Goal: Task Accomplishment & Management: Use online tool/utility

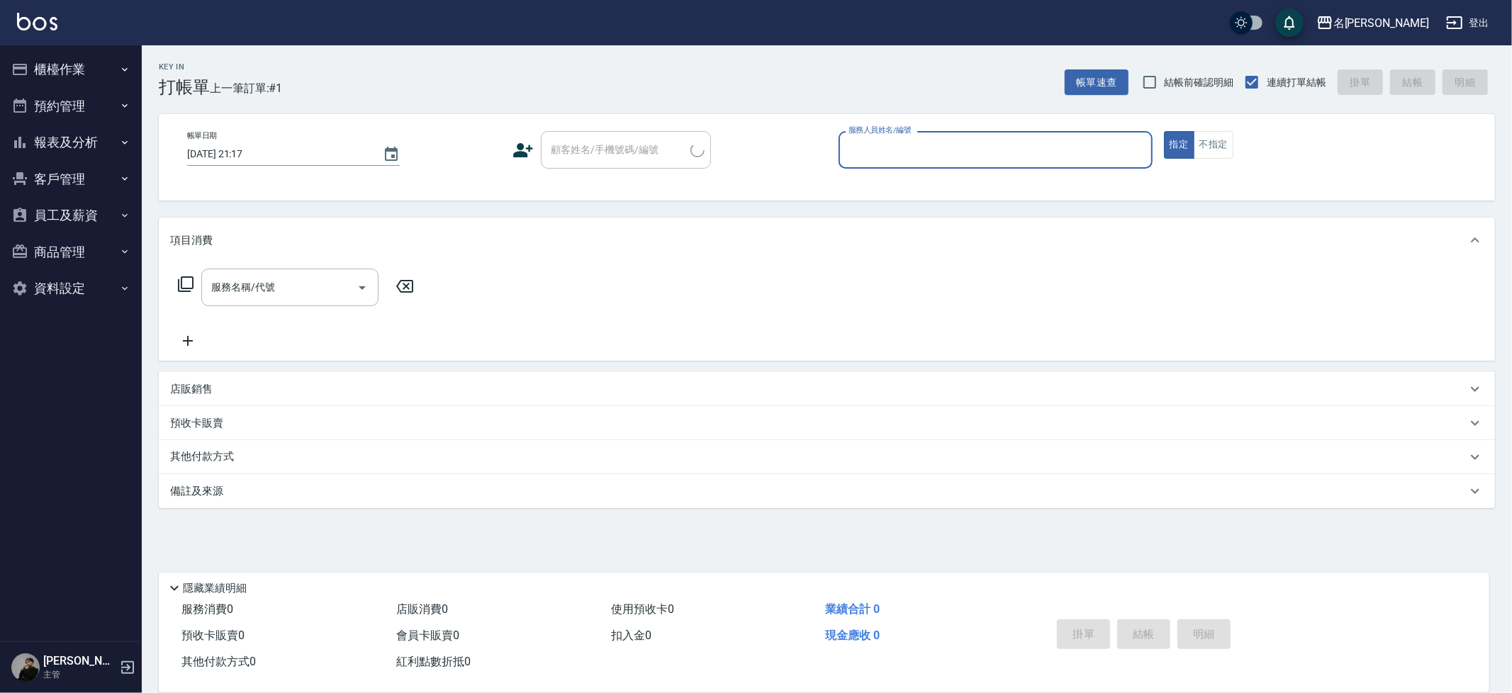
click at [98, 68] on button "櫃檯作業" at bounding box center [71, 69] width 130 height 37
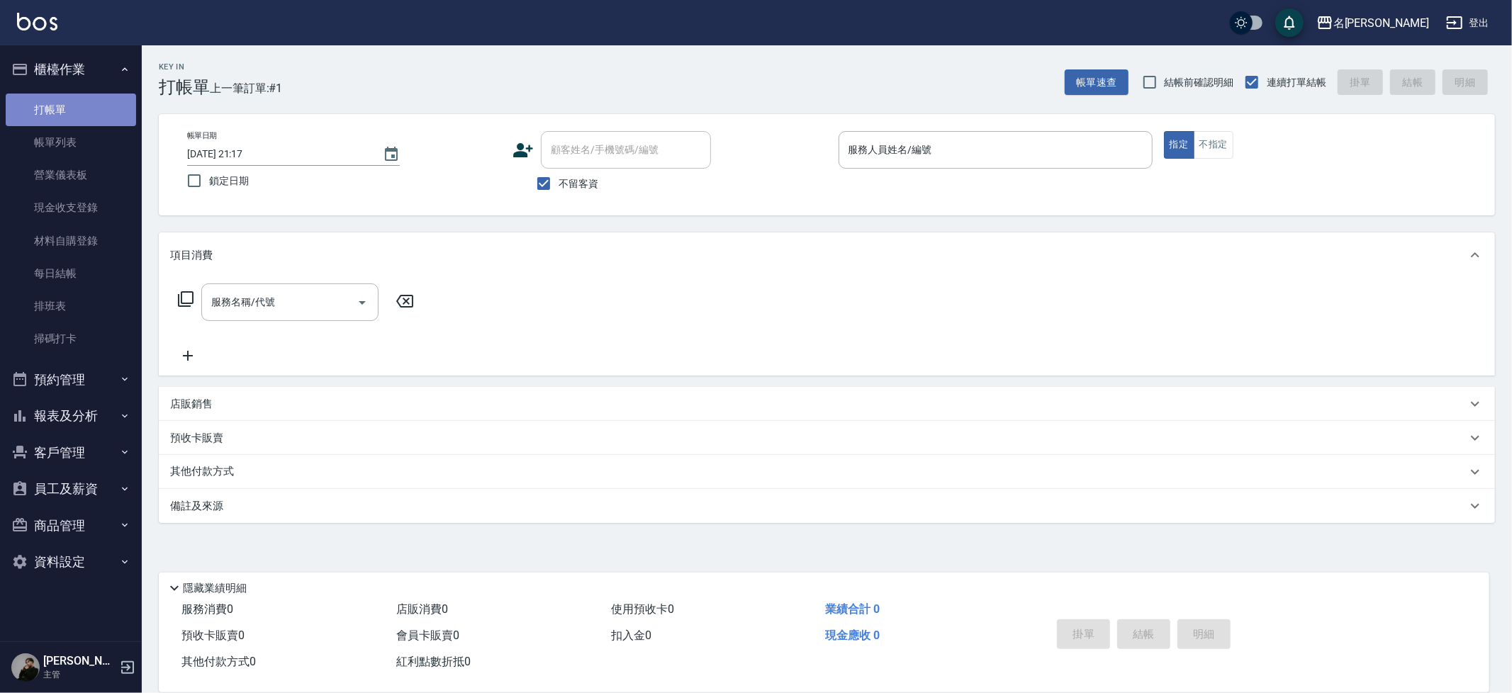
click at [72, 110] on link "打帳單" at bounding box center [71, 110] width 130 height 33
click at [6, 94] on link "打帳單" at bounding box center [71, 110] width 130 height 33
click at [927, 159] on input "服務人員姓名/編號" at bounding box center [995, 150] width 301 height 25
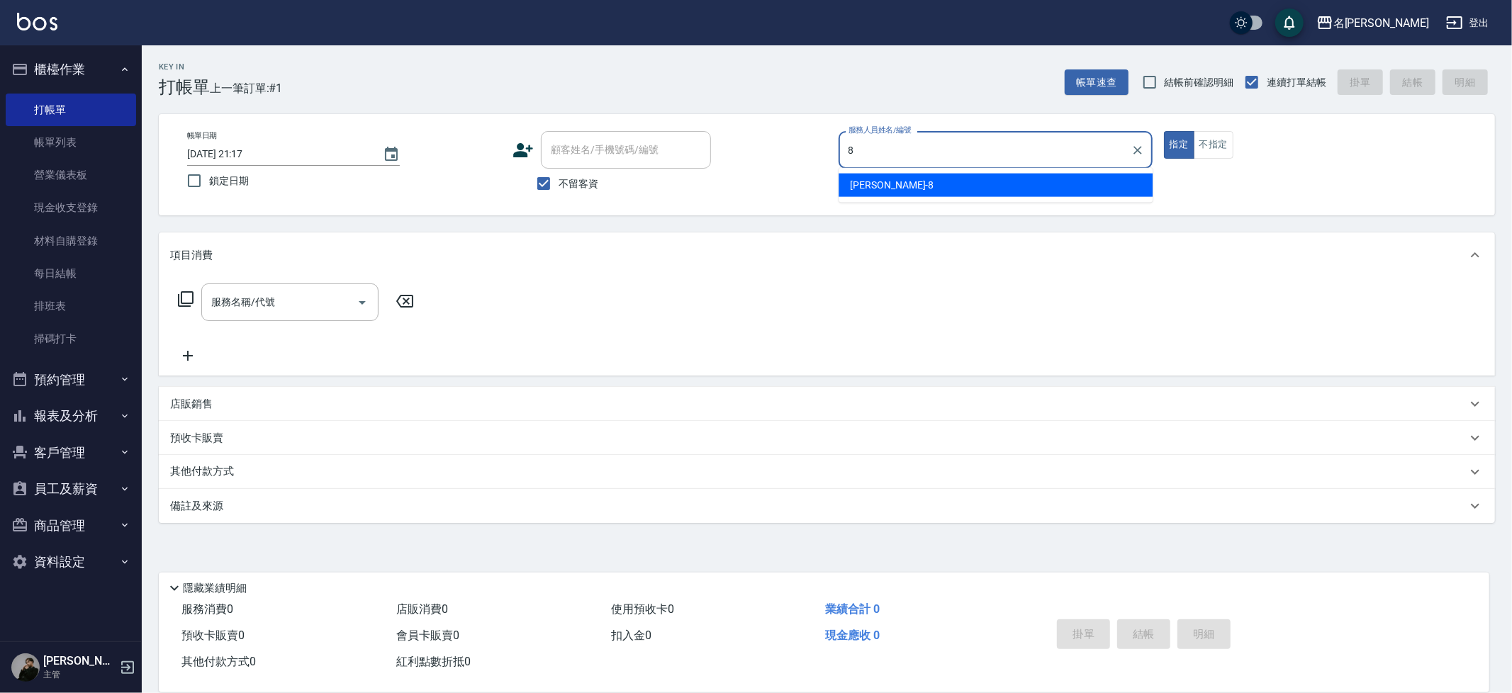
type input "Kira-8"
type button "true"
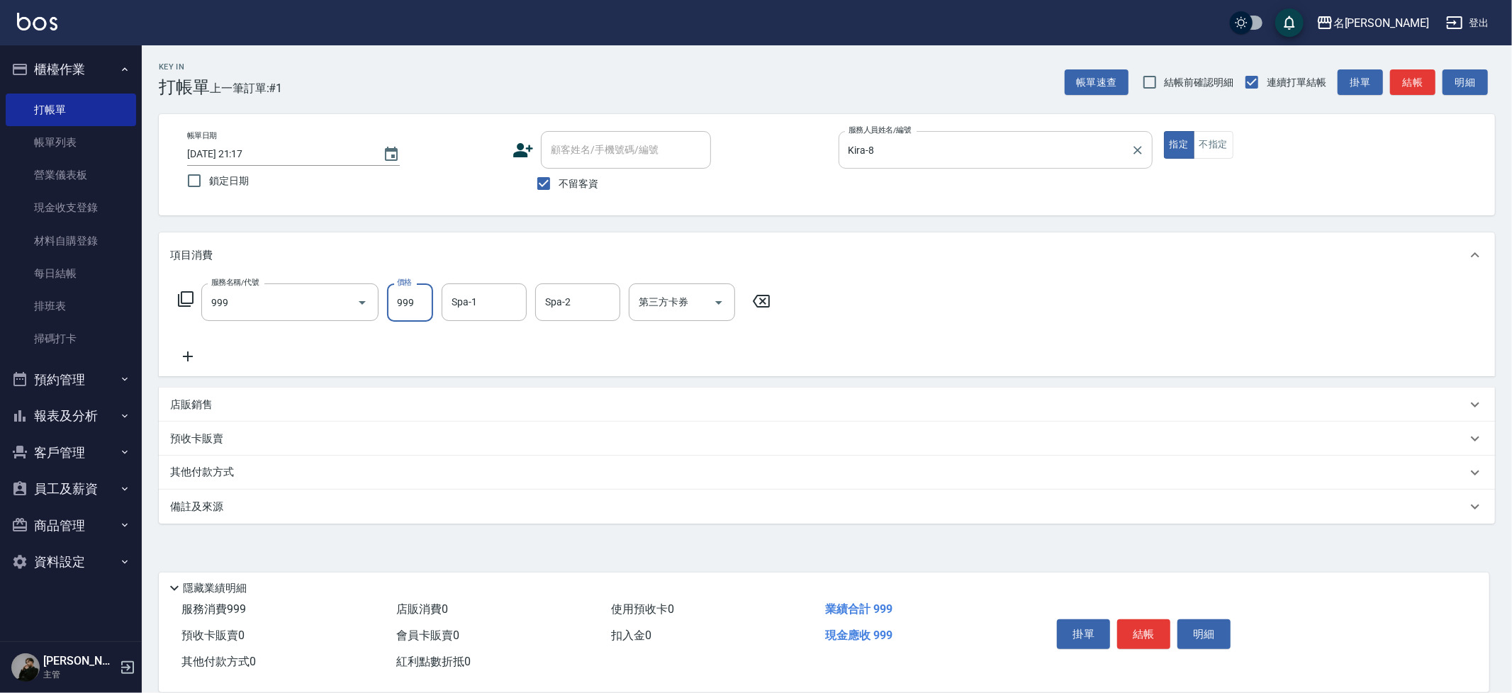
type input "精油SPA+剪髮(999)"
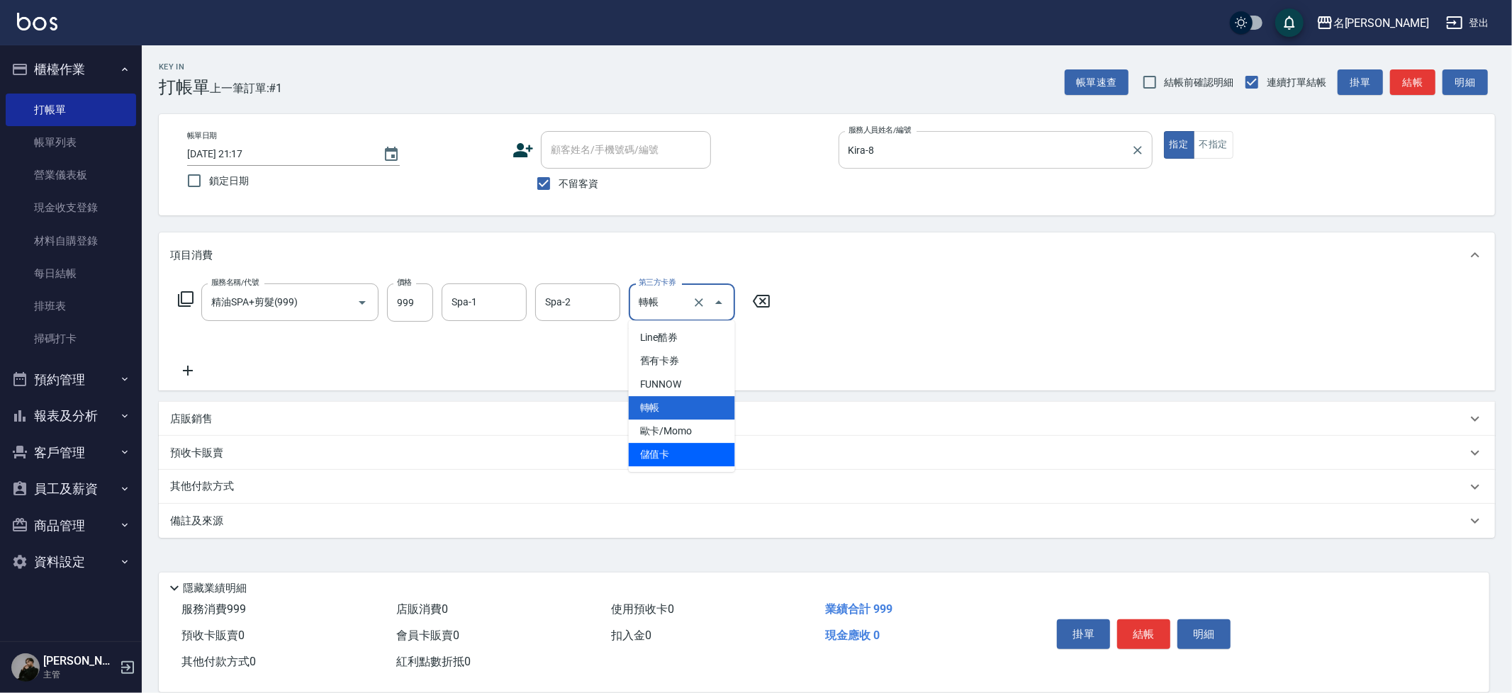
type input "儲值卡"
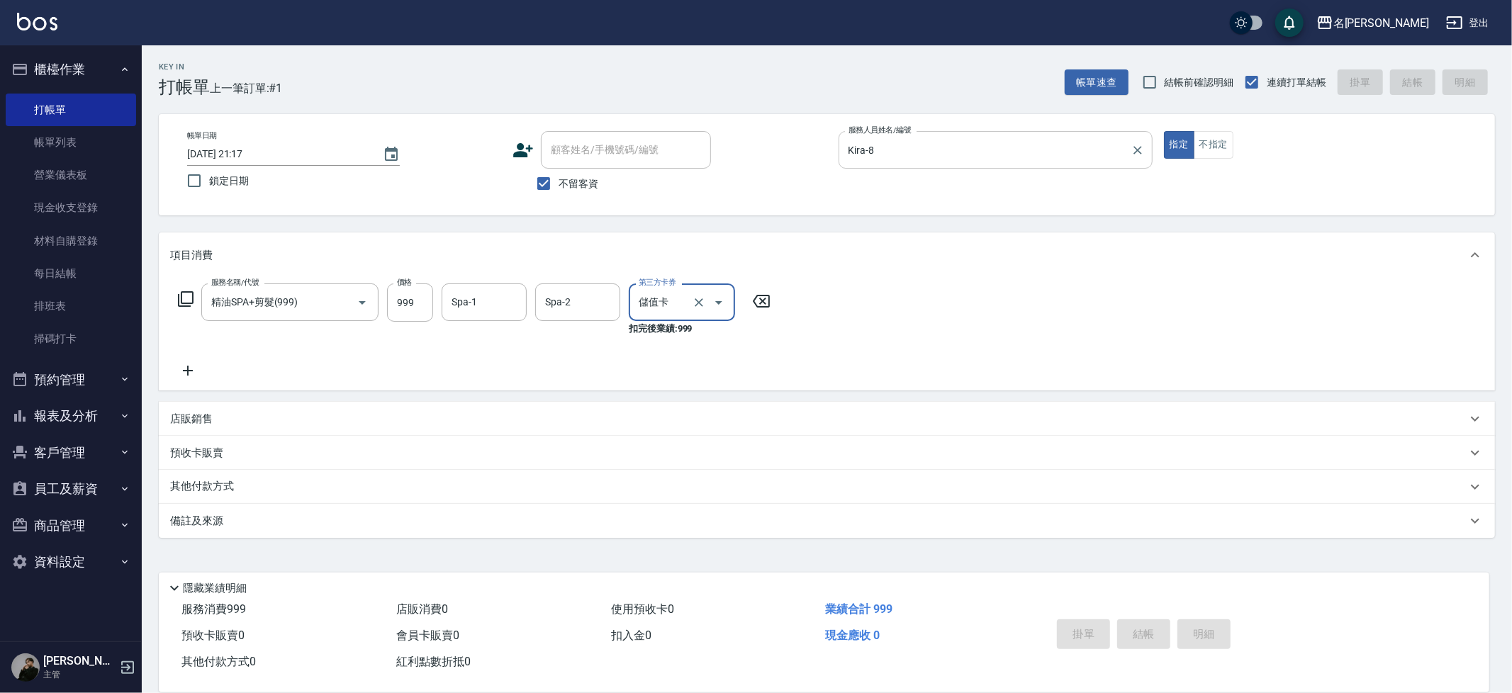
type input "2025/08/12 21:18"
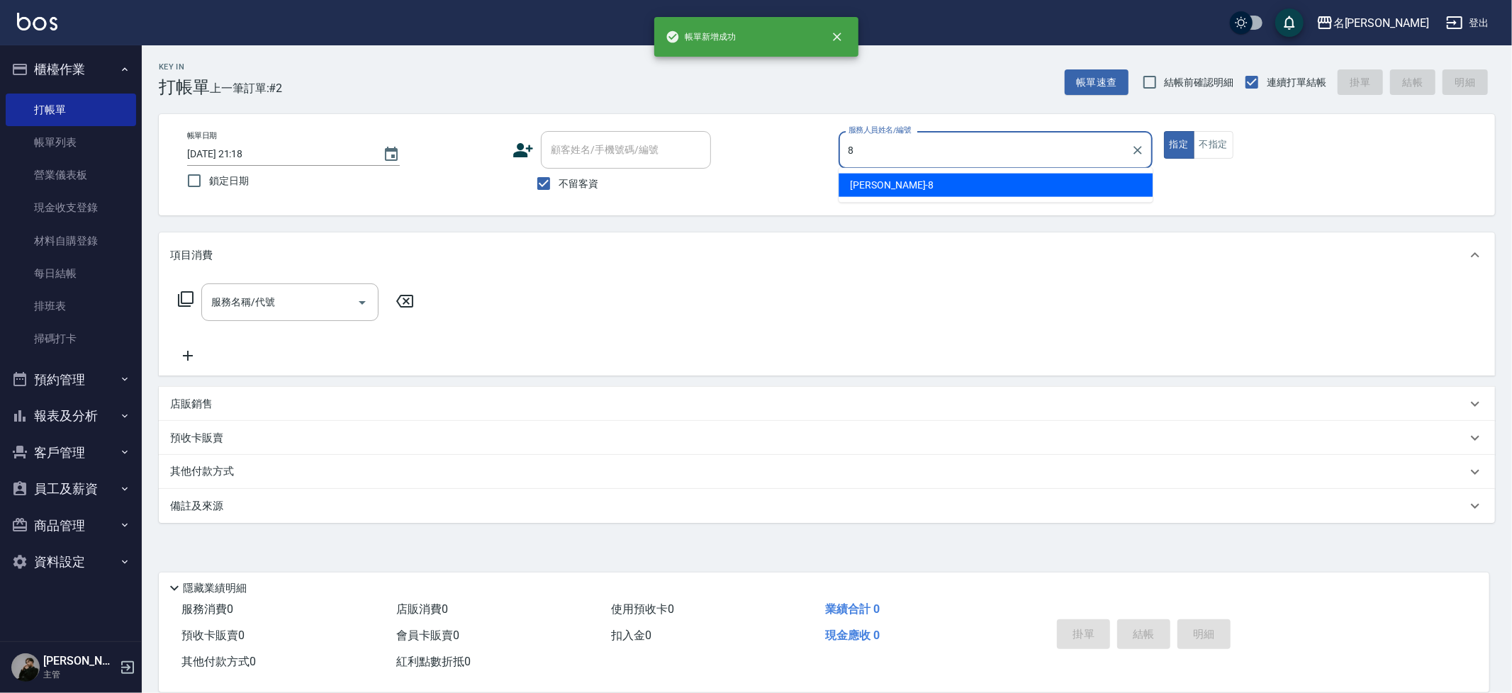
type input "Kira-8"
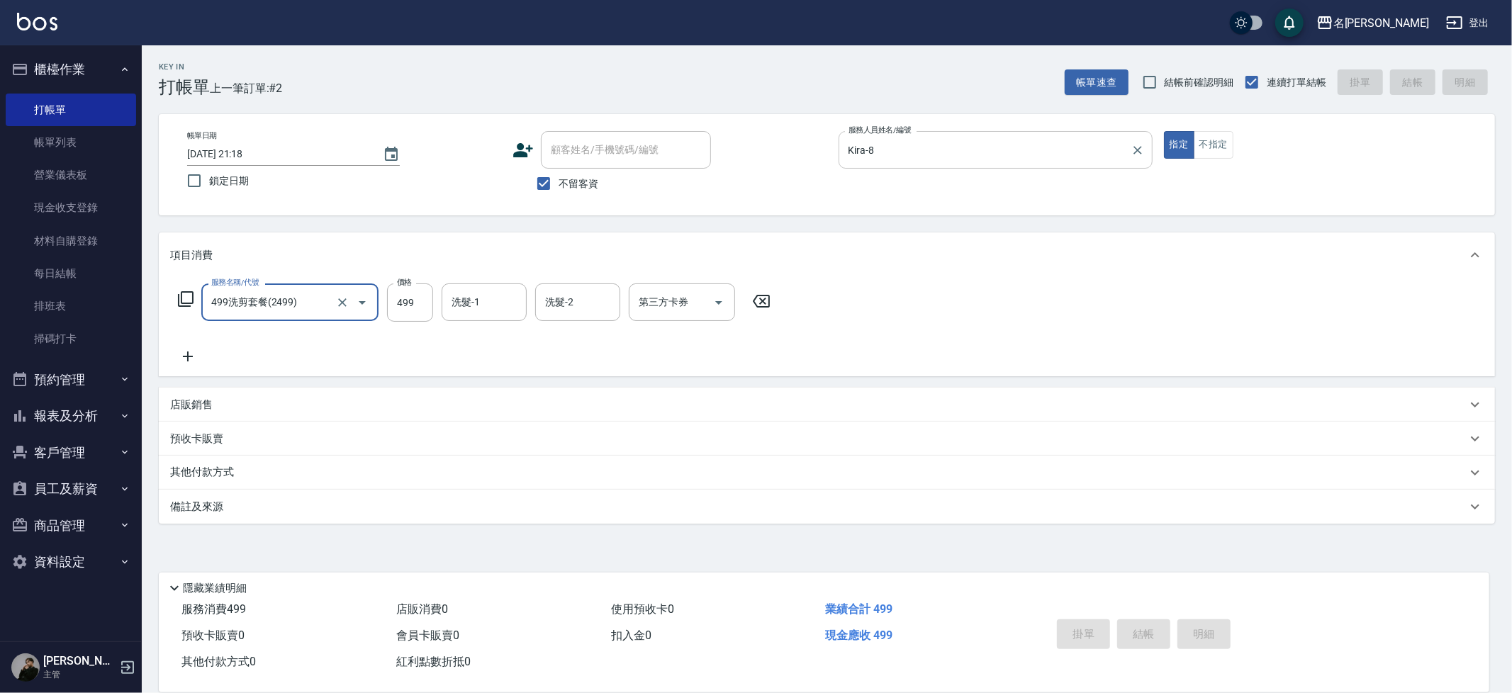
type input "499洗剪套餐(2499)"
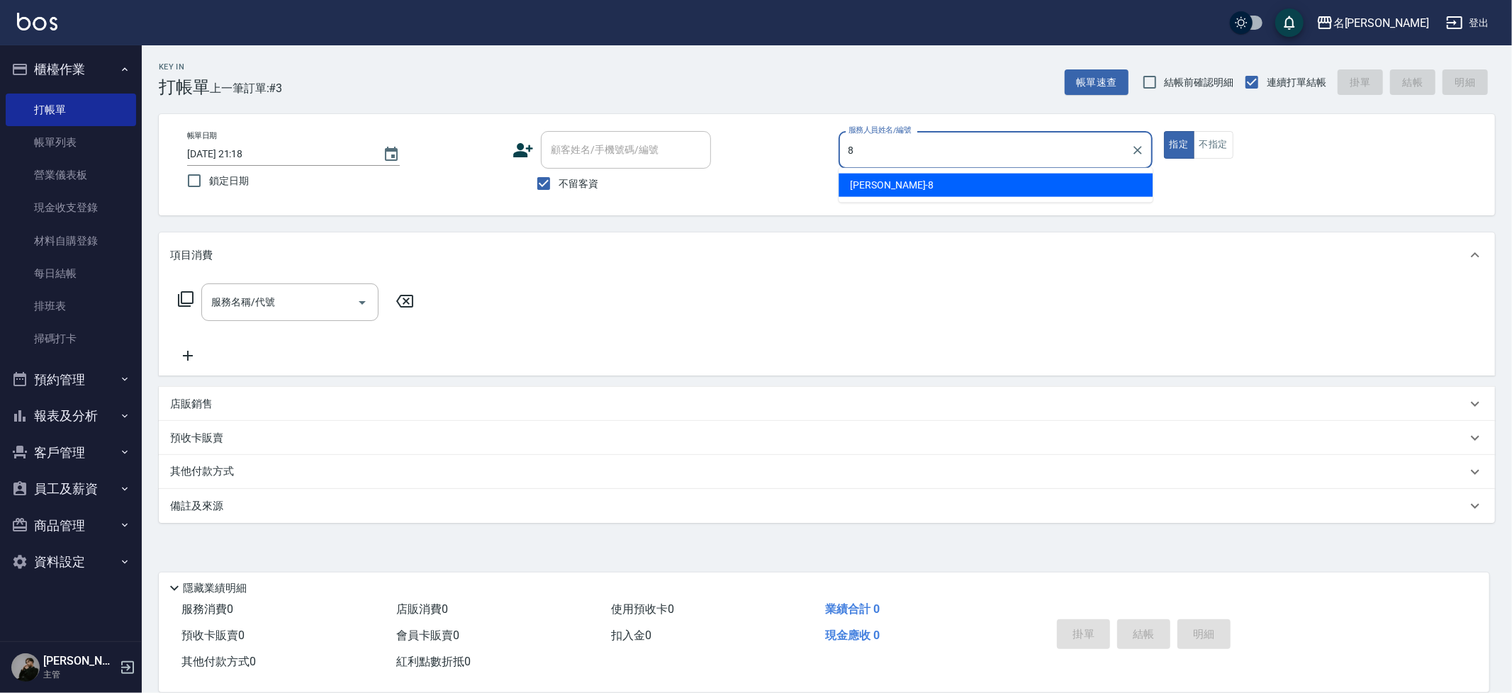
type input "Kira-8"
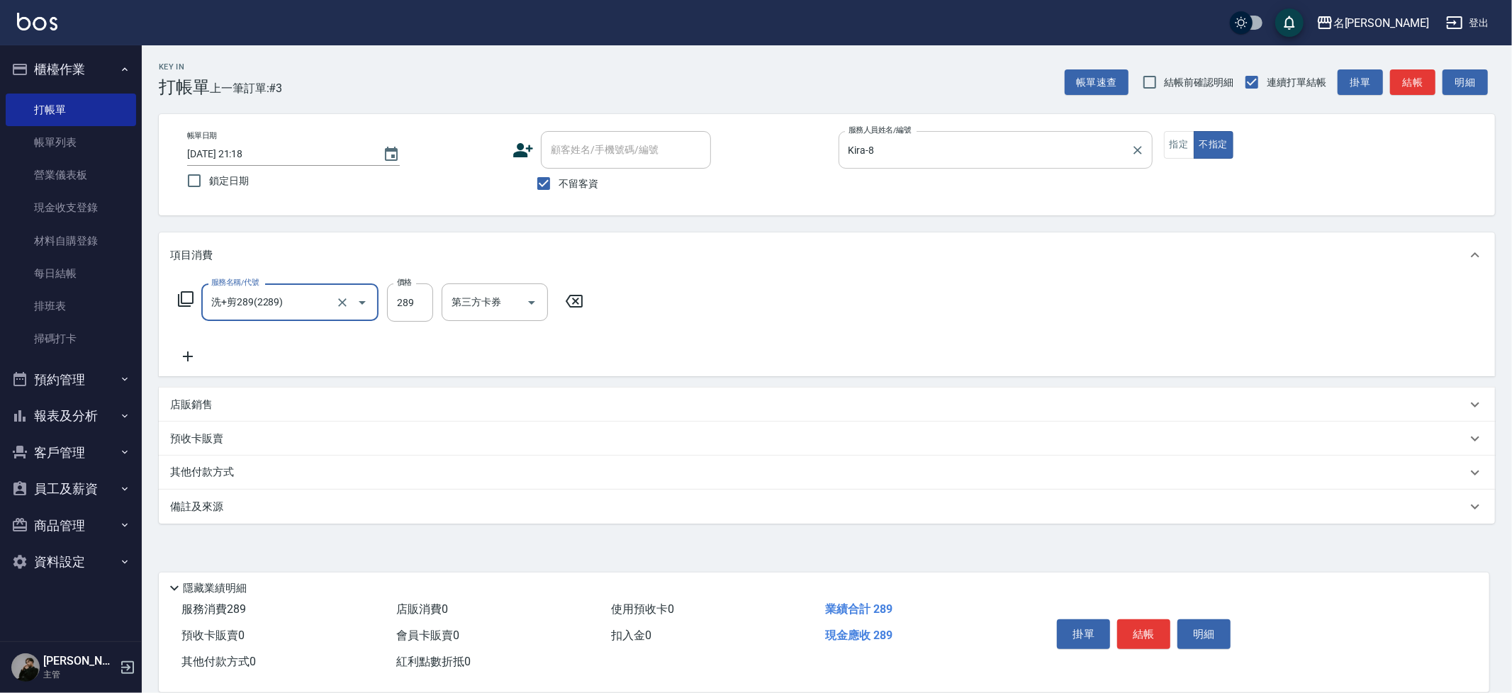
type input "洗+剪289(2289)"
type input "妞妞-66"
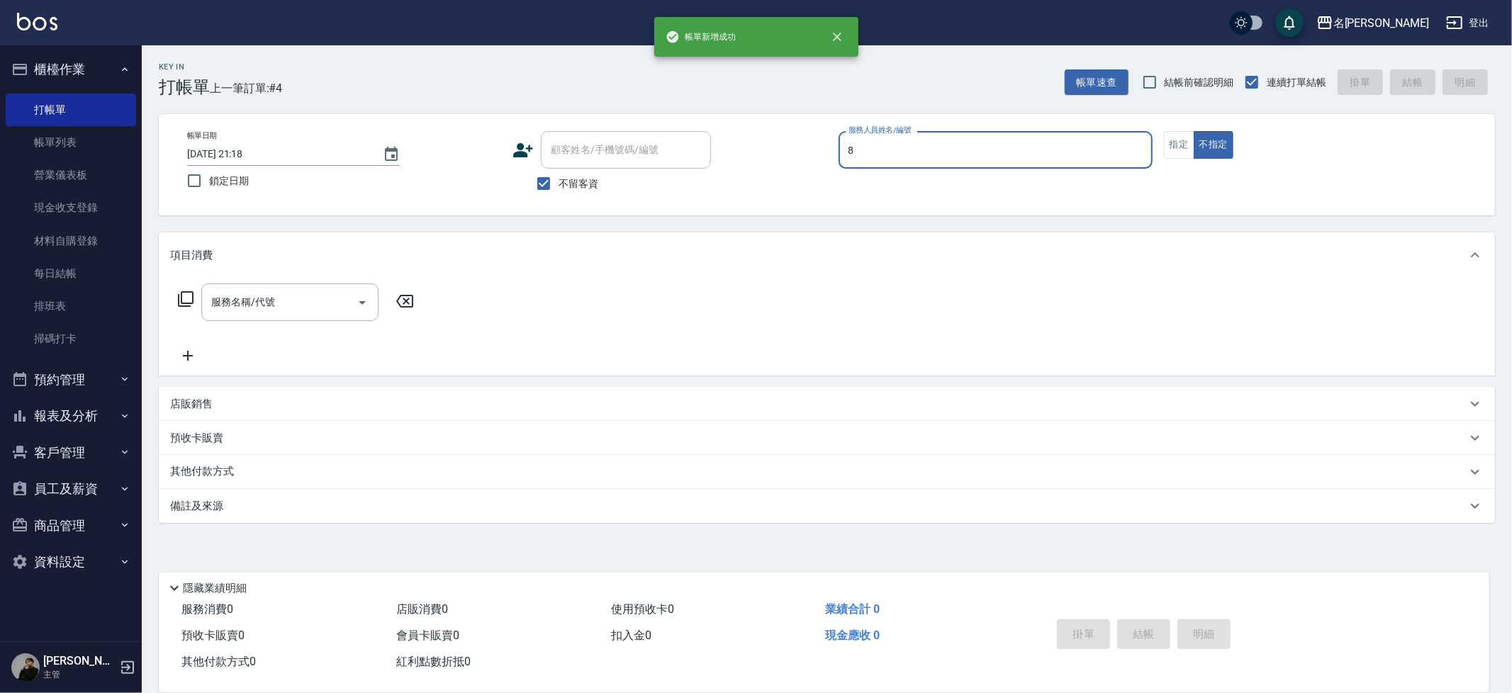
type input "Kira-8"
type button "false"
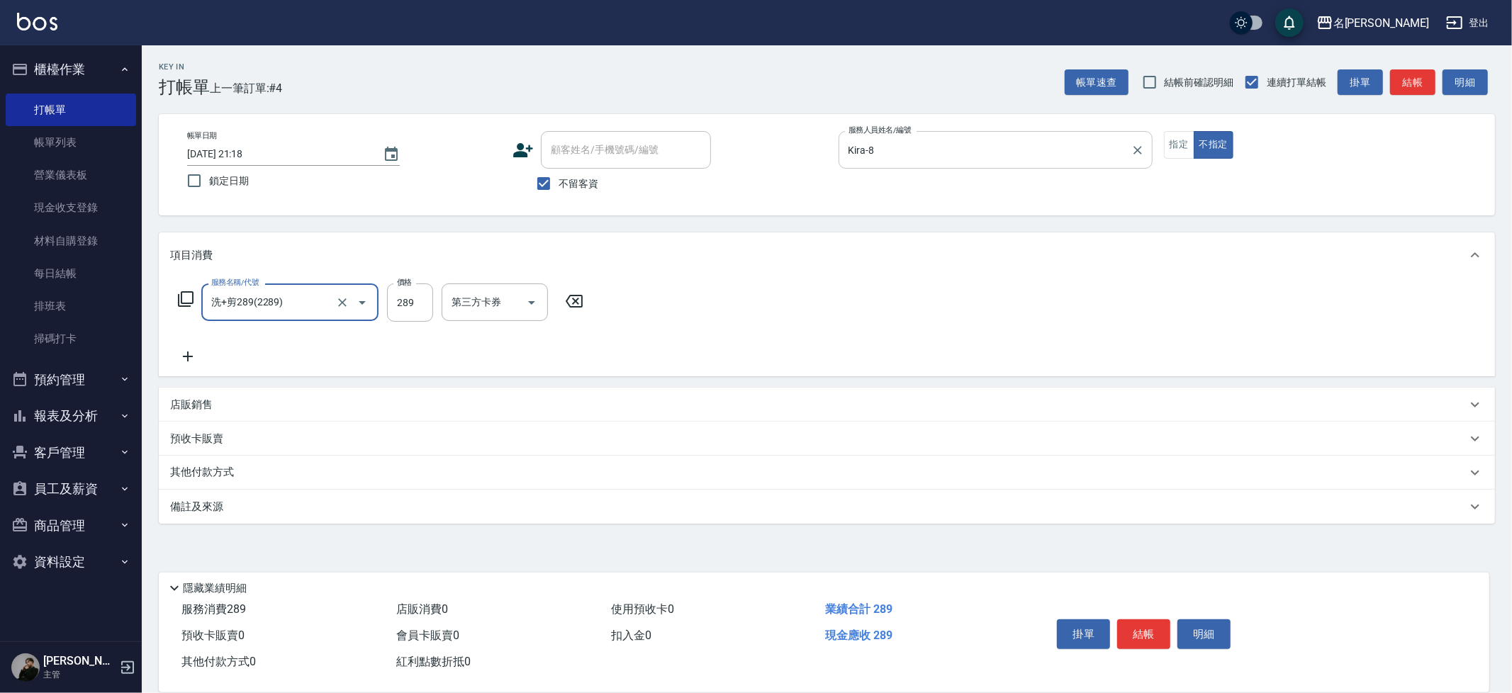
type input "洗+剪289(2289)"
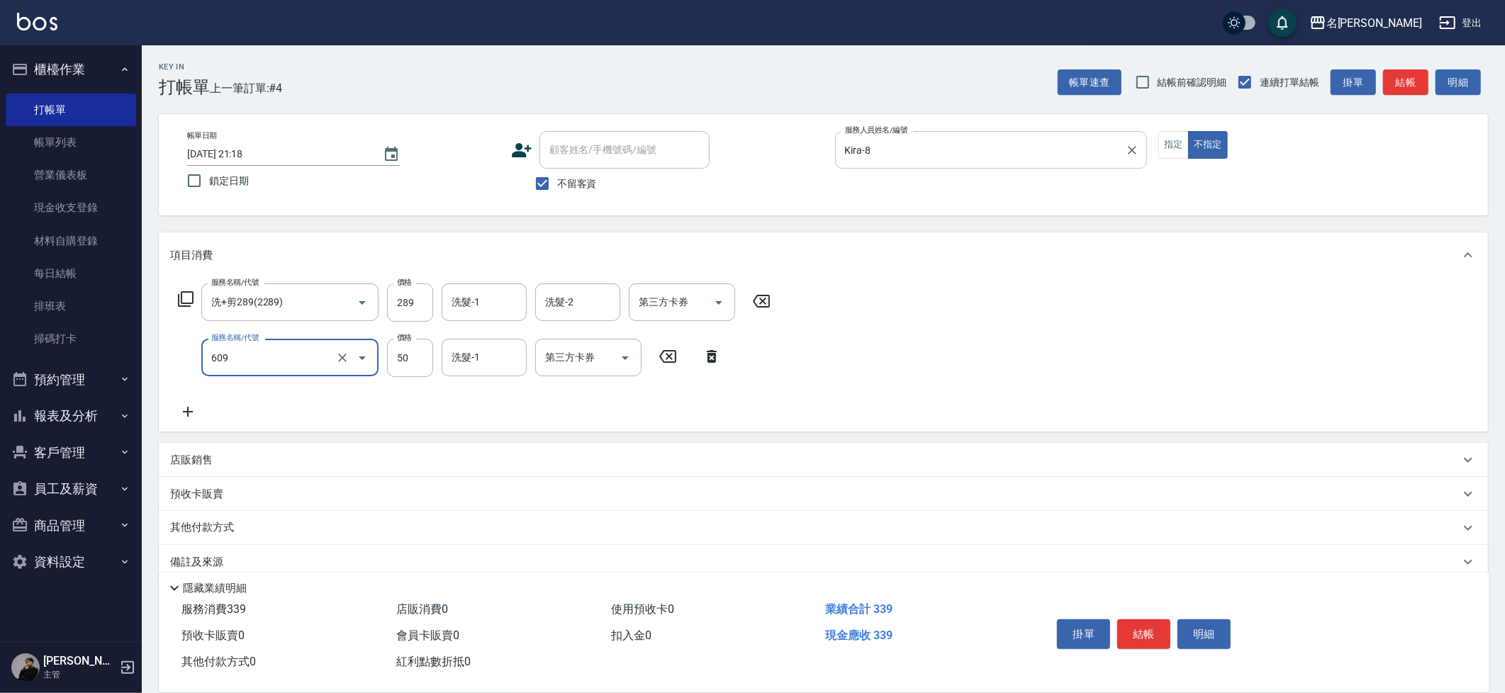
type input "精油(609)"
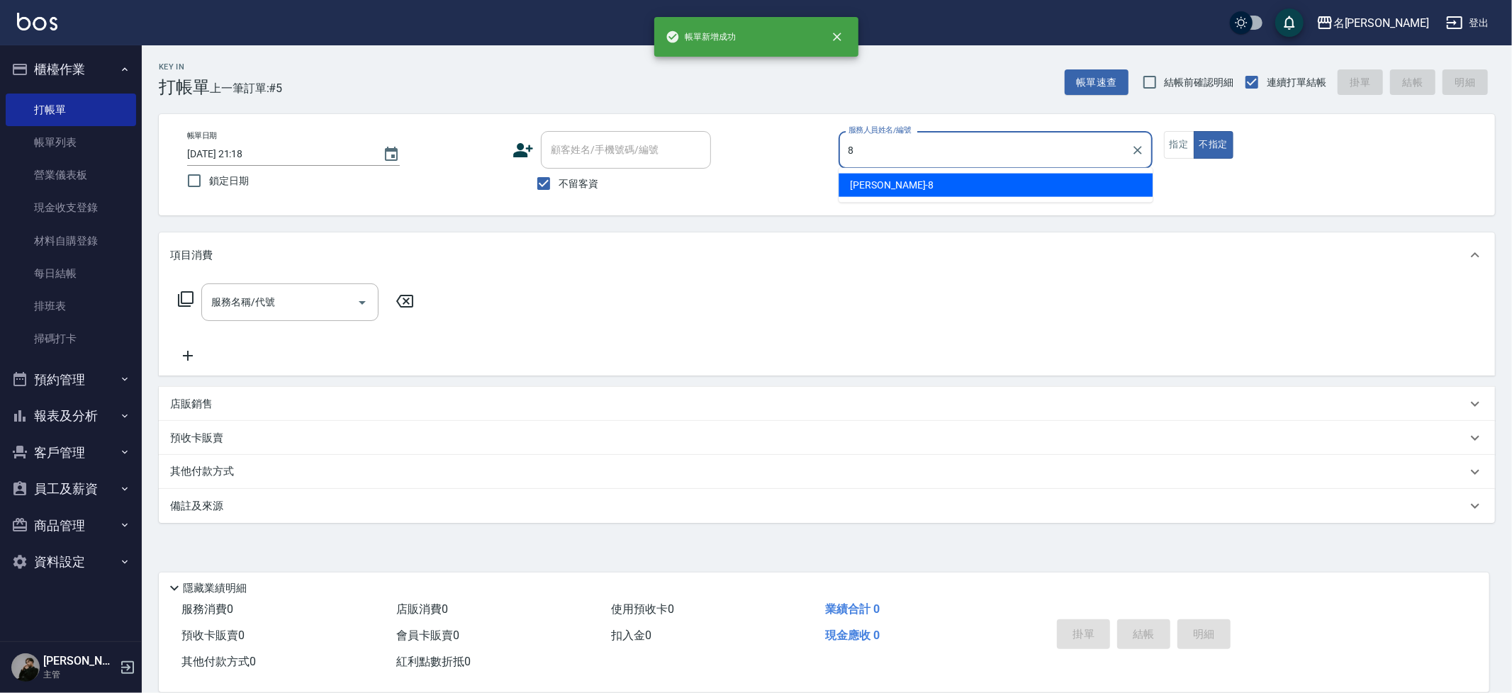
type input "Kira-8"
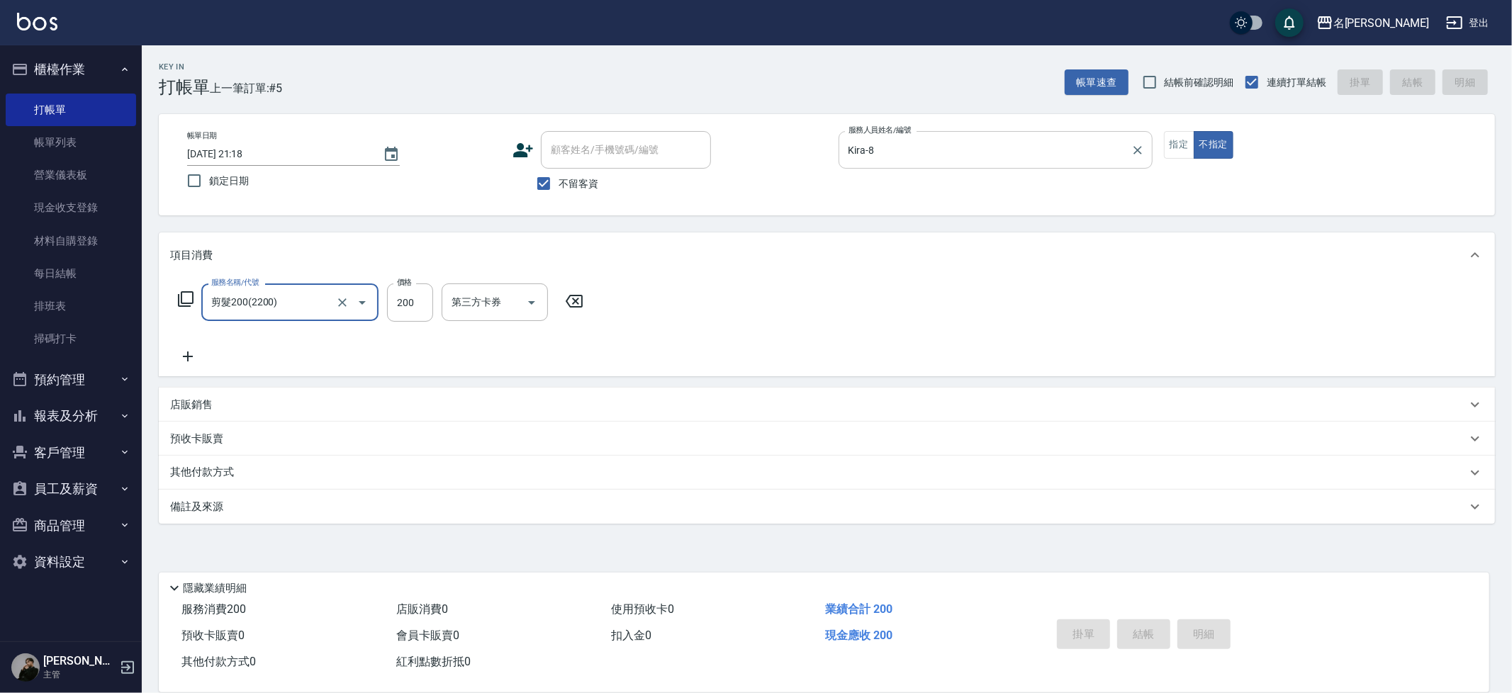
type input "剪髮200(2200)"
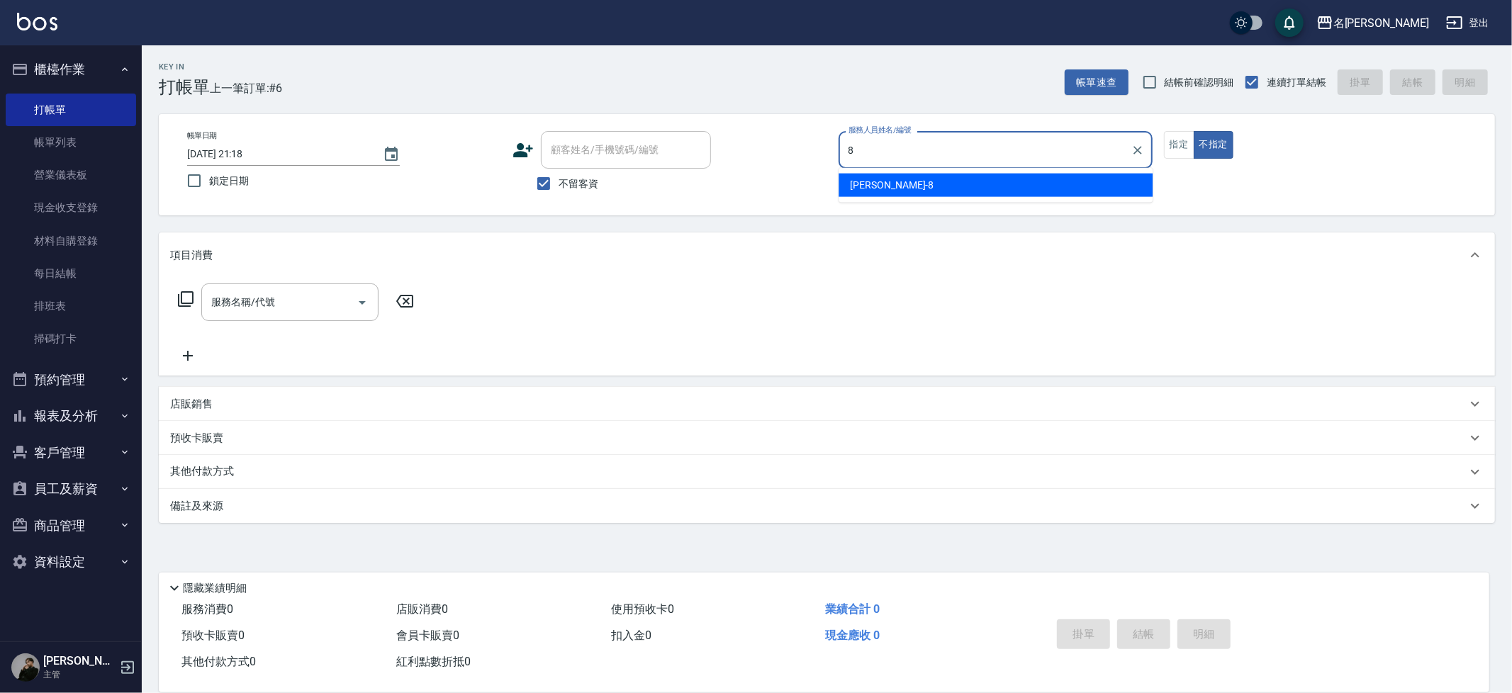
type input "Kira-8"
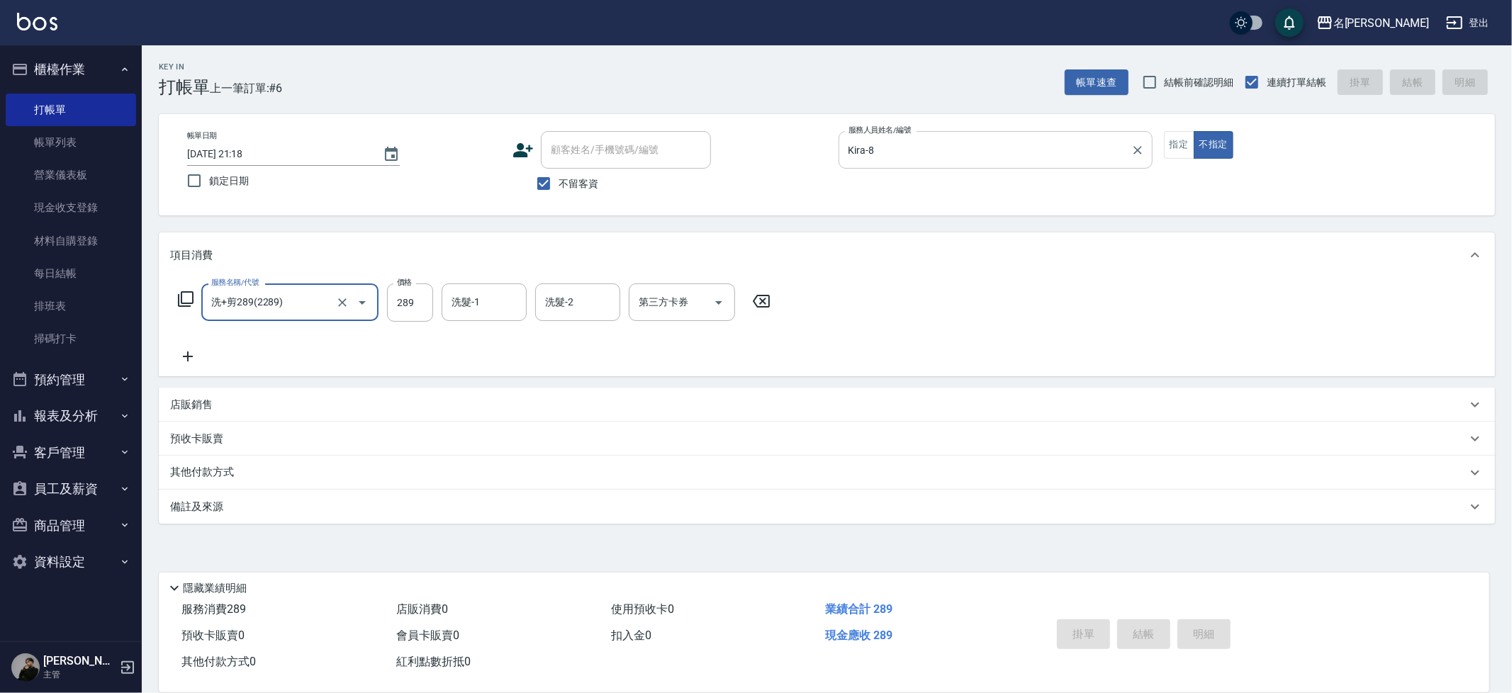
type input "洗+剪289(2289)"
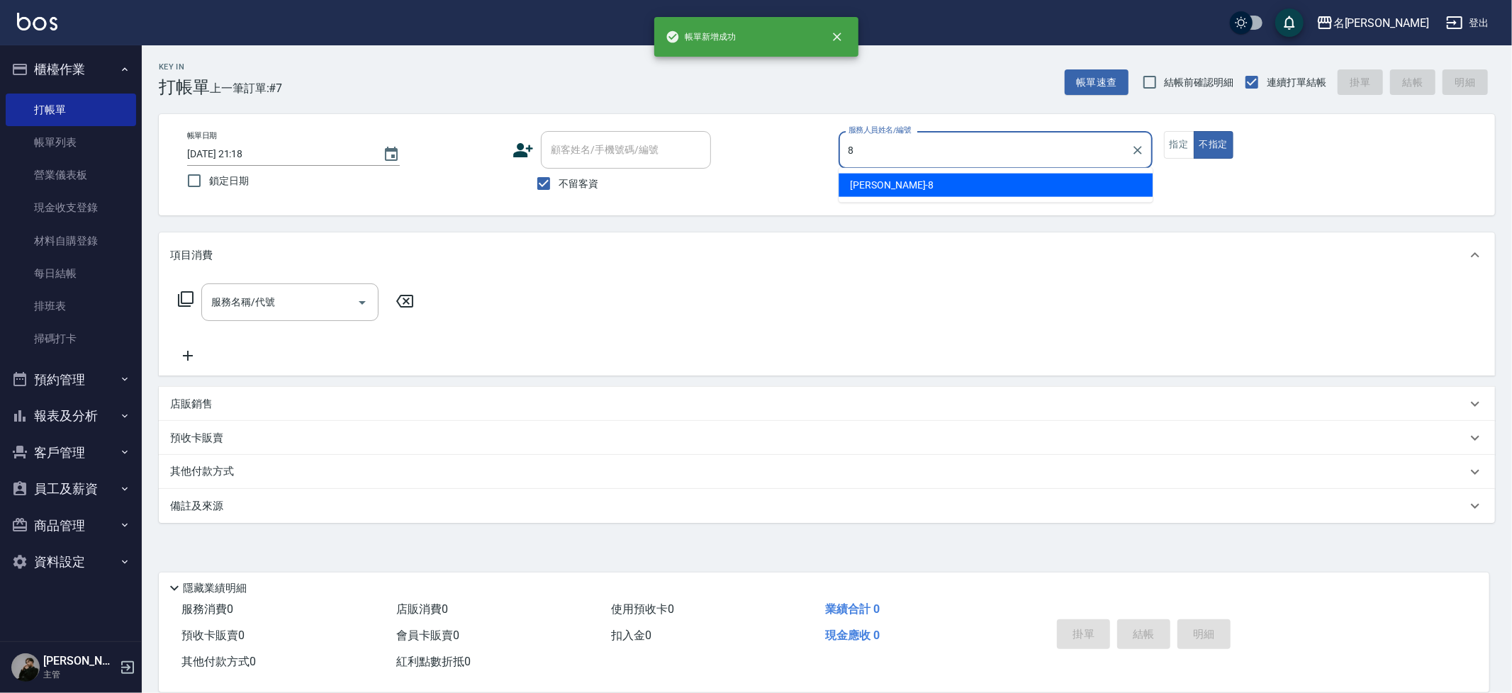
type input "Kira-8"
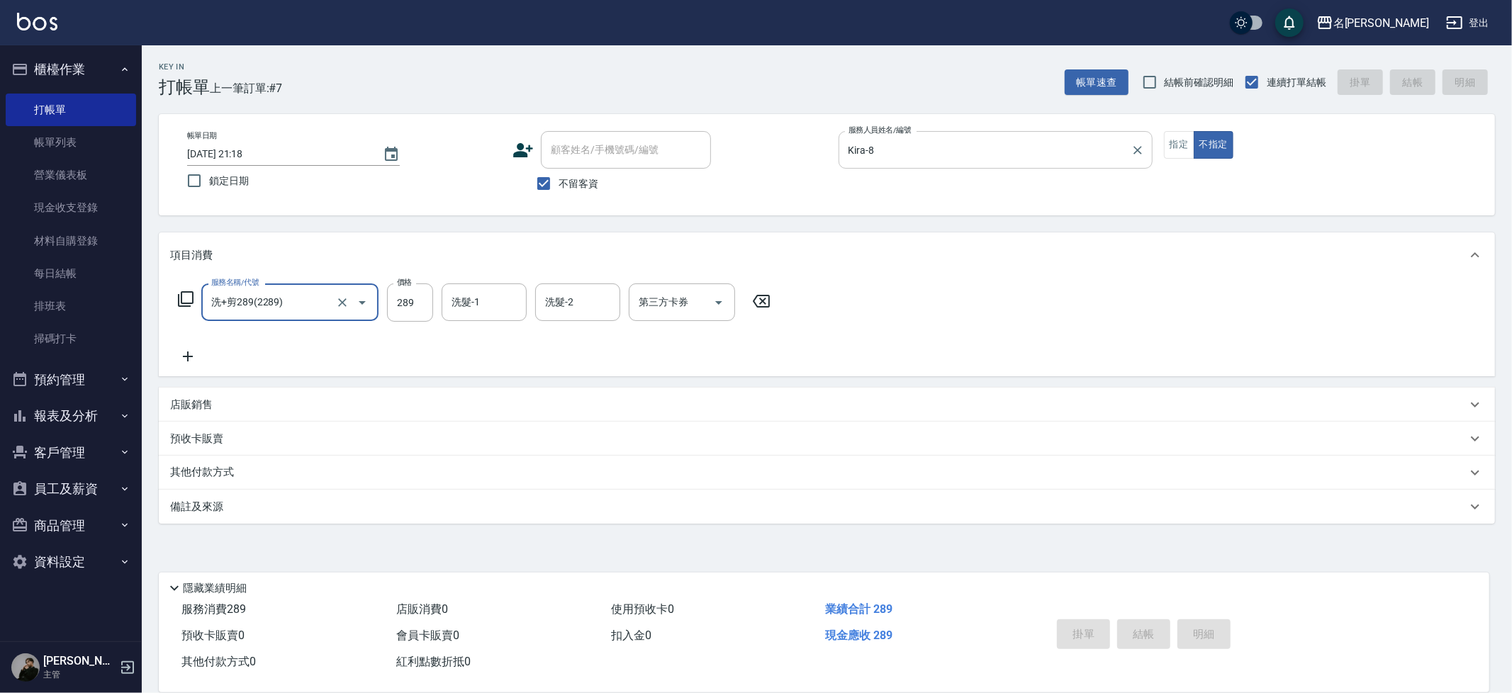
type input "洗+剪289(2289)"
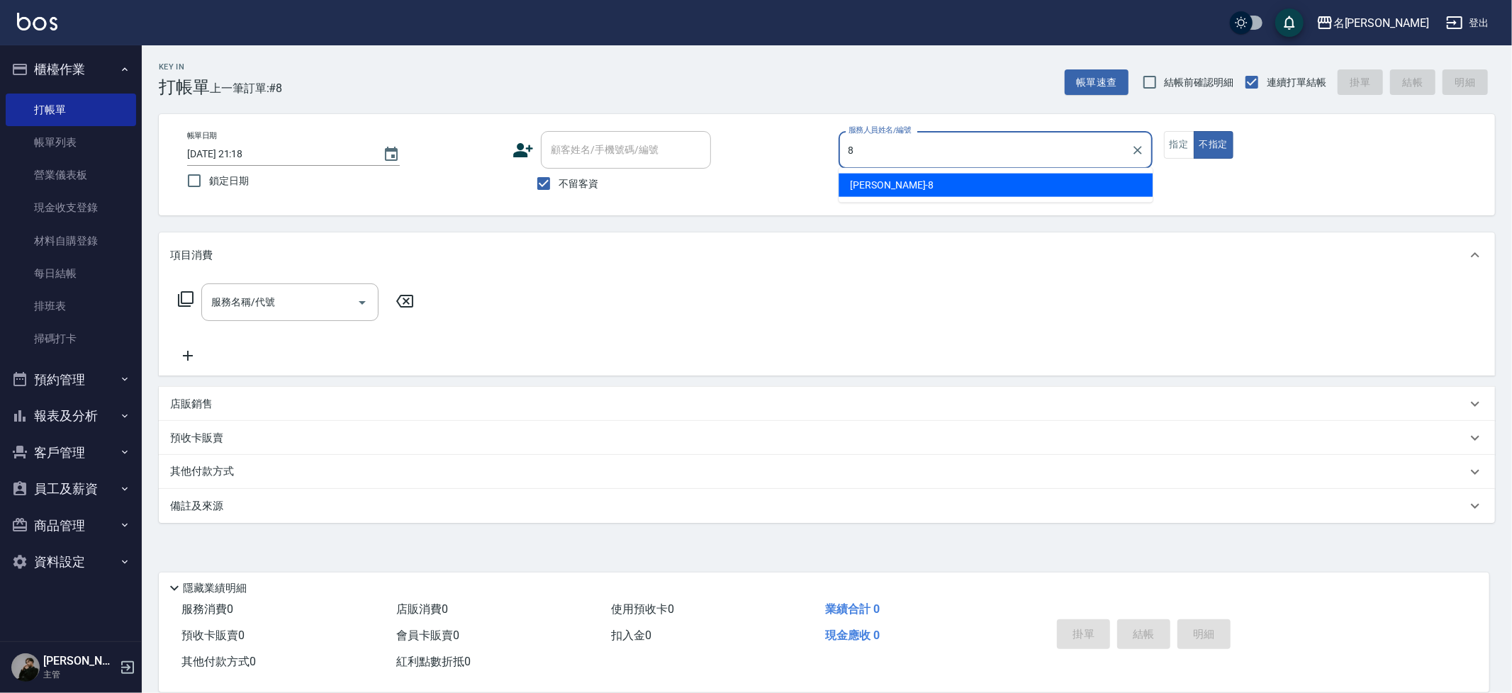
type input "Kira-8"
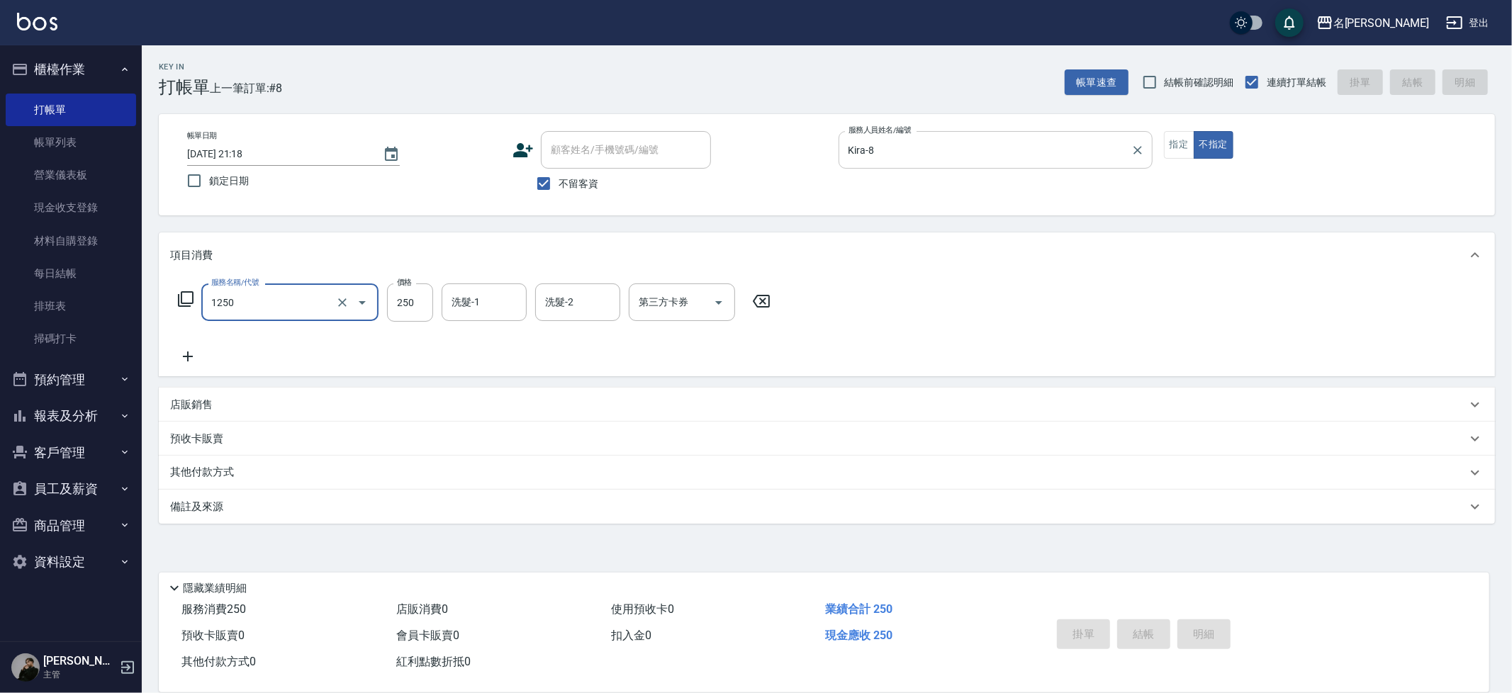
type input "1250"
type input "2025/08/12 21:19"
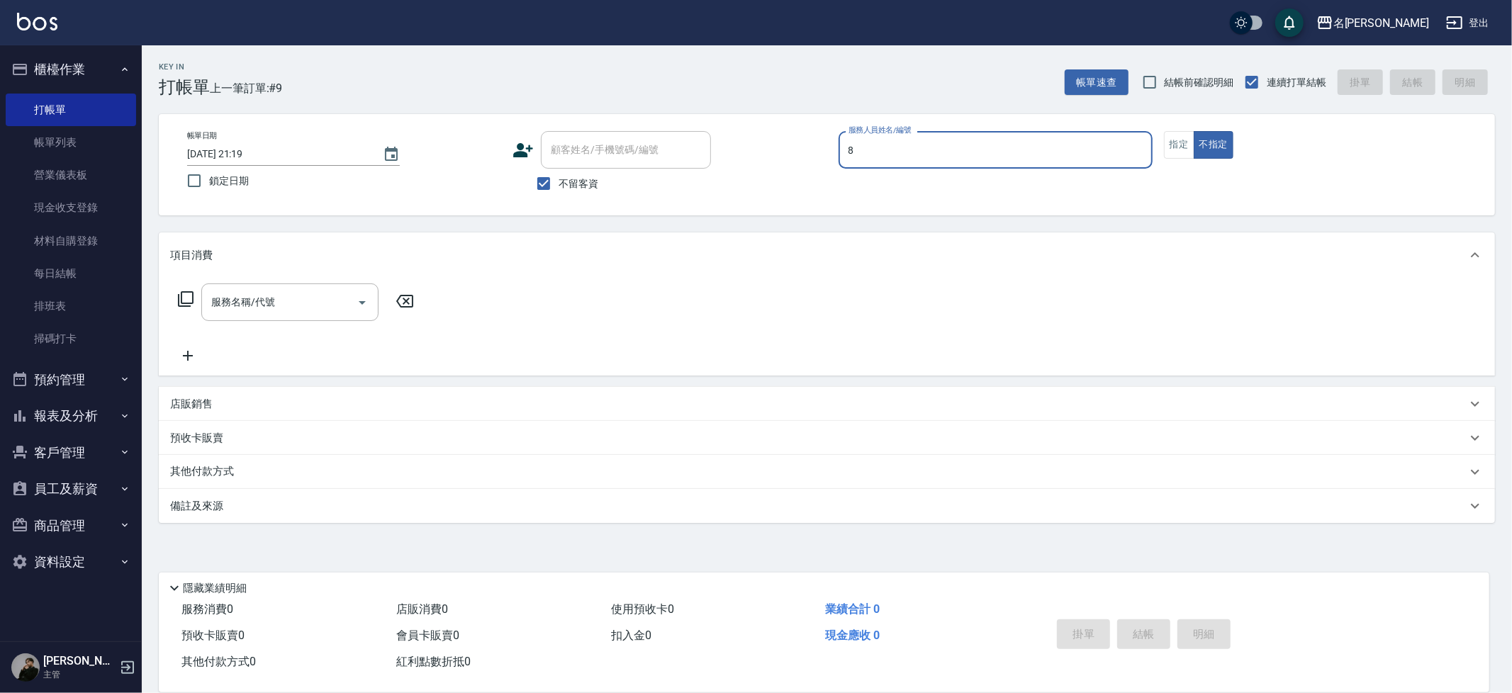
type input "Kira-8"
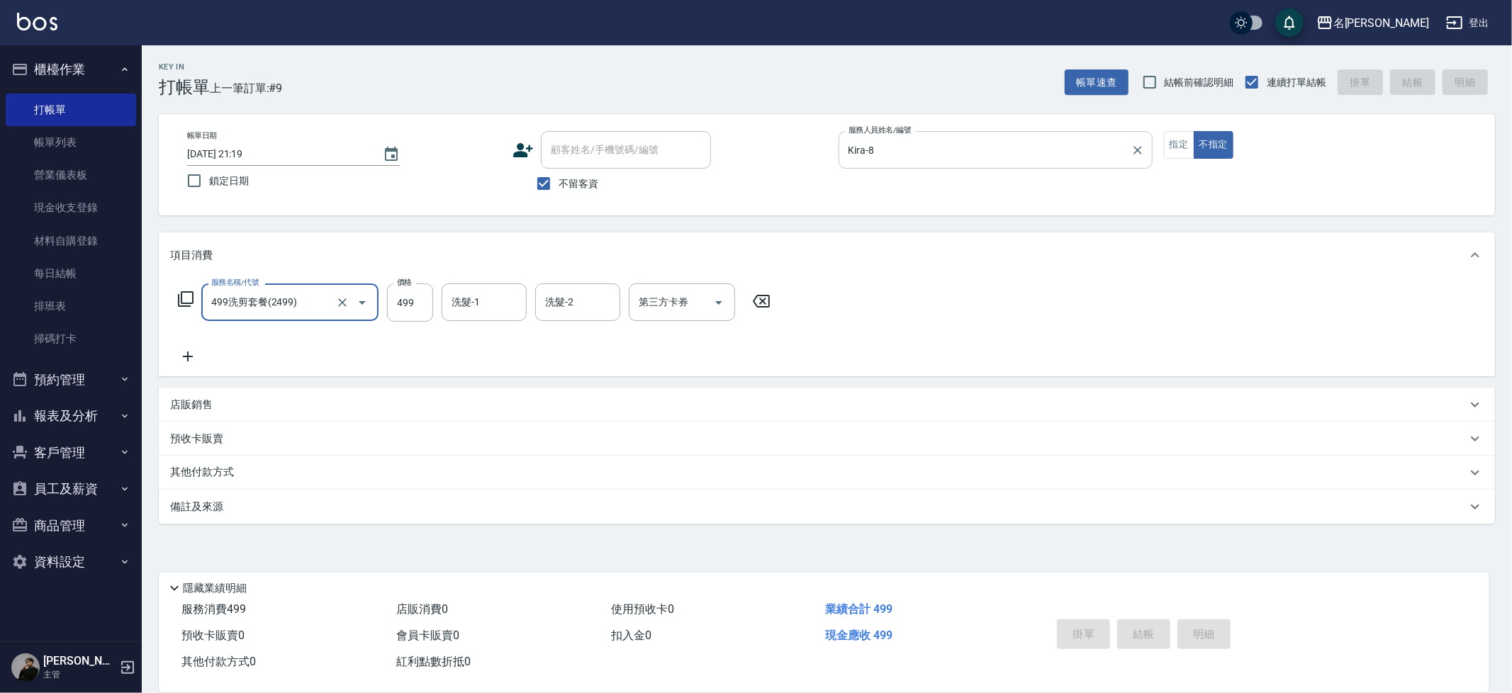
type input "499洗剪套餐(2499)"
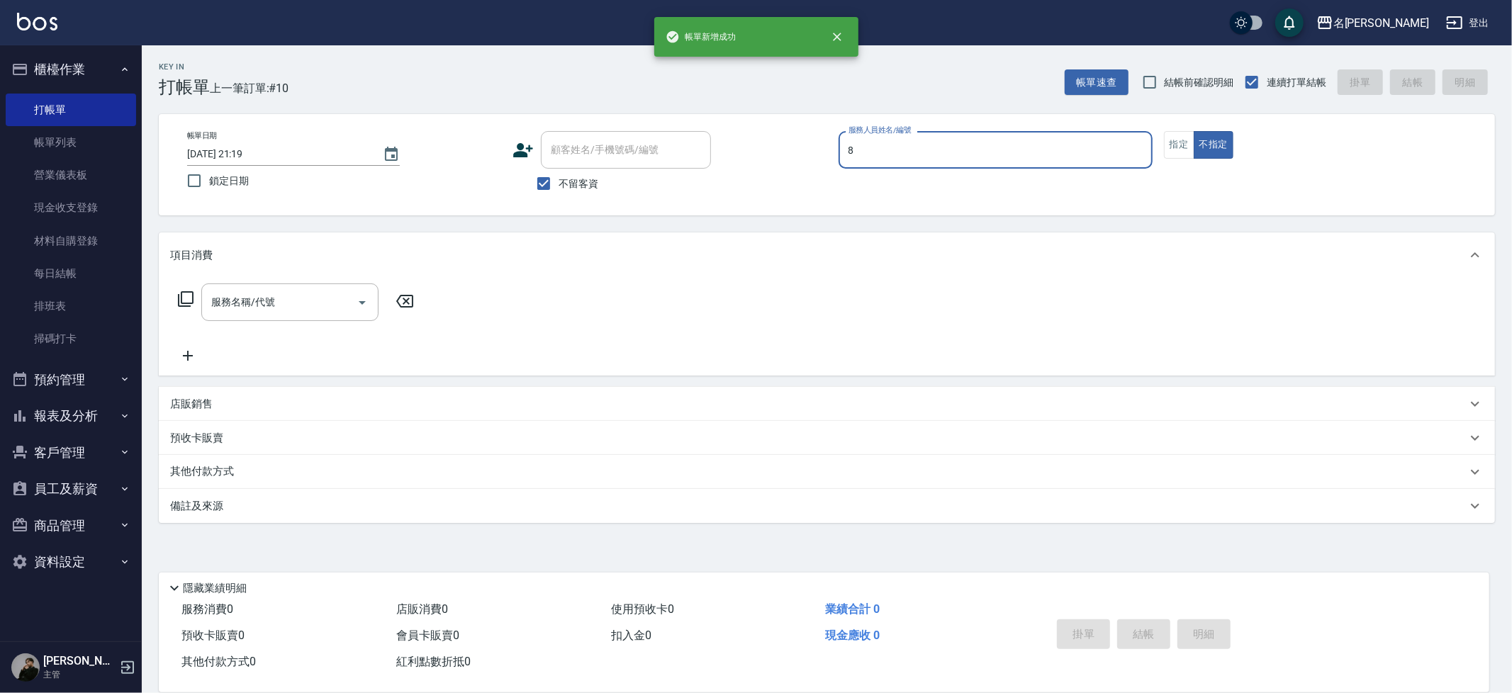
type input "Kira-8"
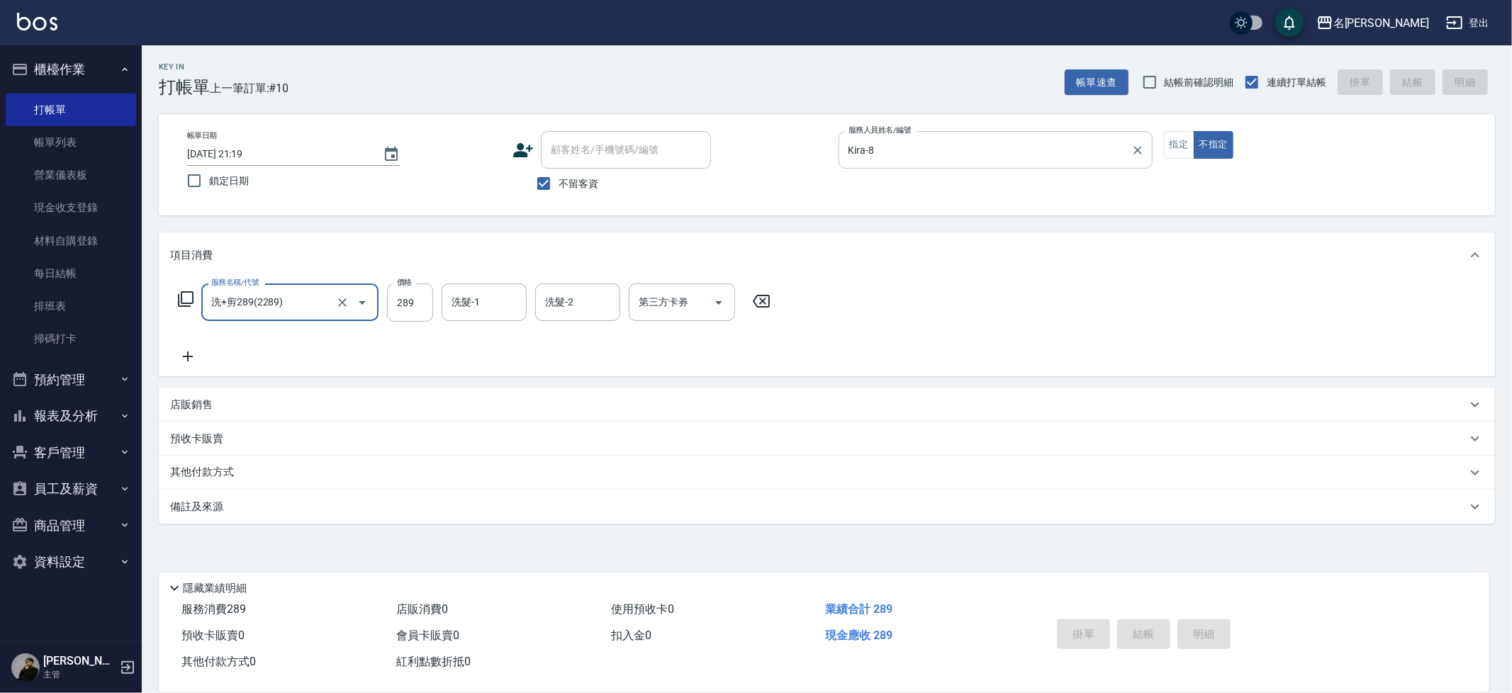
type input "洗+剪289(2289)"
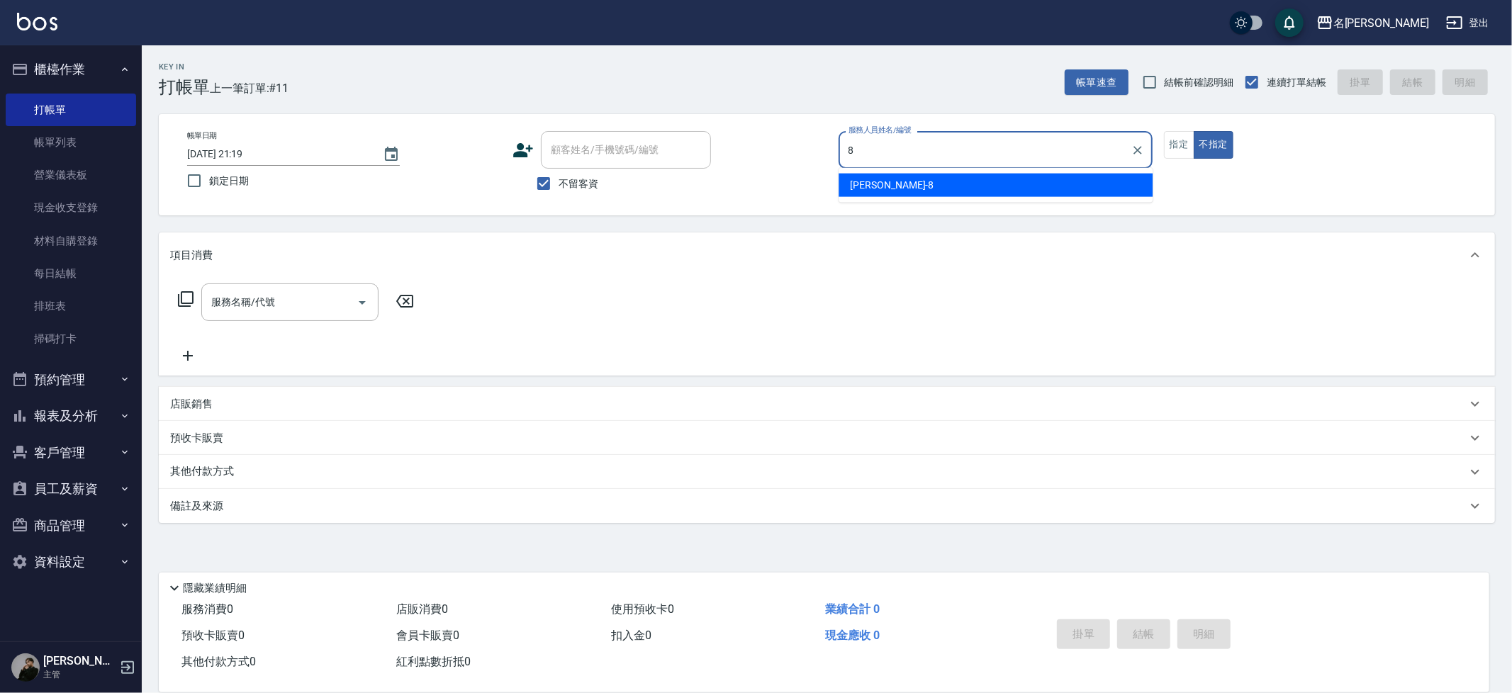
type input "Kira-8"
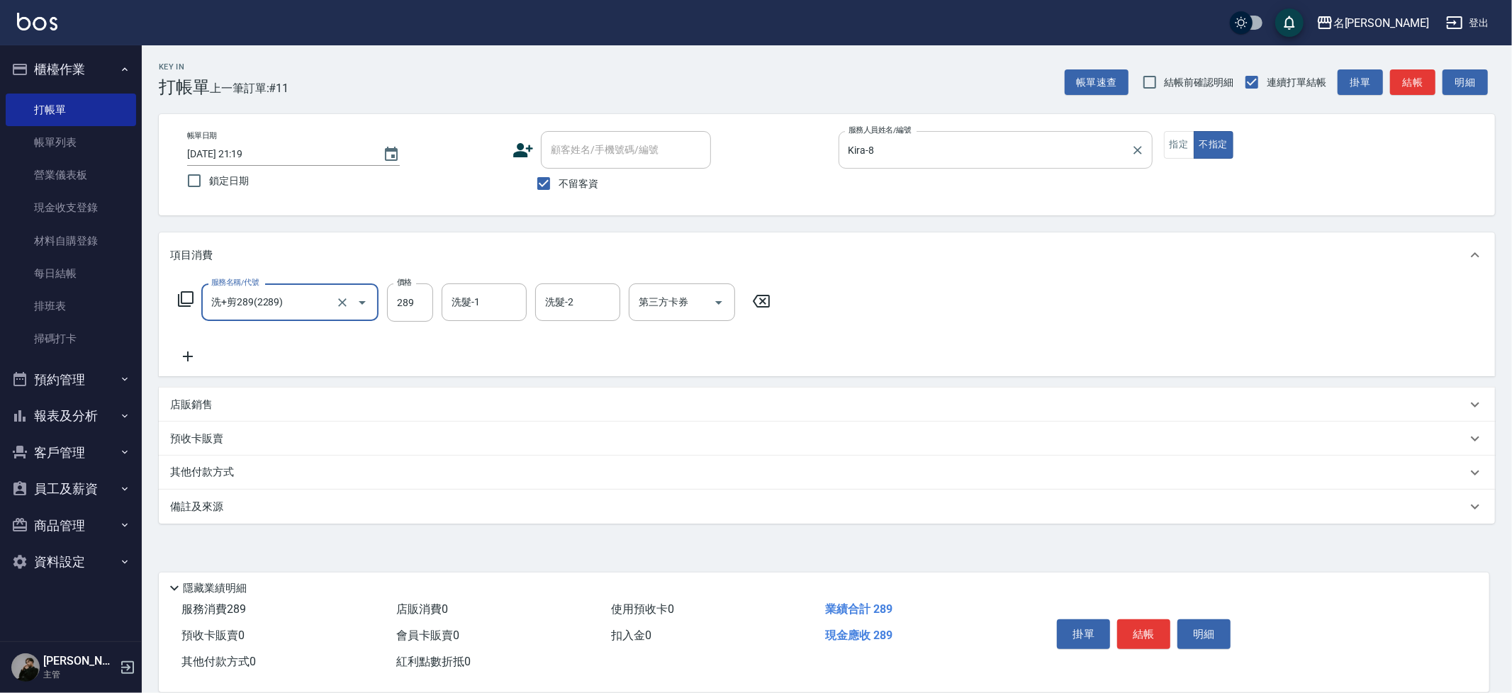
type input "洗+剪289(2289)"
type input "妞妞-66"
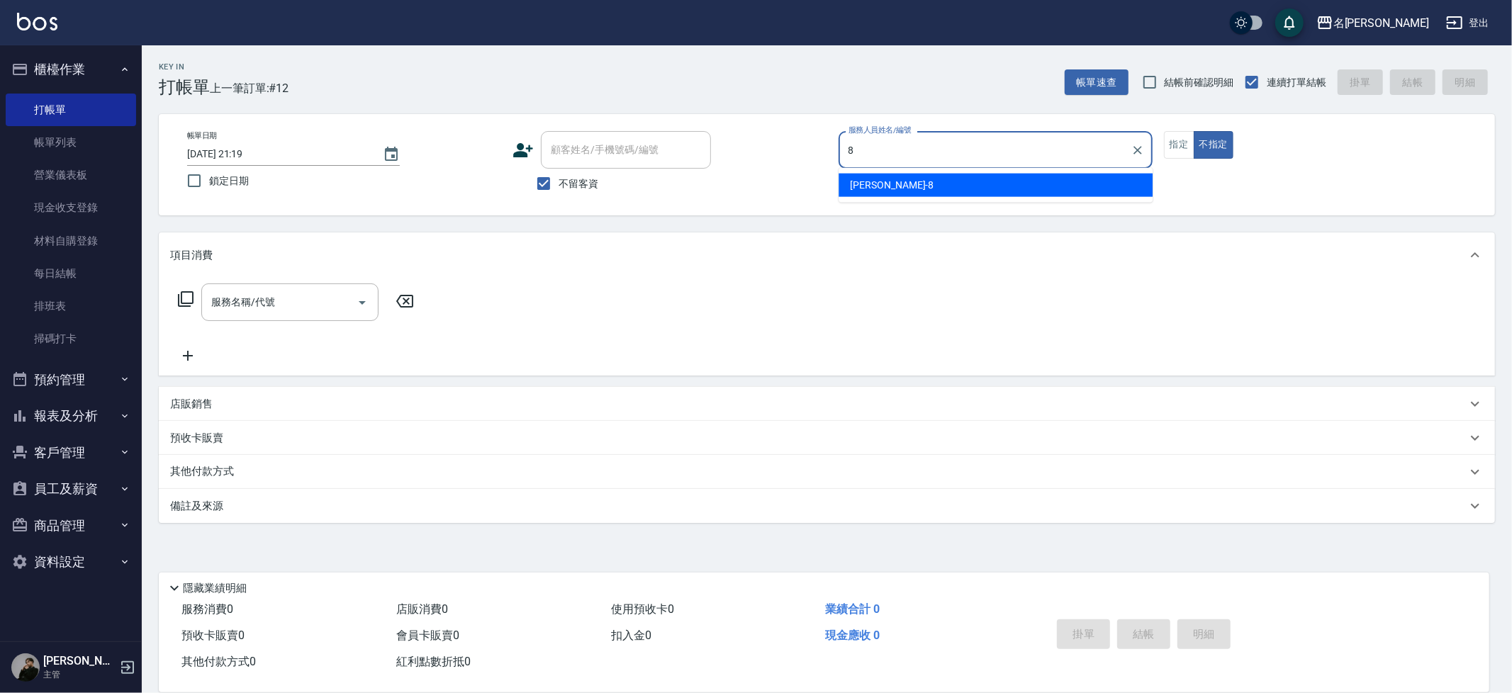
type input "Kira-8"
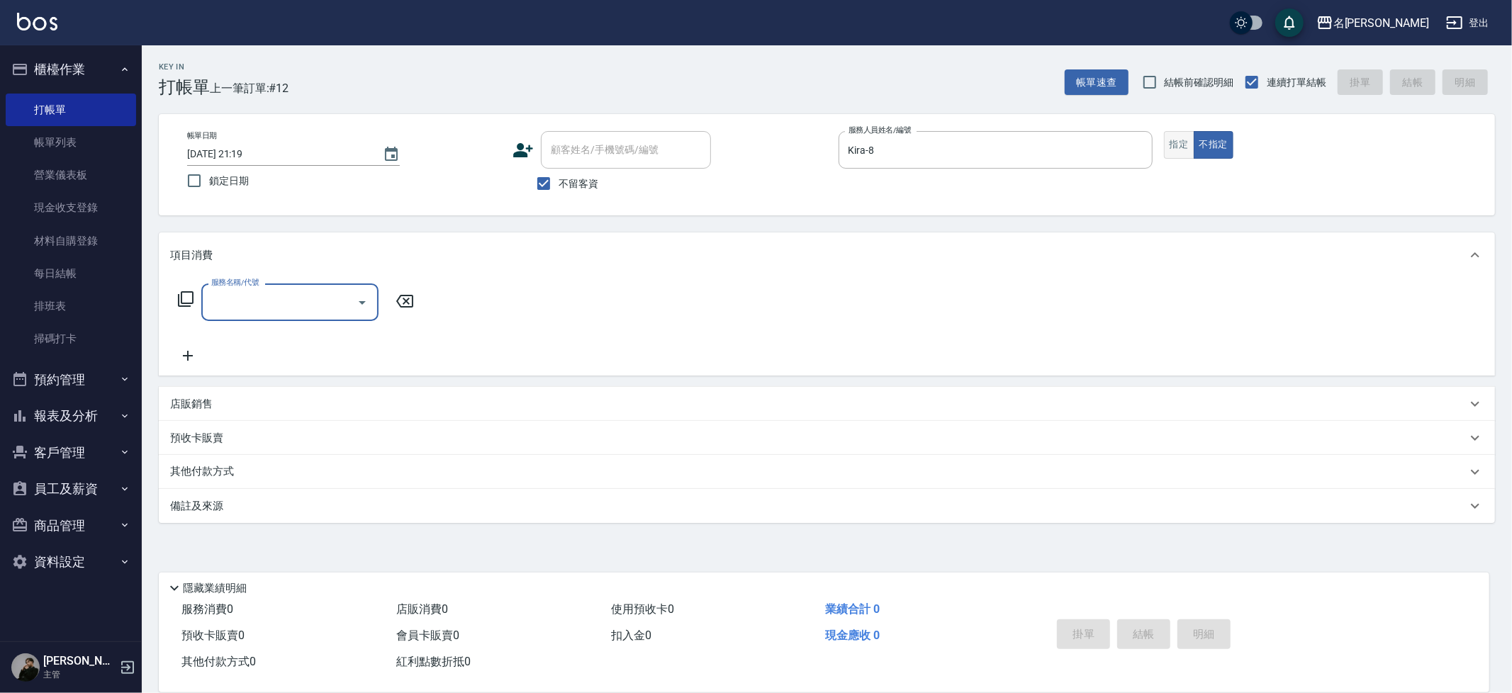
click at [1166, 147] on button "指定" at bounding box center [1179, 145] width 30 height 28
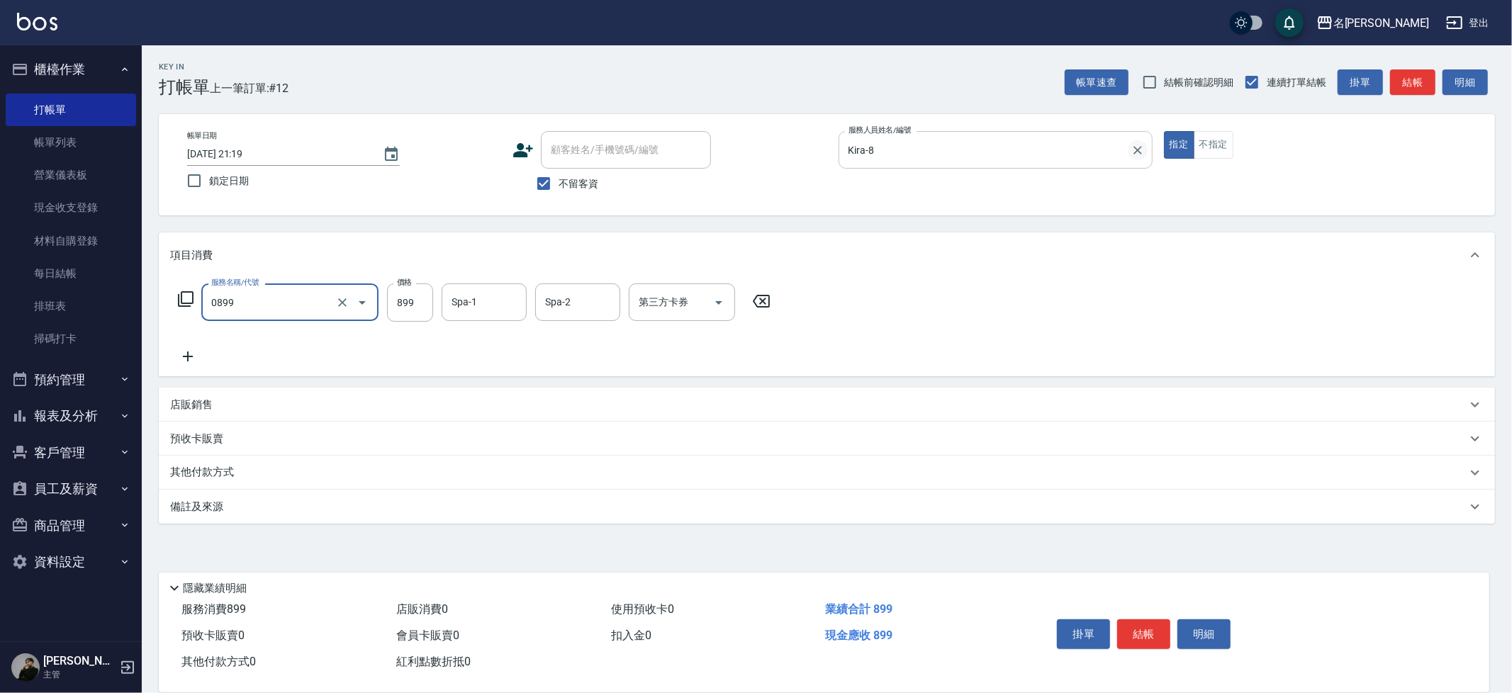
type input "REVIVRE(0899)"
click at [345, 303] on icon "Clear" at bounding box center [342, 303] width 14 height 14
click at [294, 300] on input "服務名稱/代號" at bounding box center [270, 302] width 125 height 25
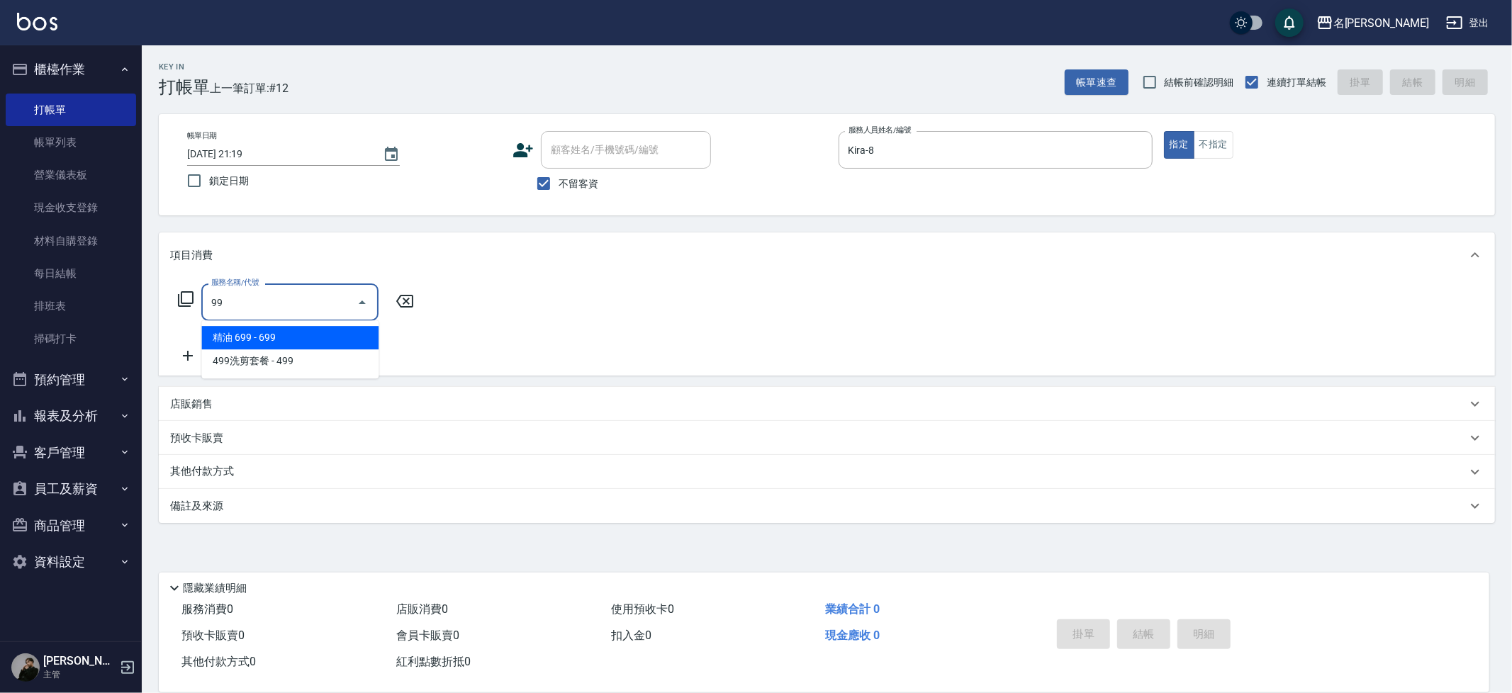
type input "9"
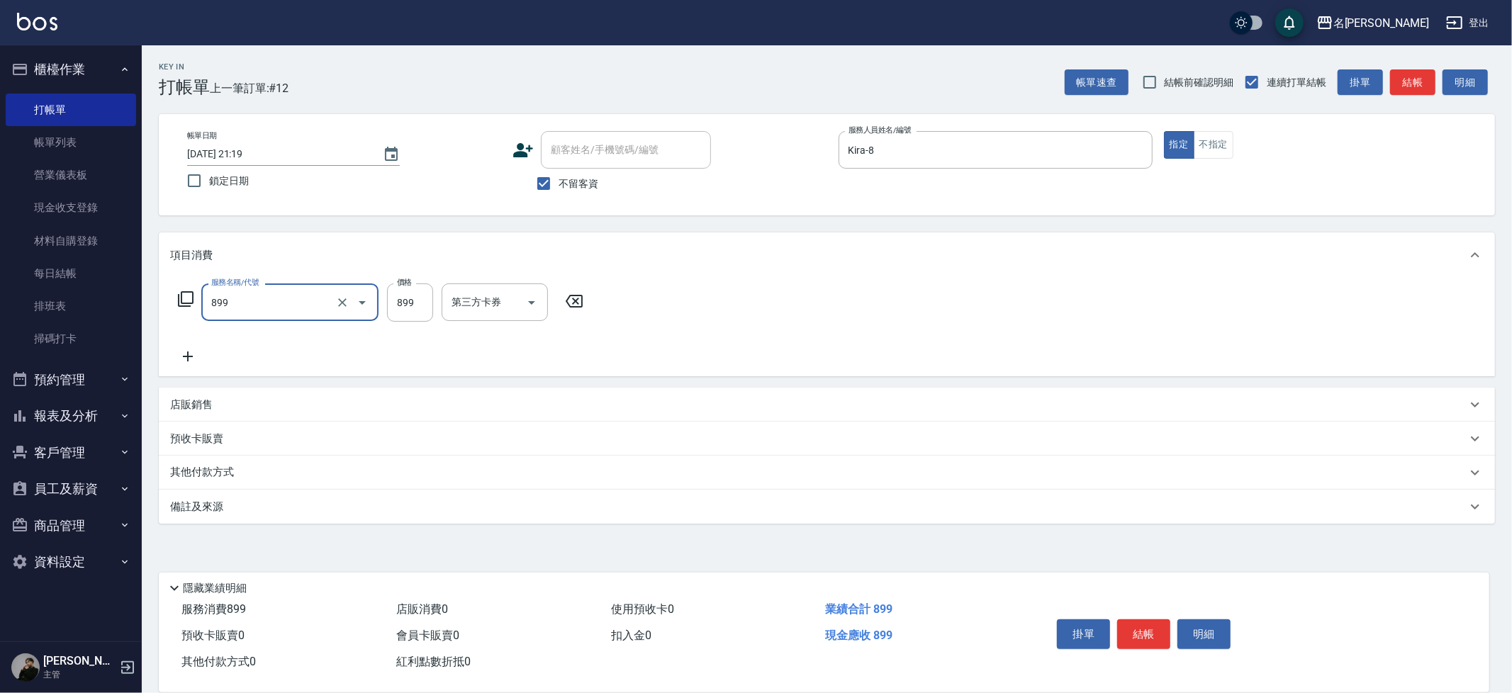
type input "伊黛莉SPA+剪髮(899)"
type input "900"
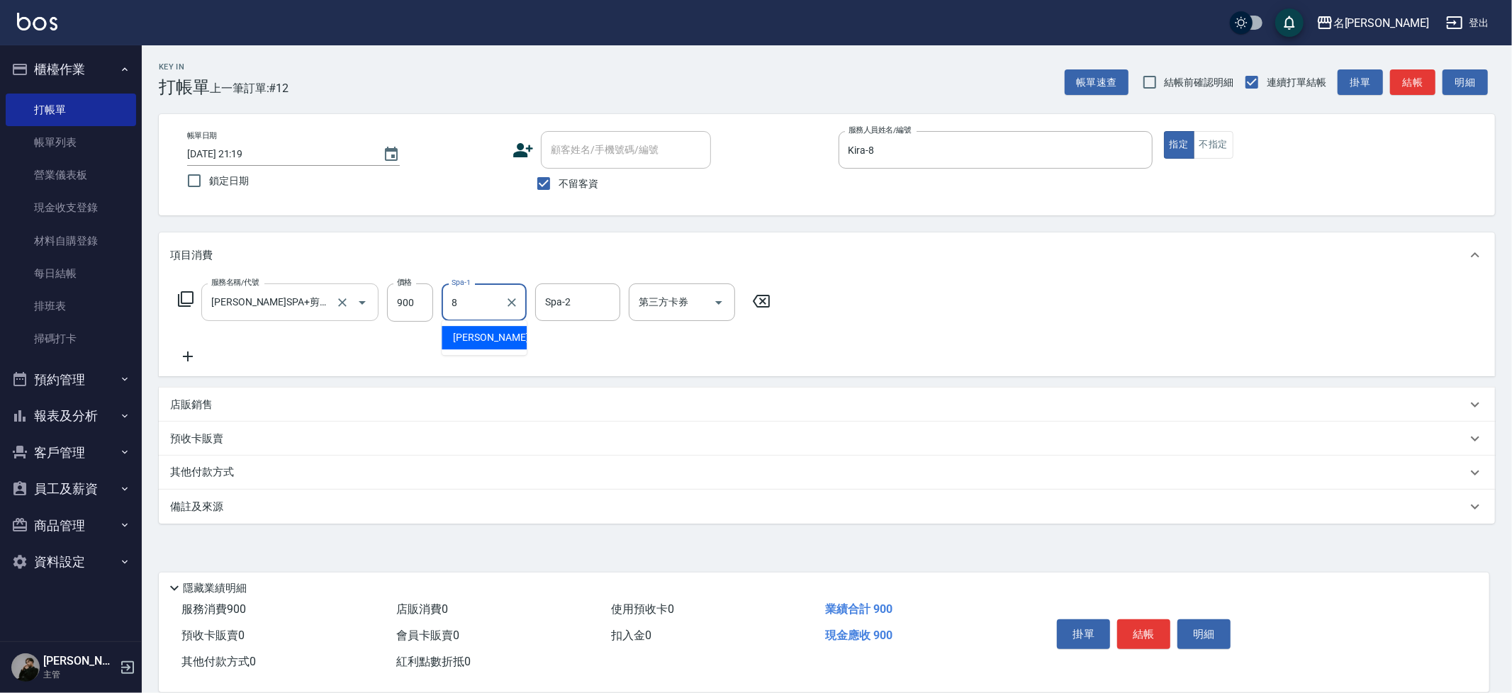
type input "Kira-8"
type input "妞妞-66"
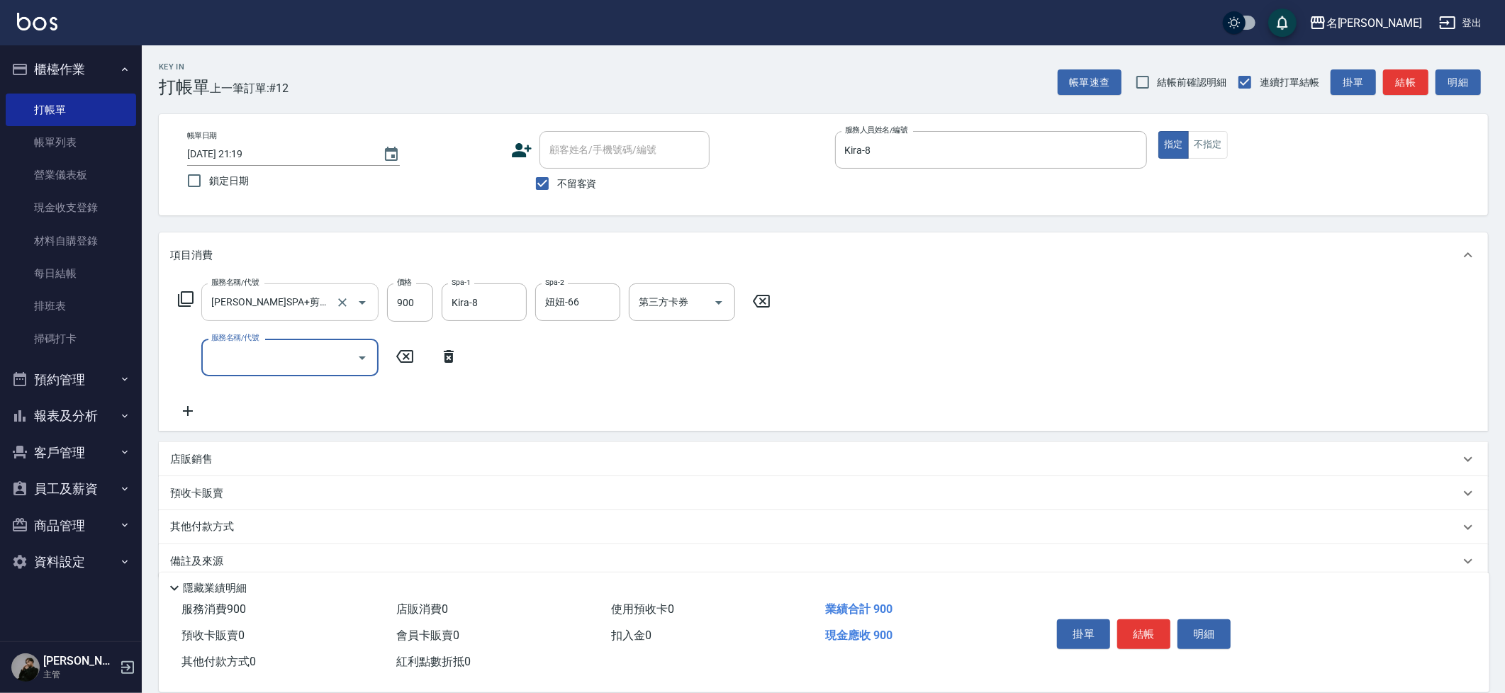
type input "5"
click at [284, 354] on input "5" at bounding box center [279, 357] width 143 height 25
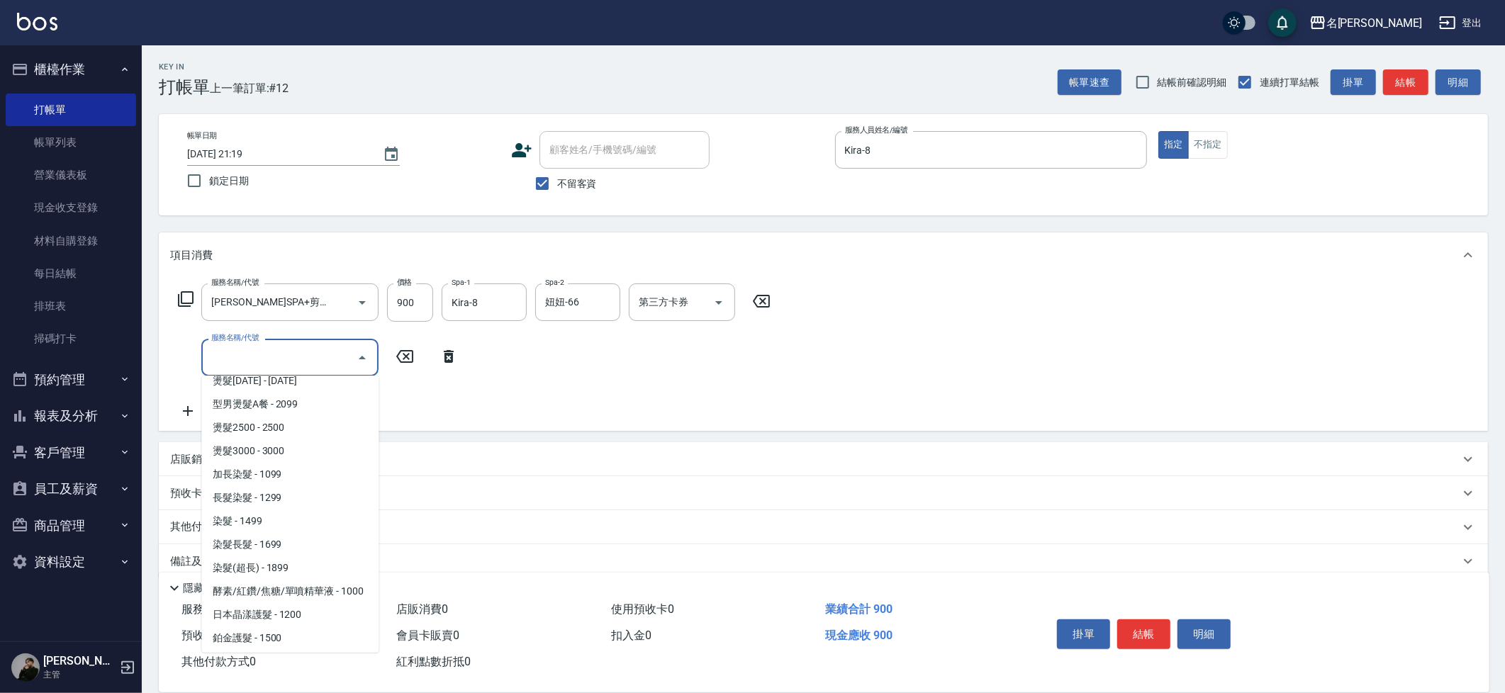
scroll to position [1556, 0]
type input "黑曜光感護髮(52000)"
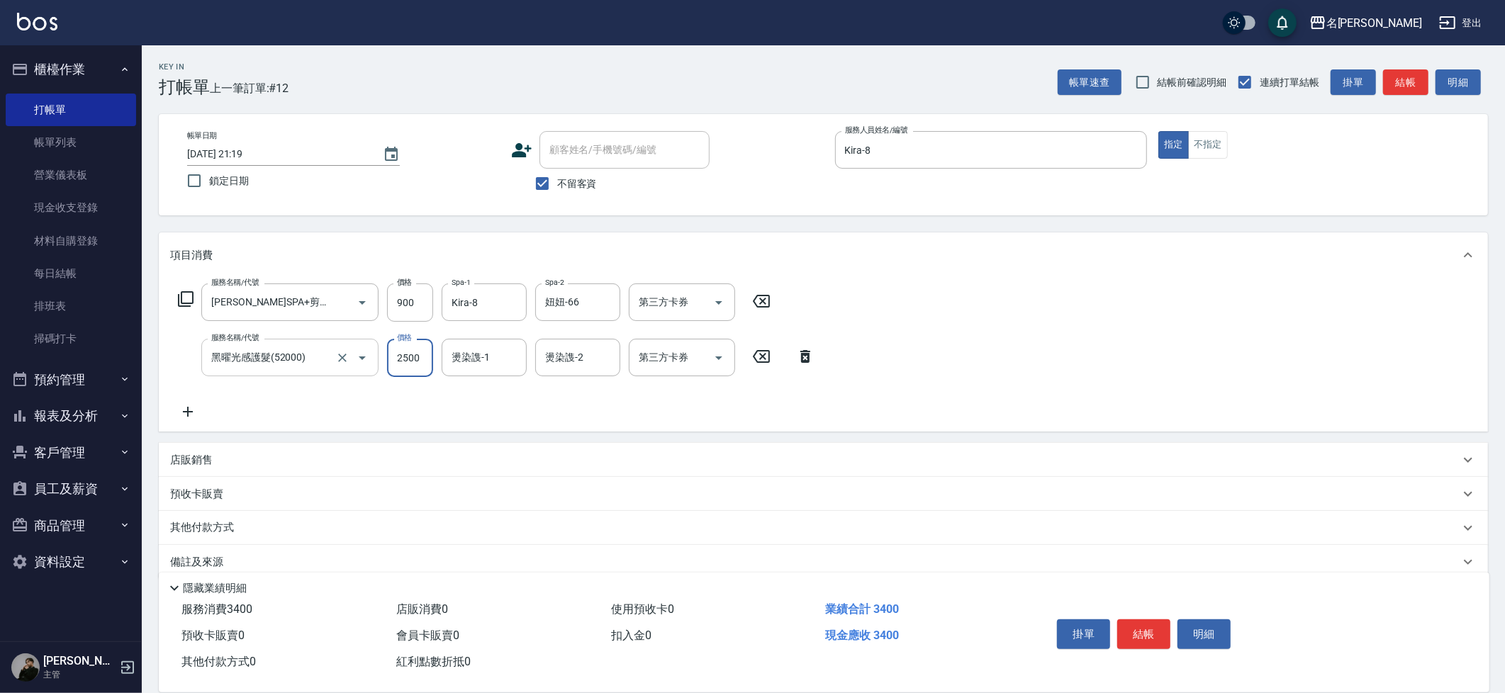
type input "2500"
type input "Kira-8"
click at [503, 371] on div at bounding box center [511, 358] width 18 height 38
click at [518, 357] on icon "Clear" at bounding box center [512, 358] width 14 height 14
click at [473, 355] on input "燙染謢-1" at bounding box center [484, 357] width 72 height 25
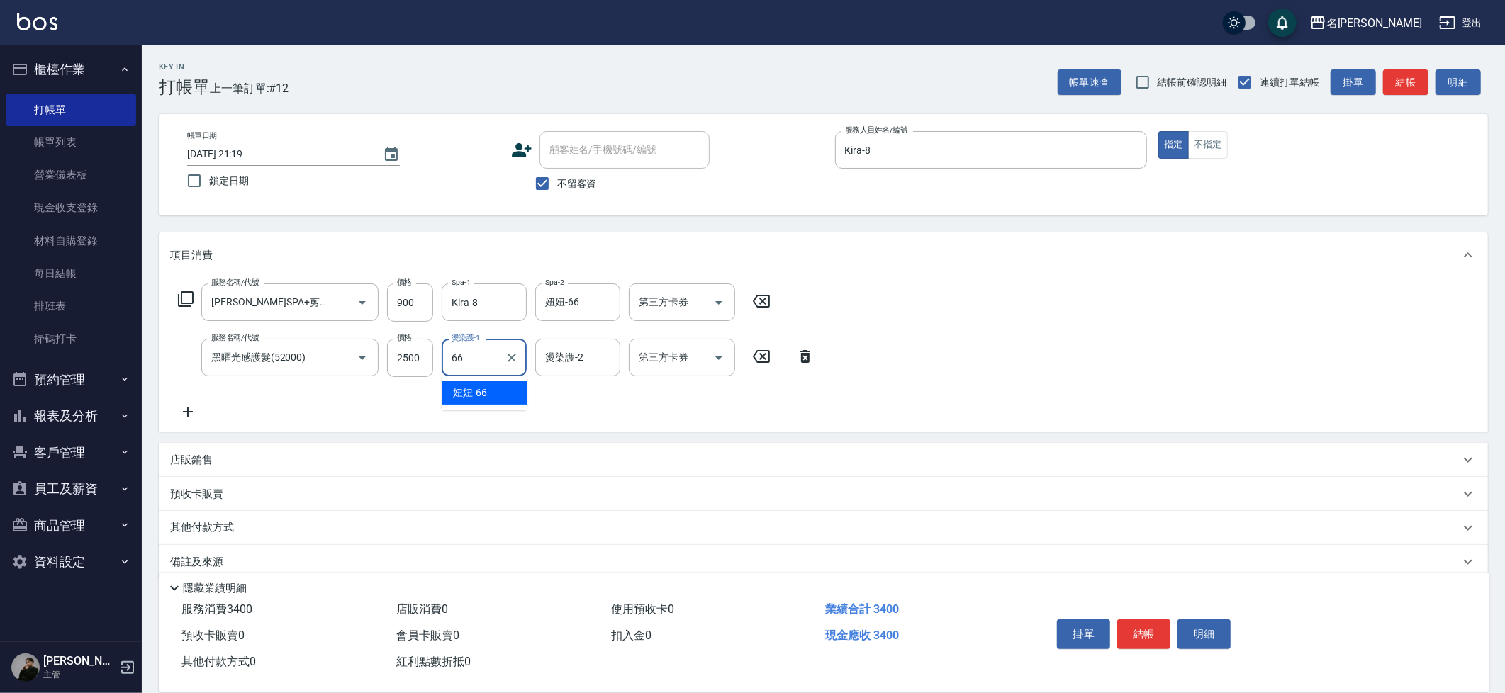
type input "妞妞-66"
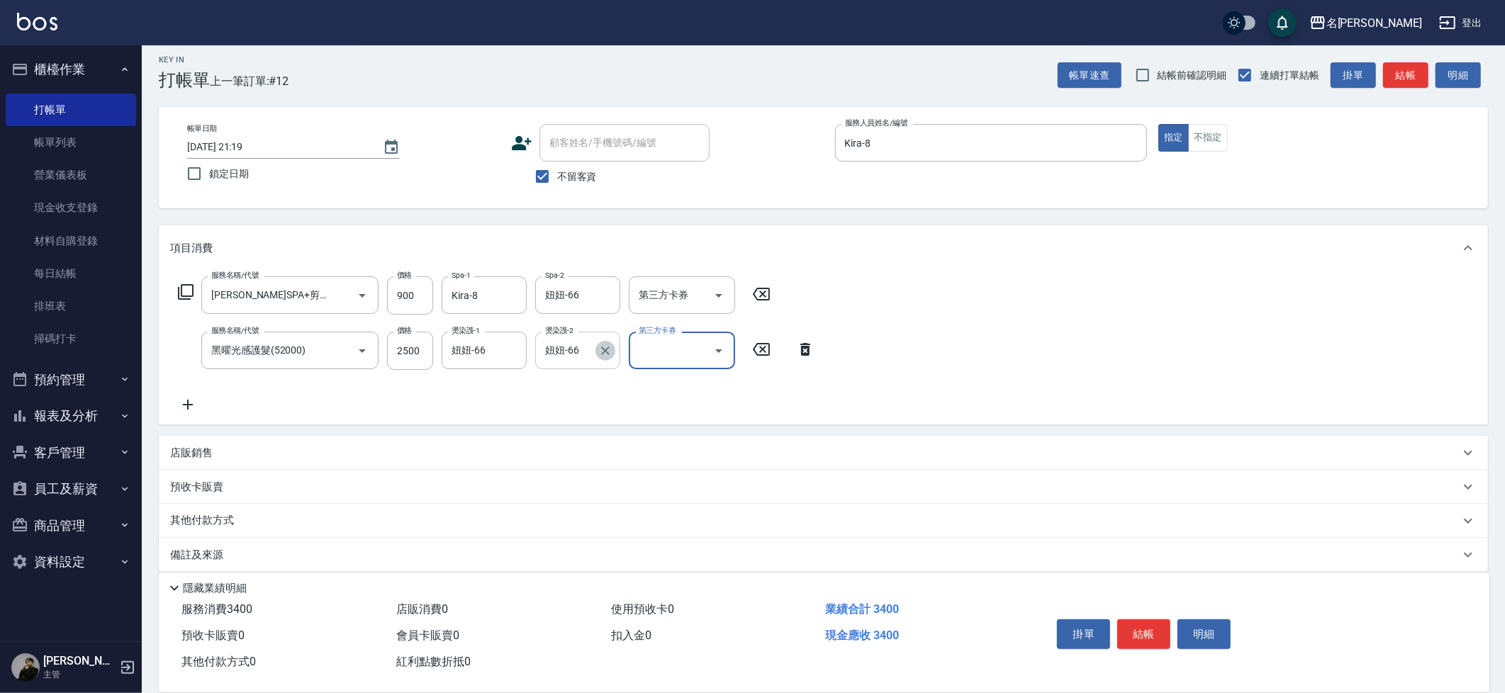
click at [608, 357] on button "Clear" at bounding box center [606, 351] width 20 height 20
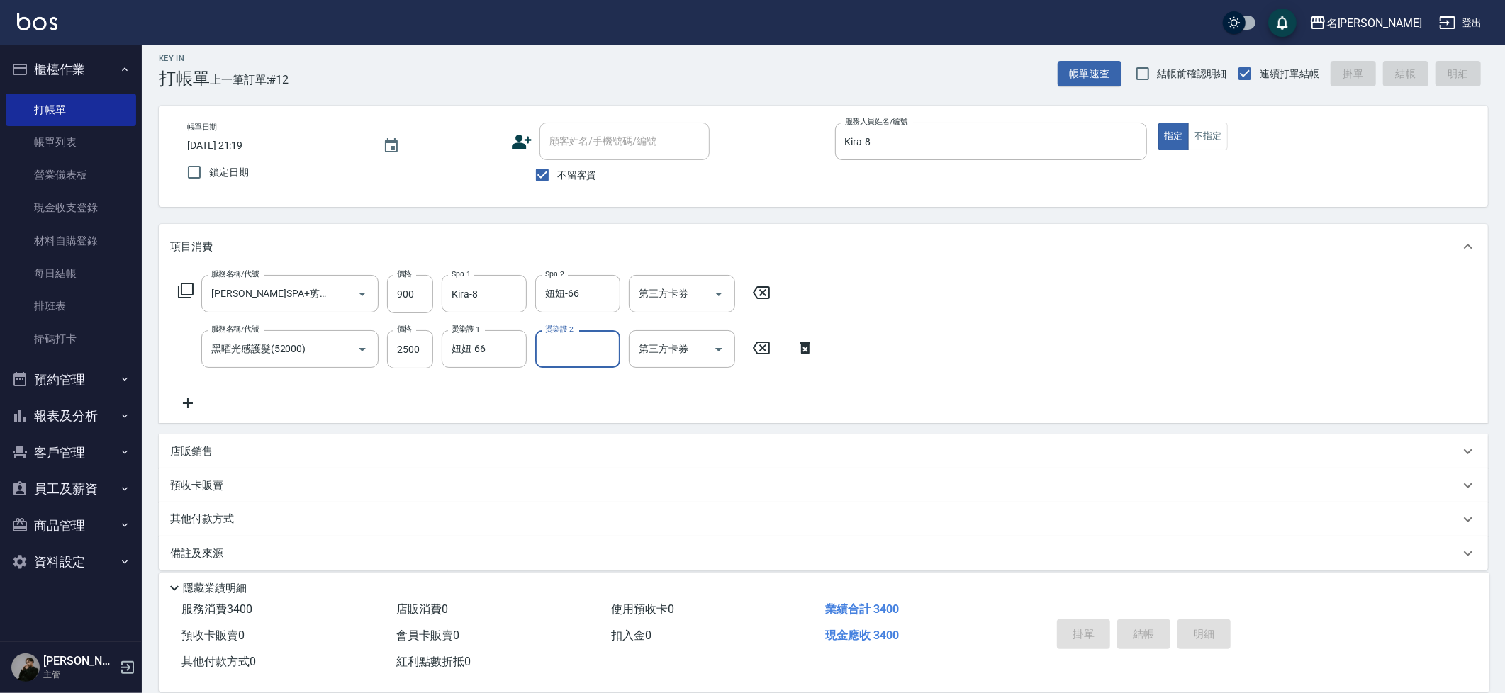
type input "2025/08/12 21:21"
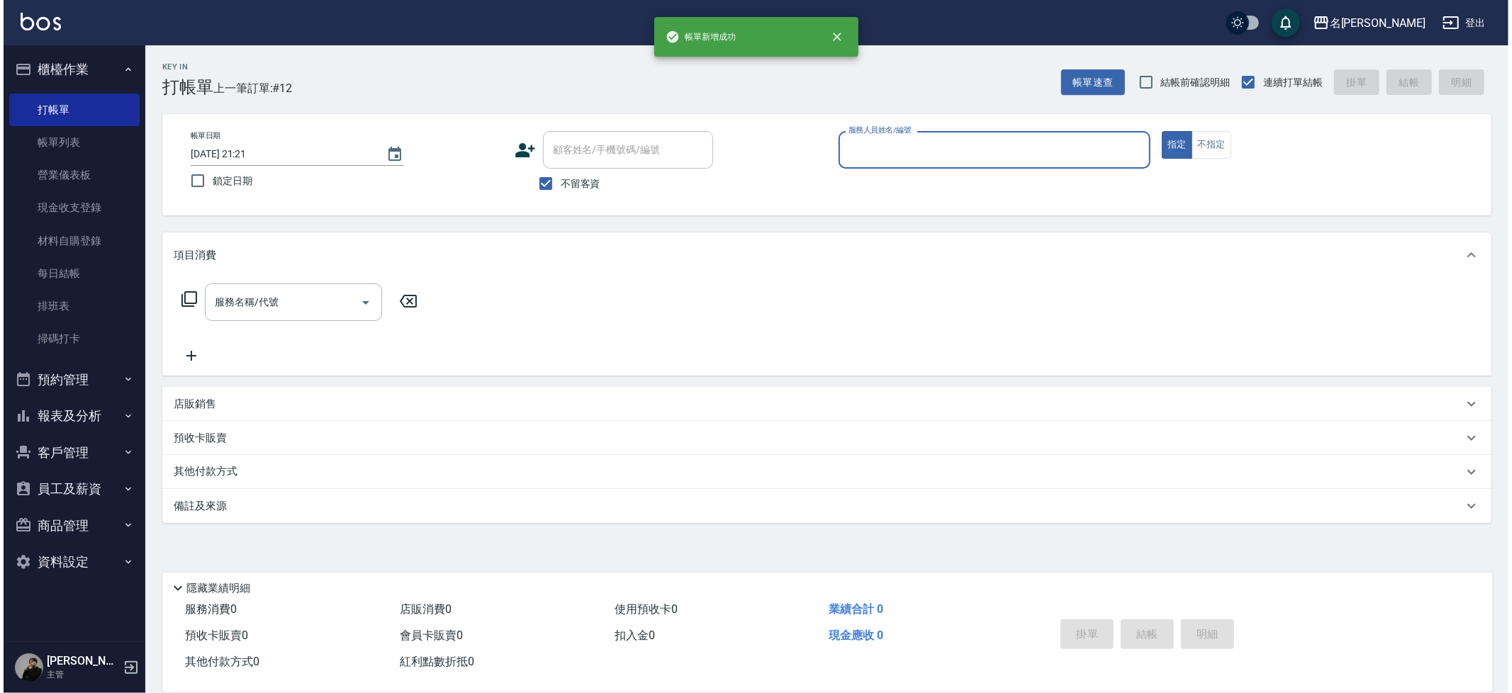
scroll to position [0, 0]
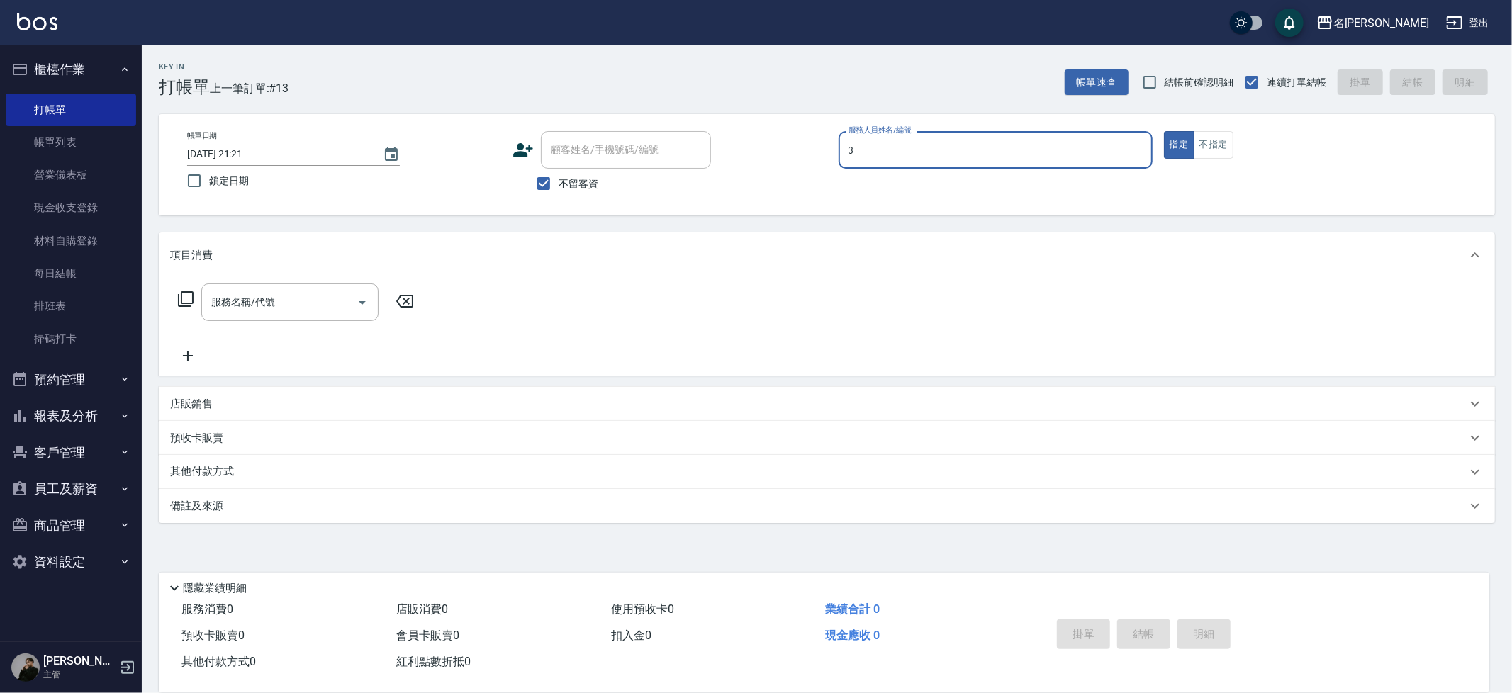
type input "Mina-3"
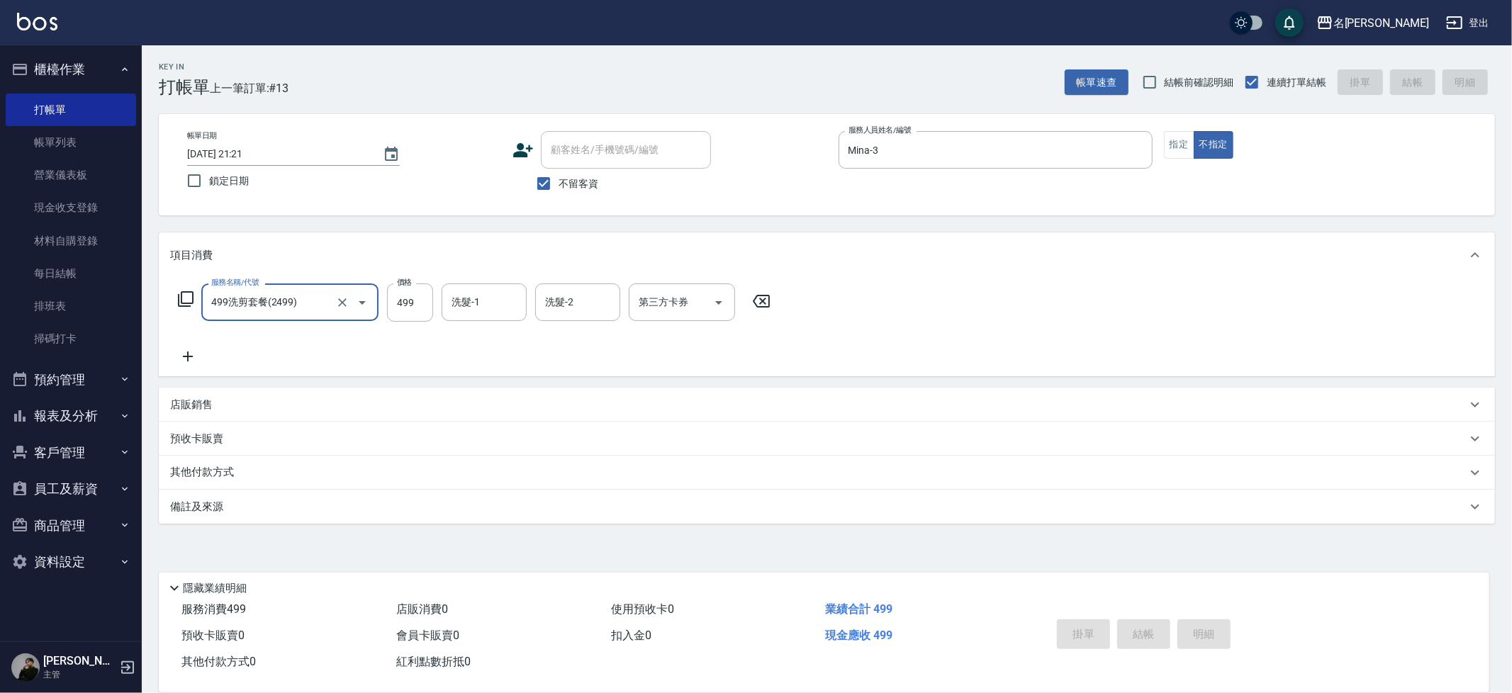
type input "499洗剪套餐(2499)"
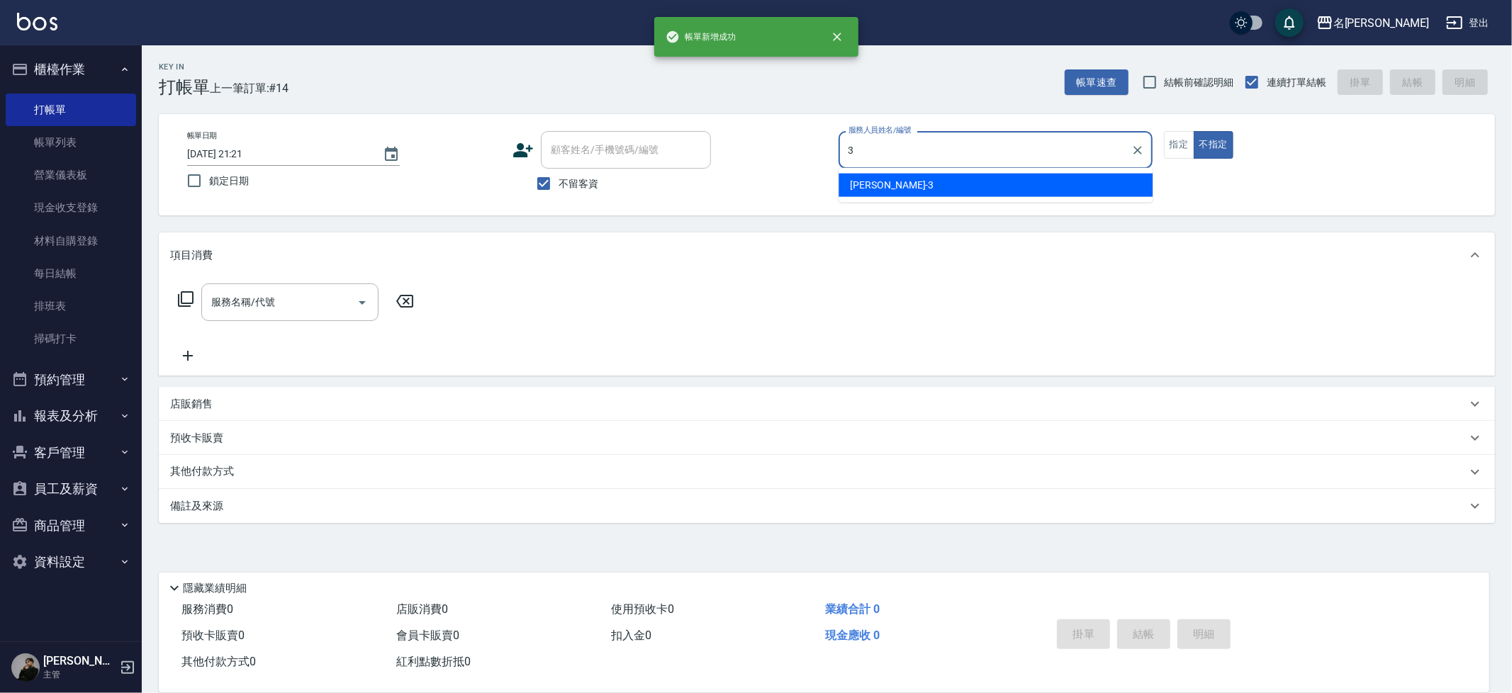
type input "Mina-3"
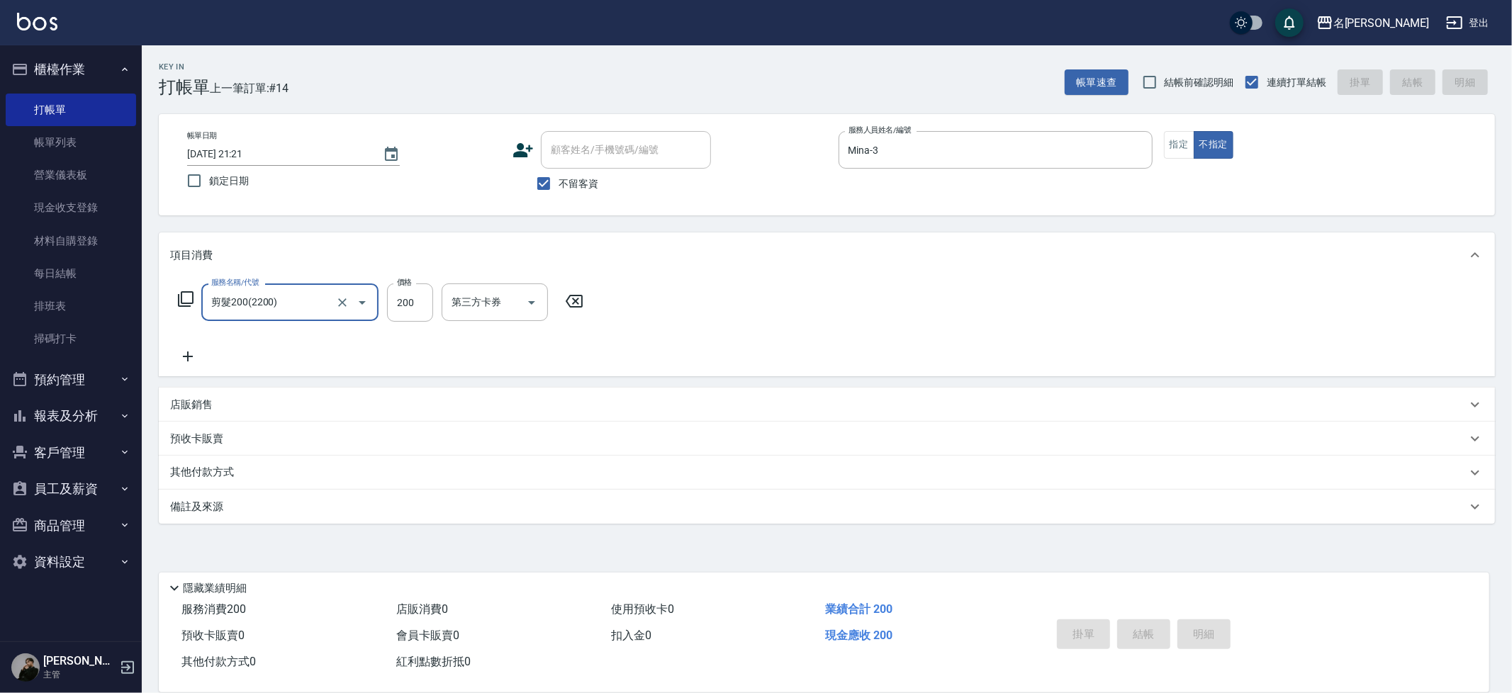
type input "剪髮200(2200)"
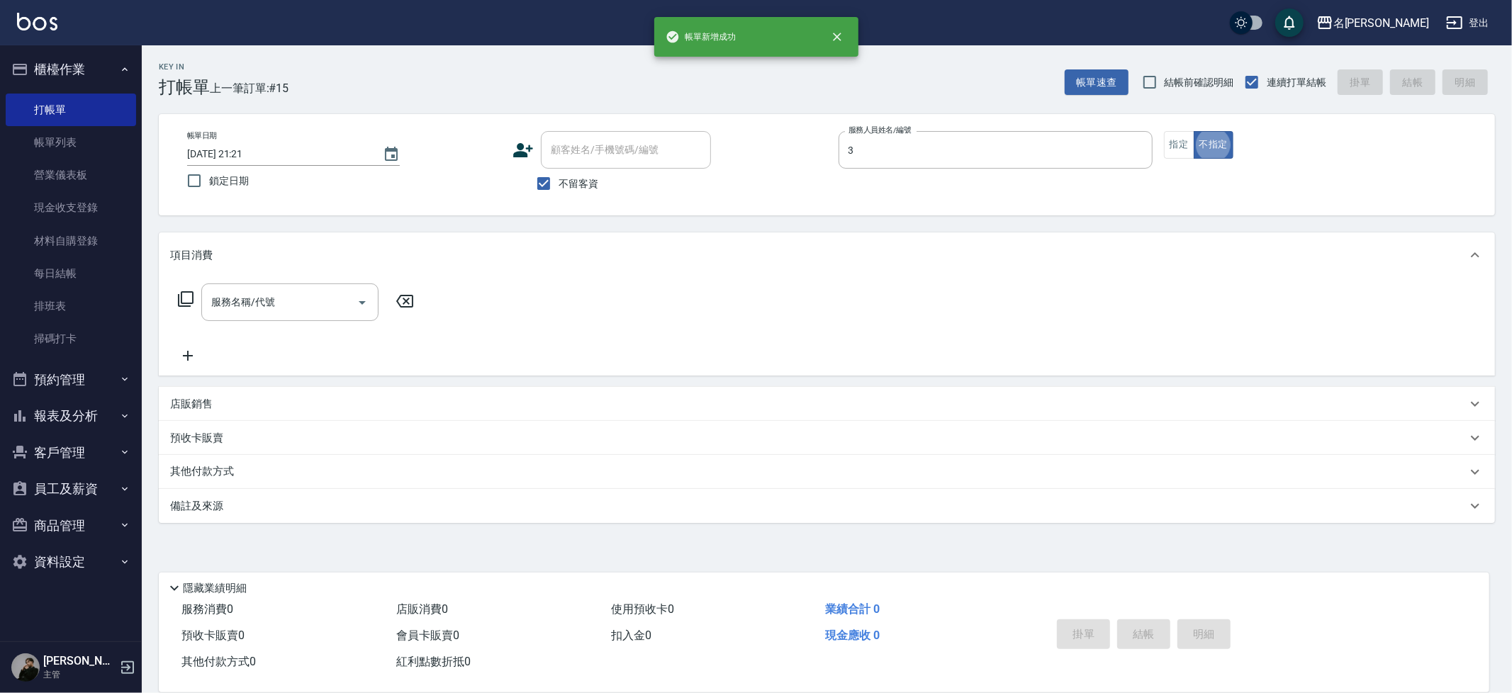
type input "Mina-3"
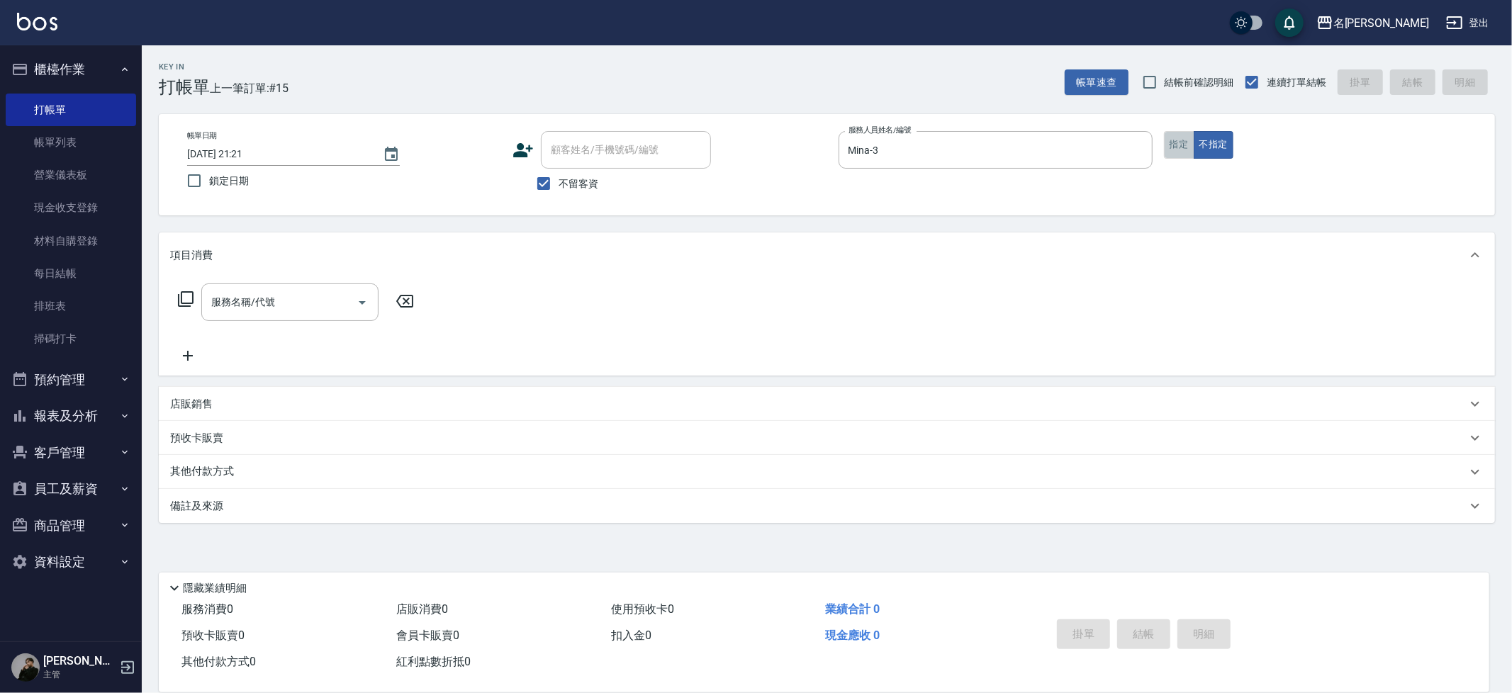
click at [1181, 155] on button "指定" at bounding box center [1179, 145] width 30 height 28
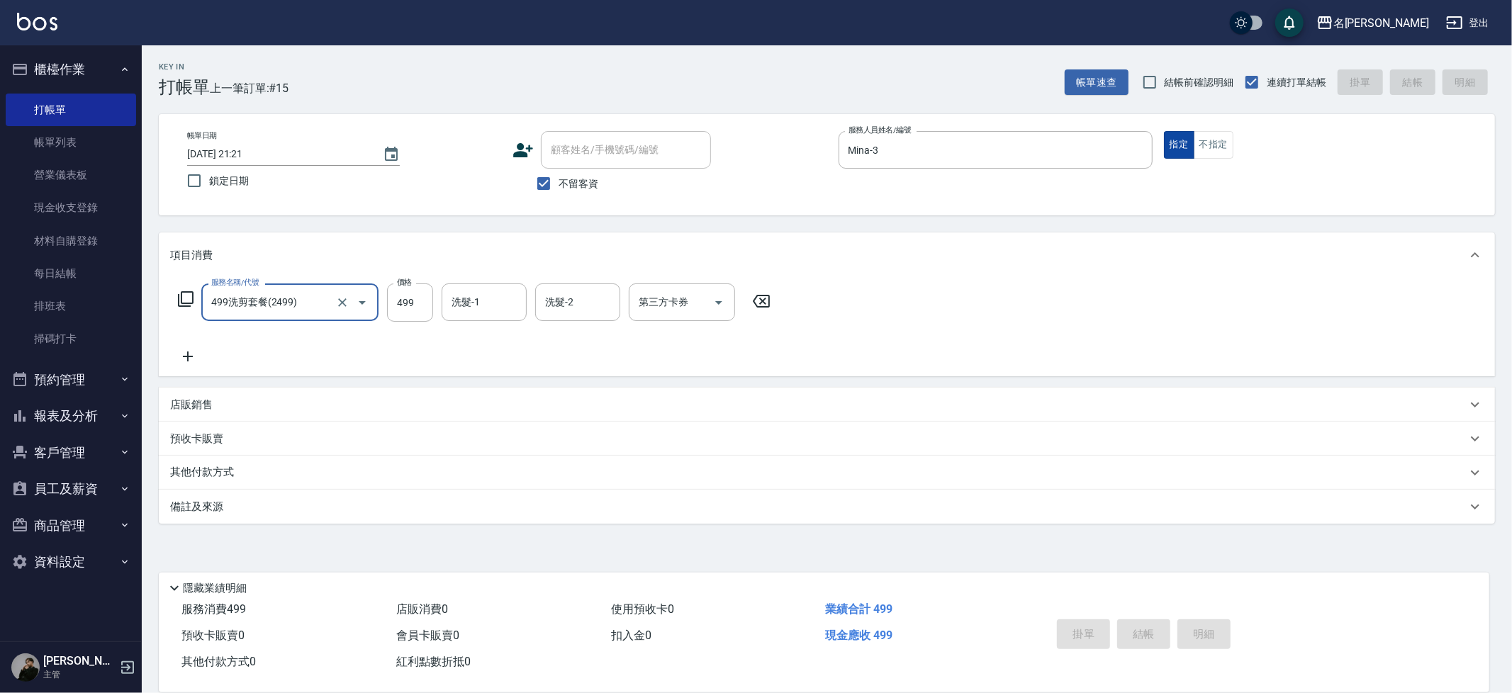
type input "499洗剪套餐(2499)"
type input "2025/08/12 21:22"
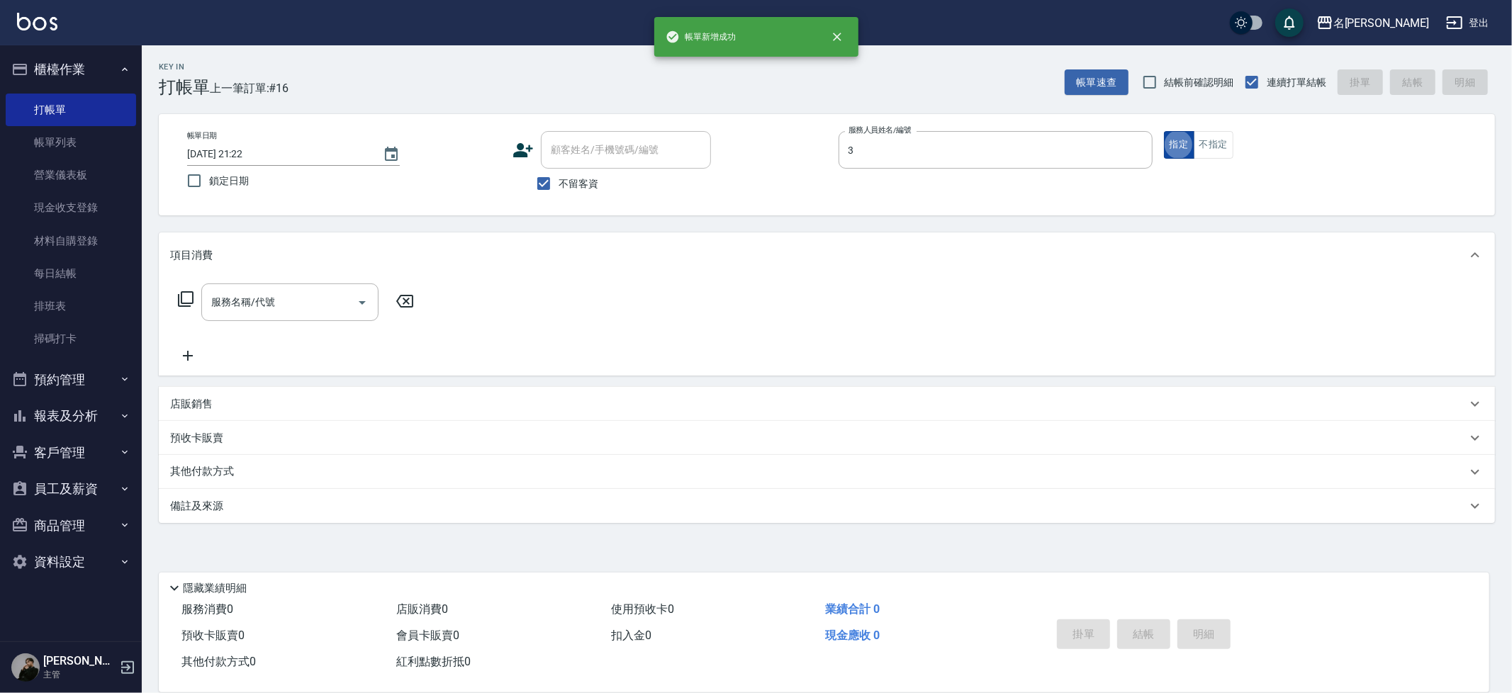
type input "Mina-3"
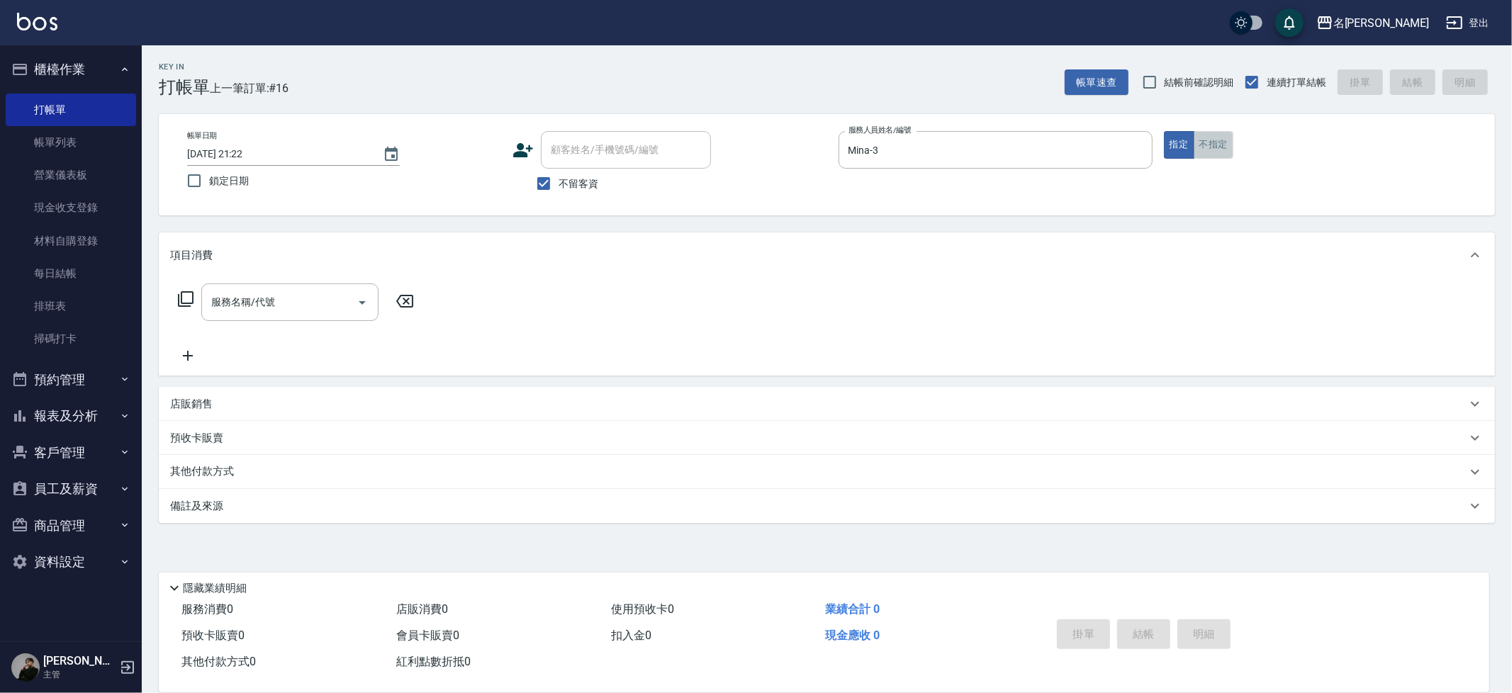
click at [1222, 134] on button "不指定" at bounding box center [1214, 145] width 40 height 28
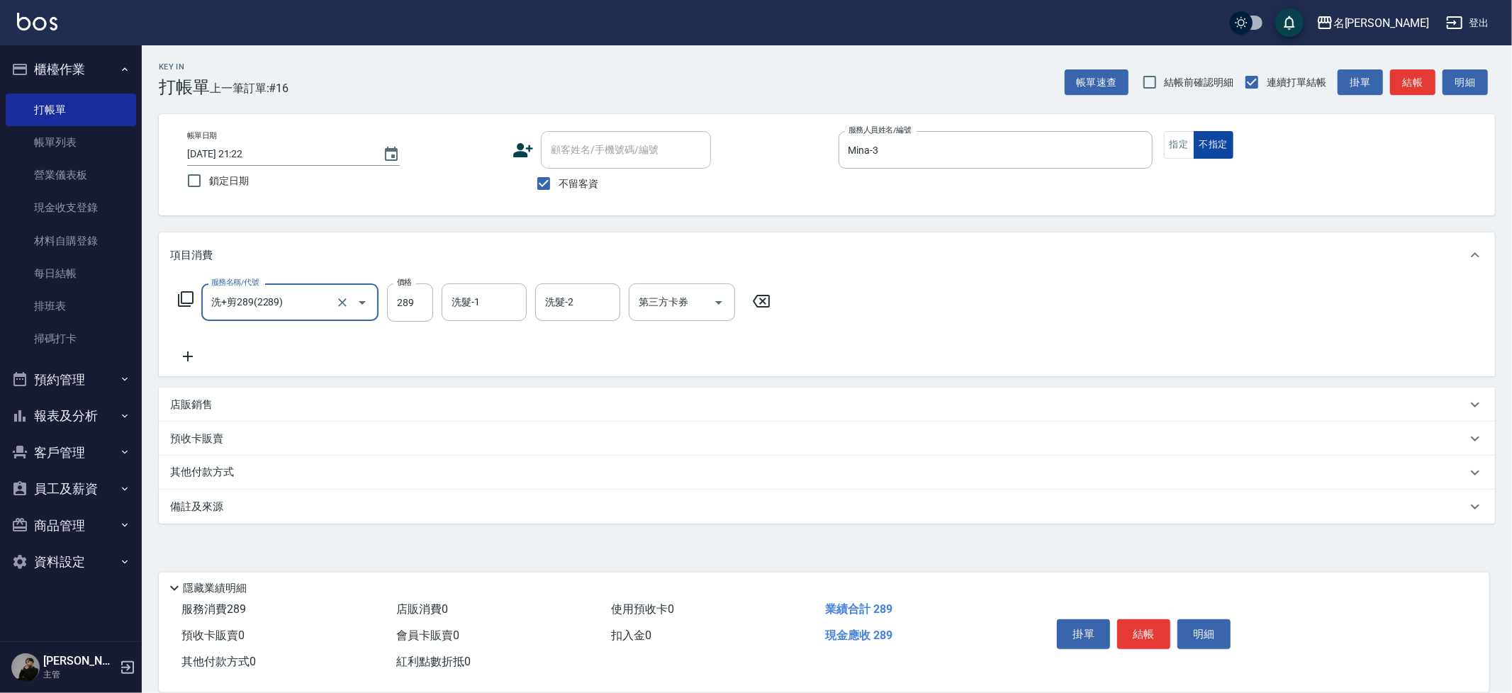
type input "洗+剪289(2289)"
type input "妞妞-66"
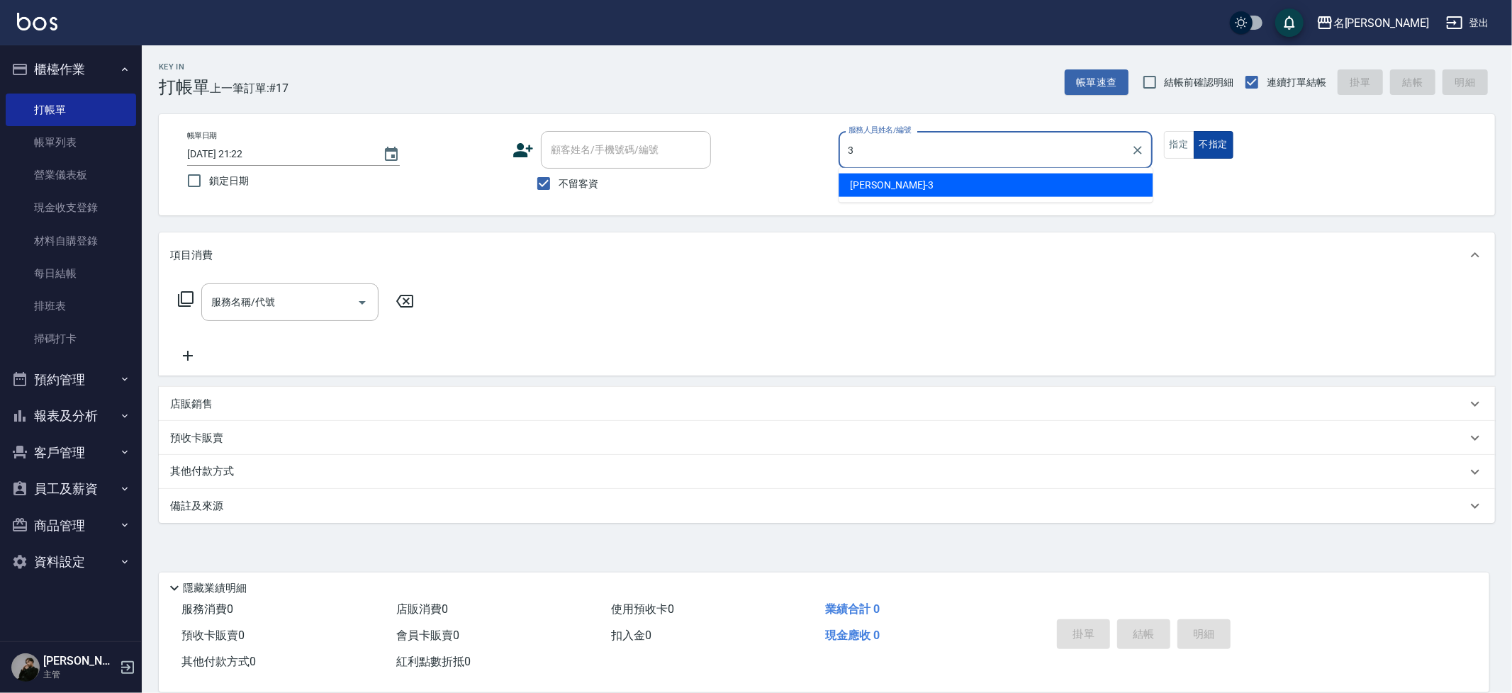
type input "Mina-3"
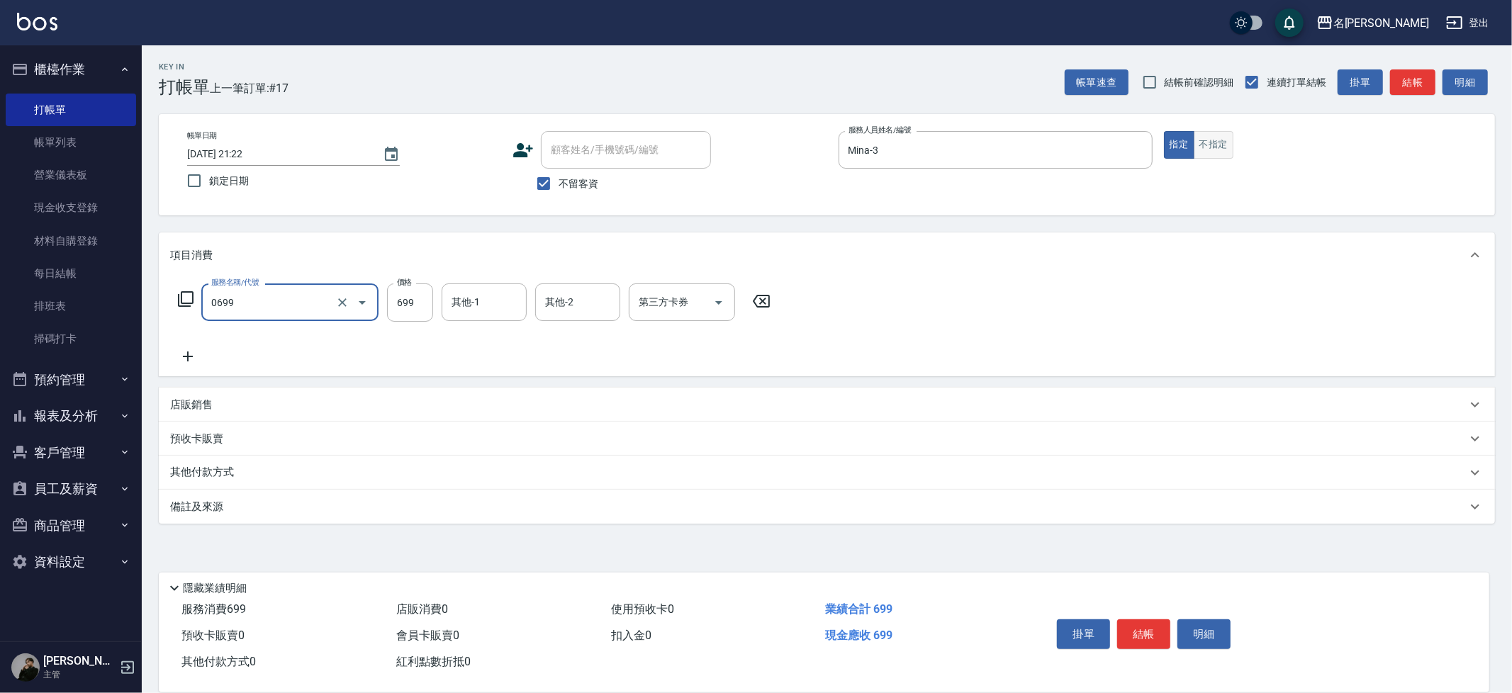
type input "精油 699(0699)"
type input "妞妞-66"
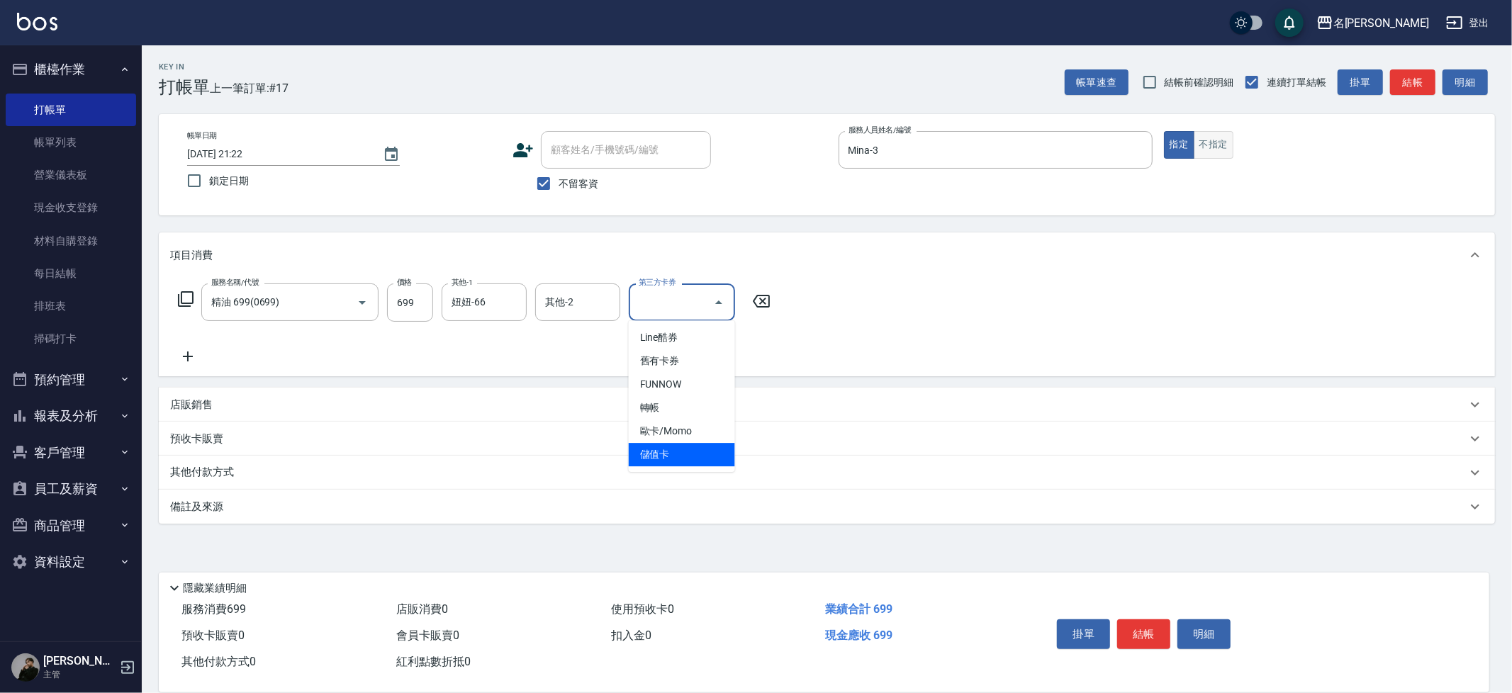
type input "儲值卡"
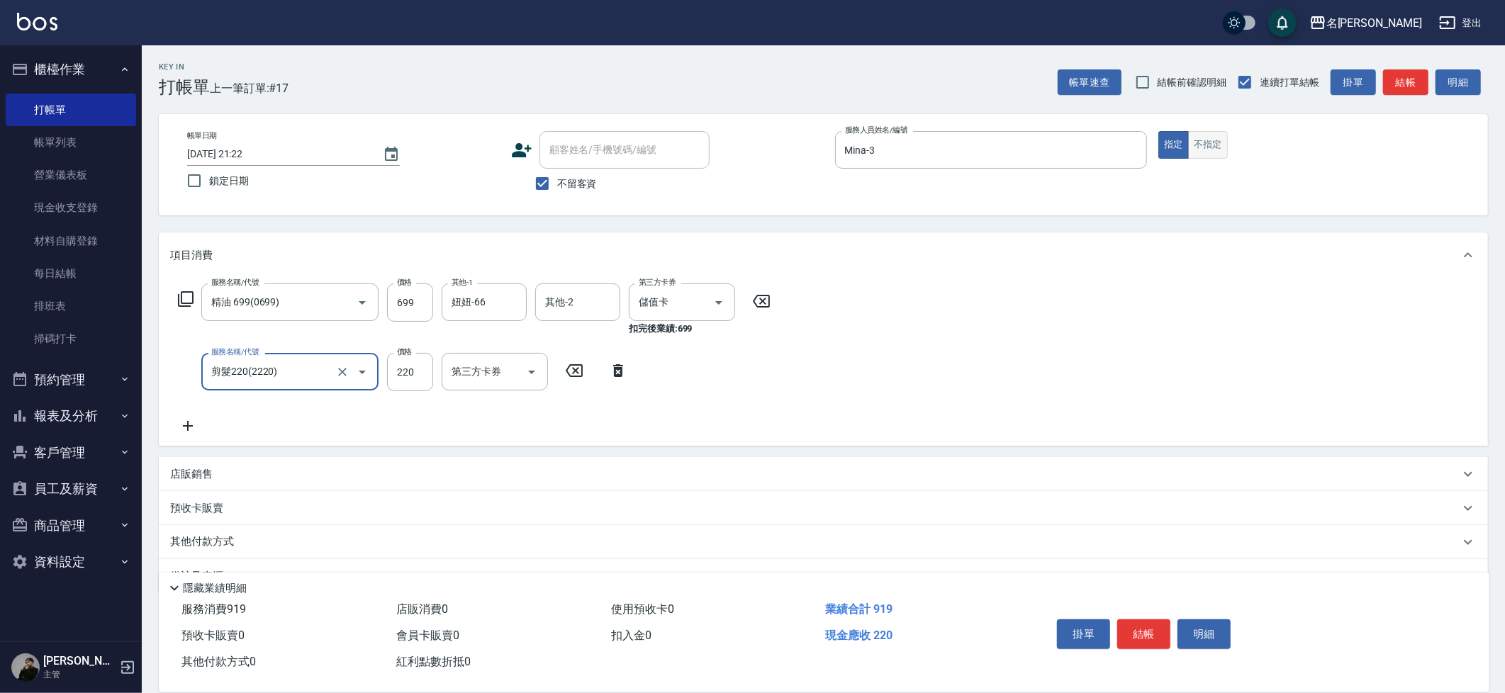
type input "剪髮220(2220)"
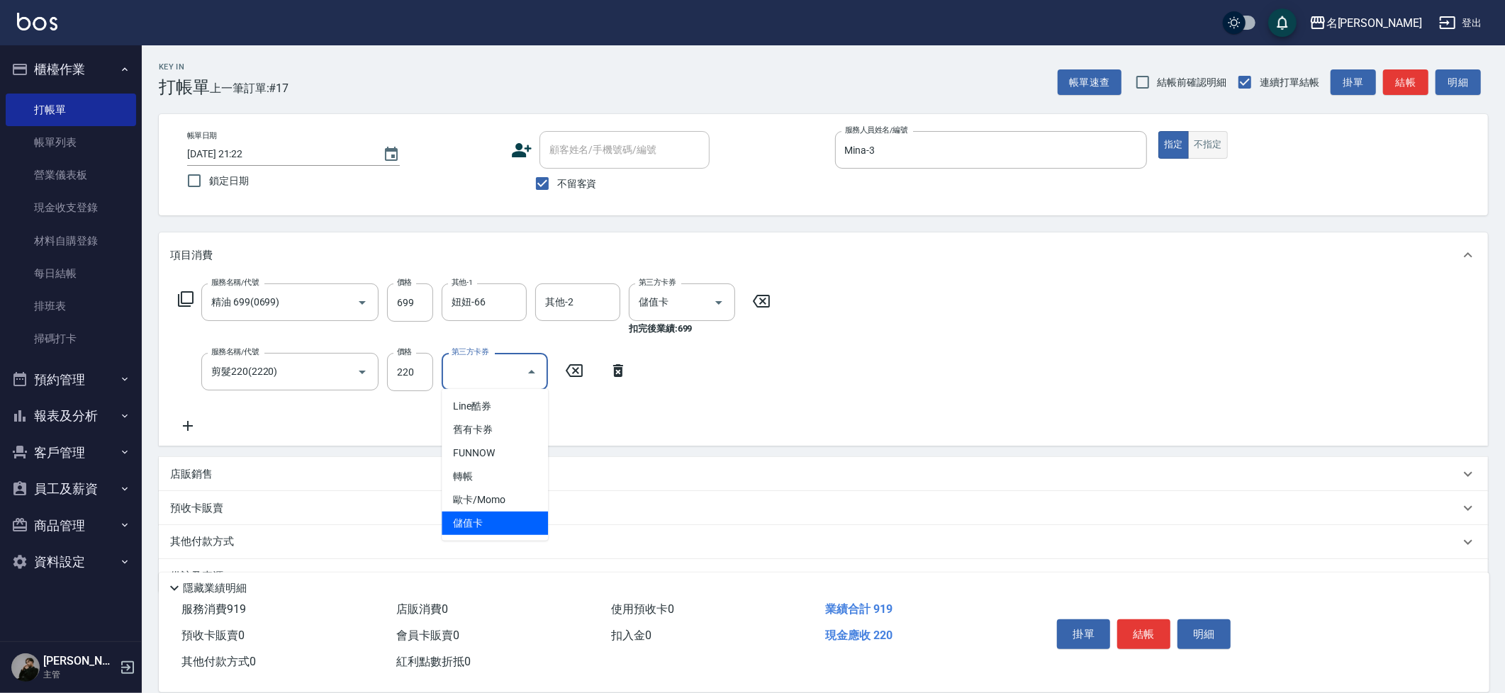
type input "儲值卡"
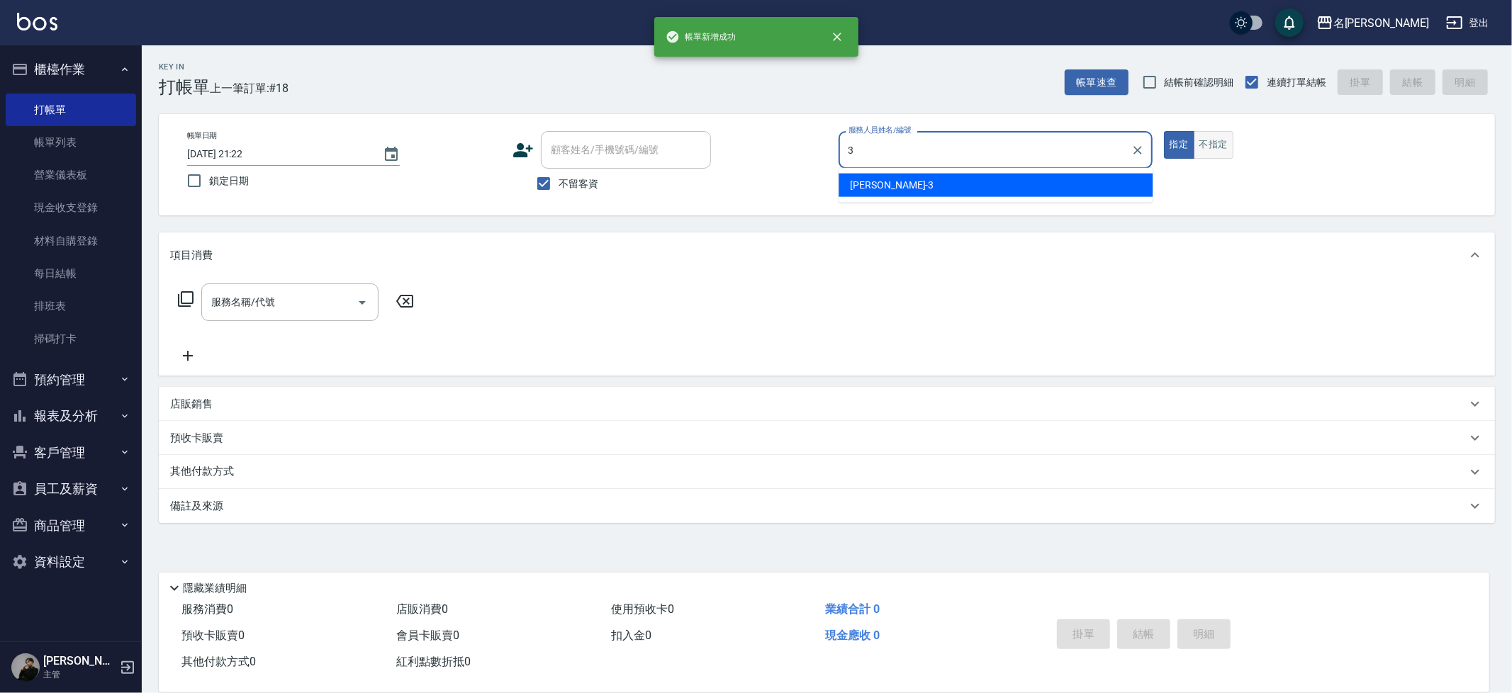
type input "Mina-3"
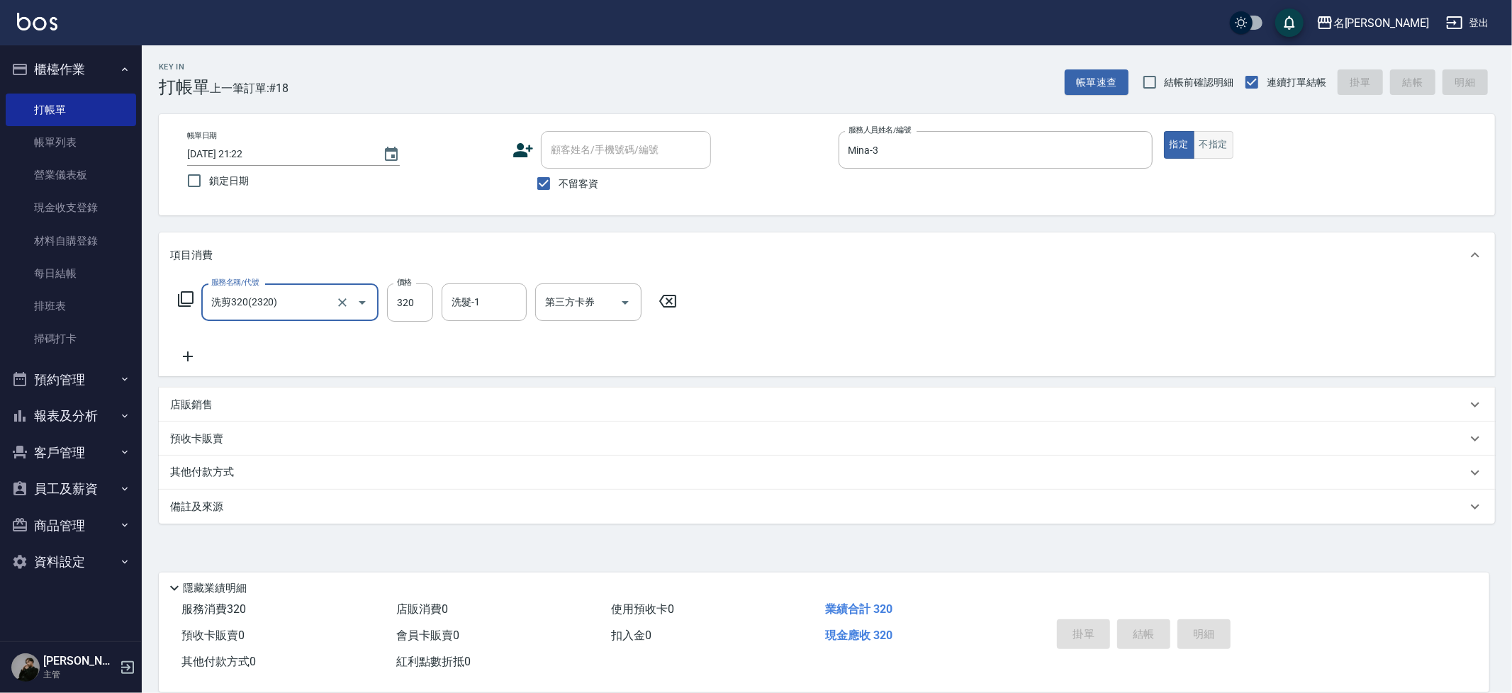
type input "洗剪320(2320)"
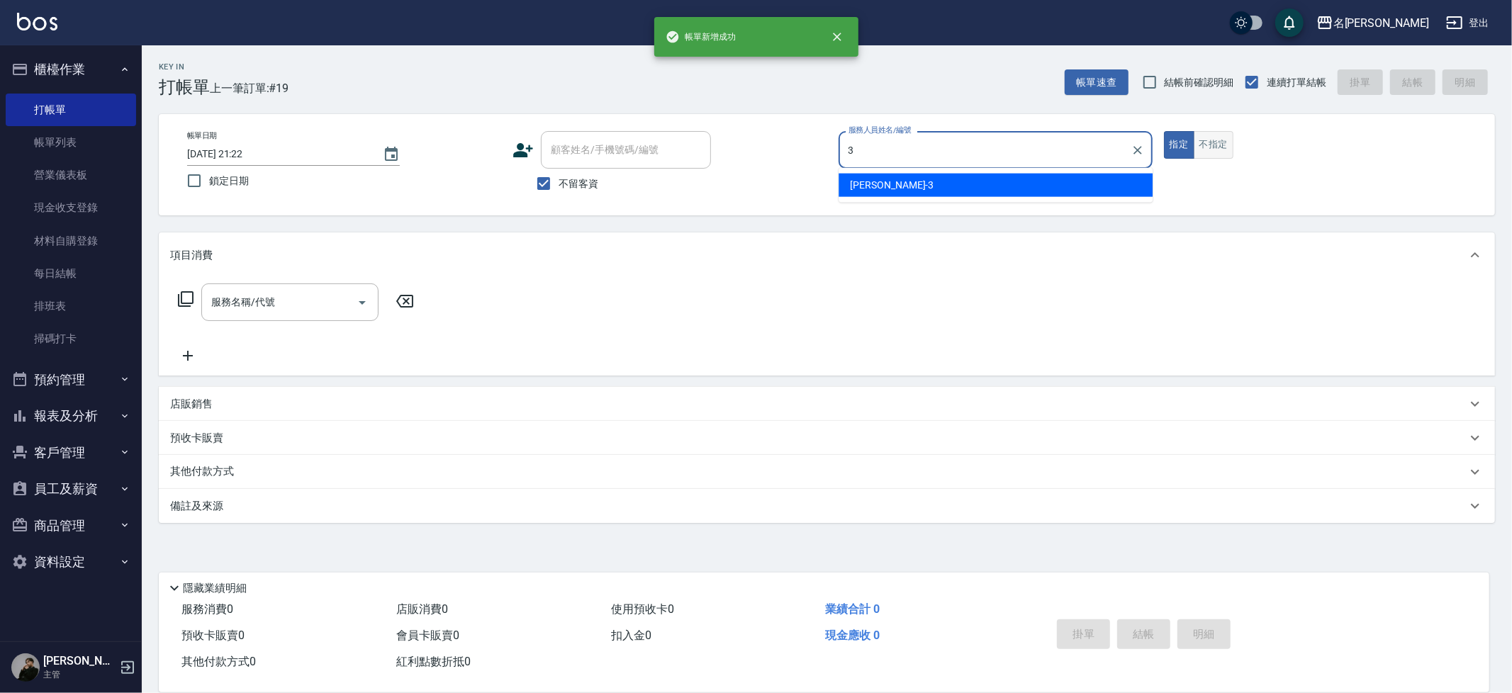
type input "Mina-3"
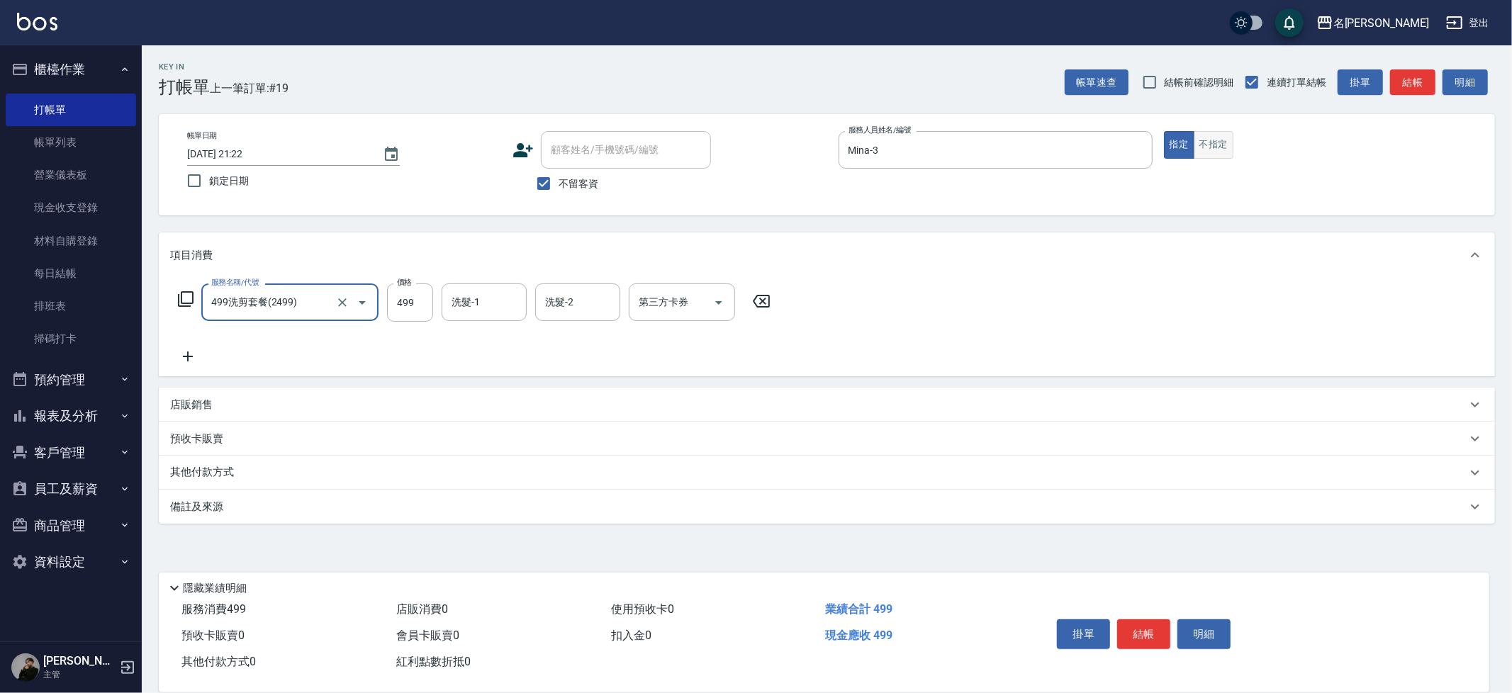
type input "499洗剪套餐(2499)"
type input "500"
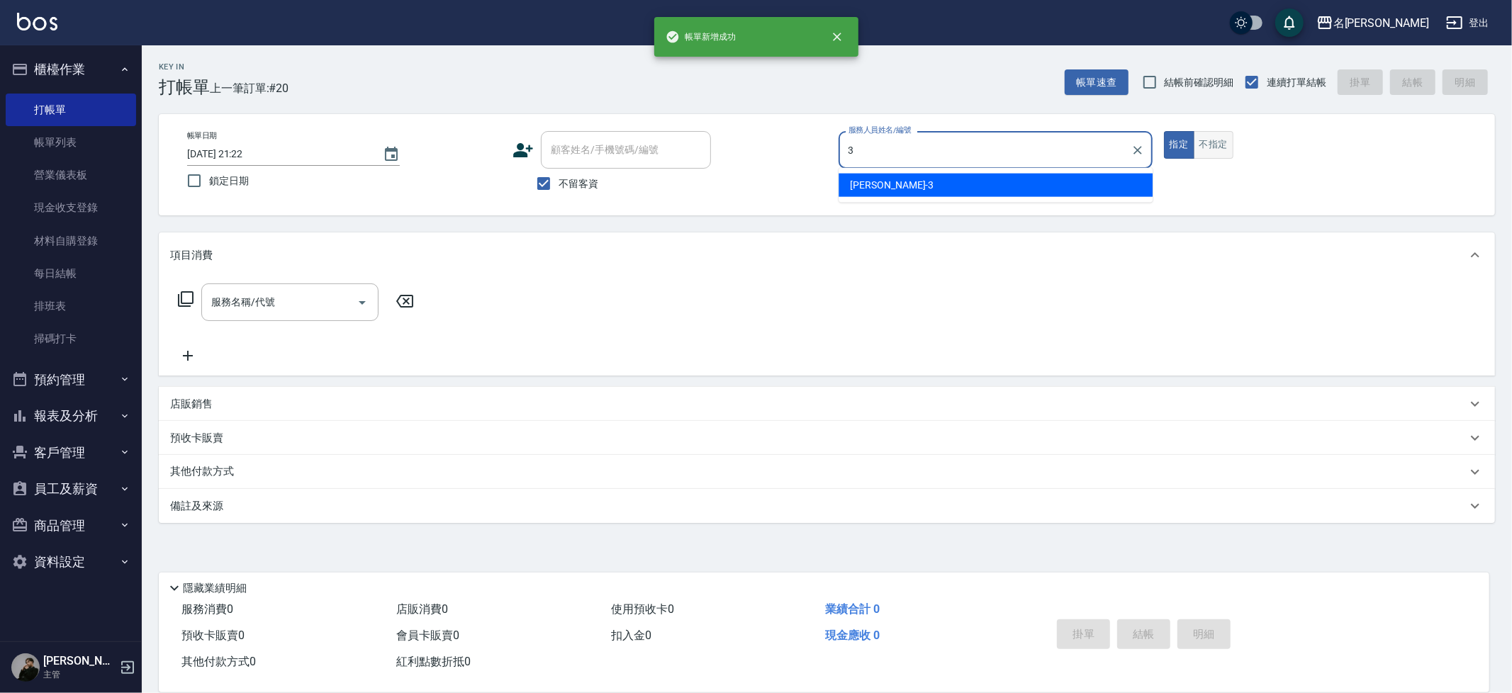
type input "Mina-3"
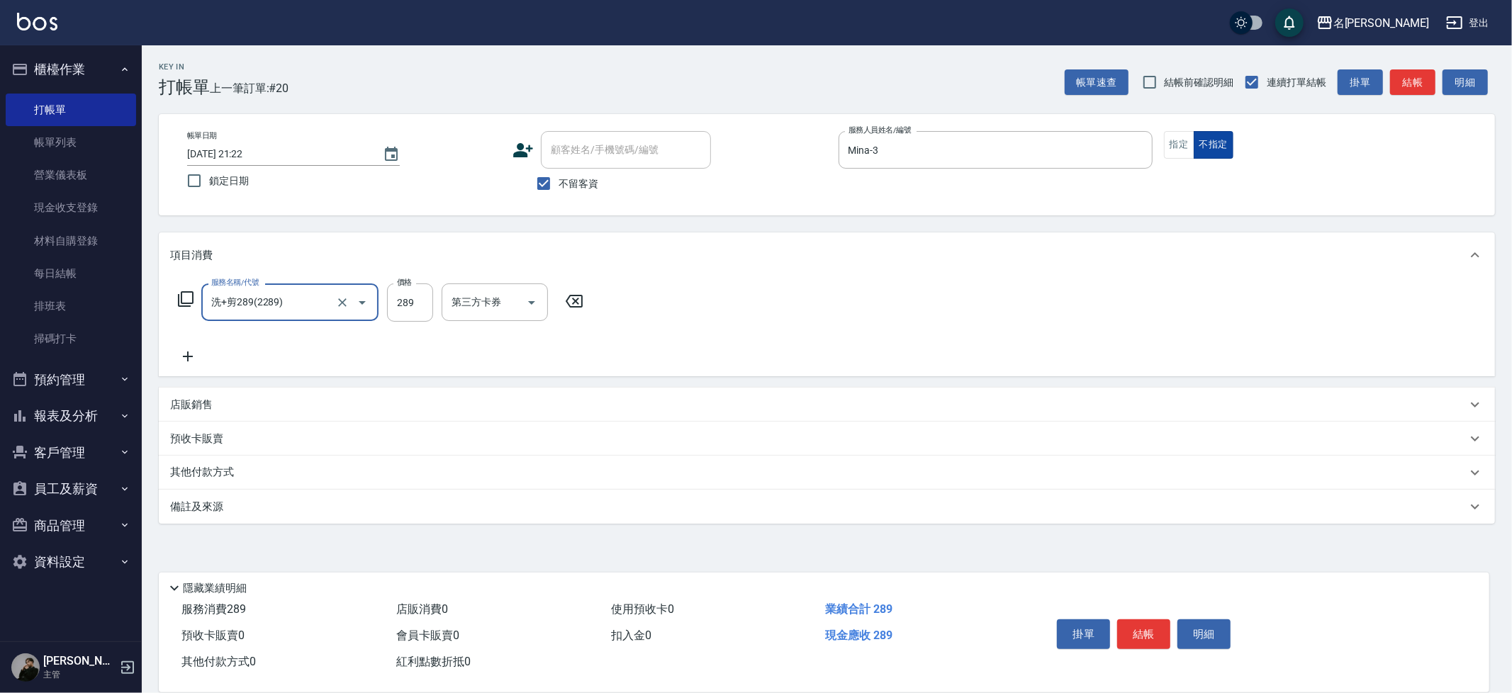
type input "洗+剪289(2289)"
type input "妞妞-66"
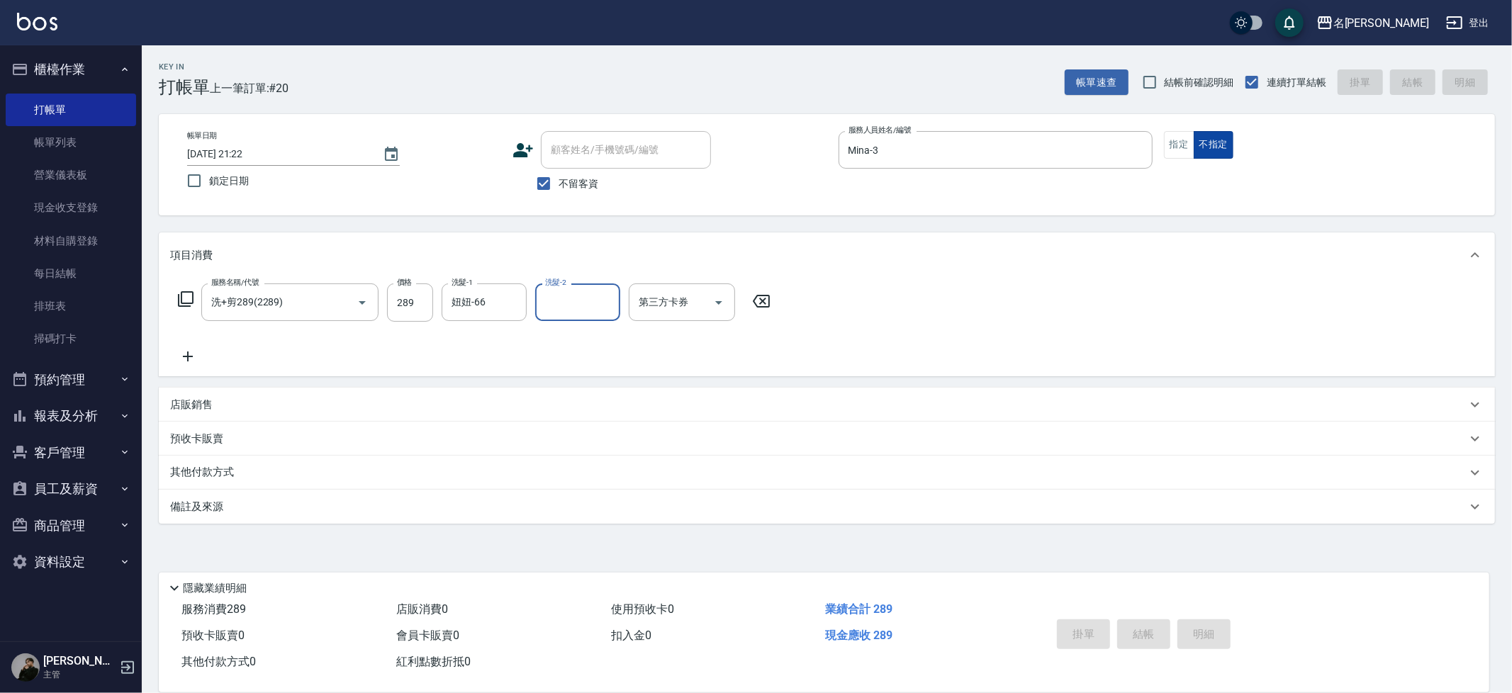
type input "2025/08/12 21:23"
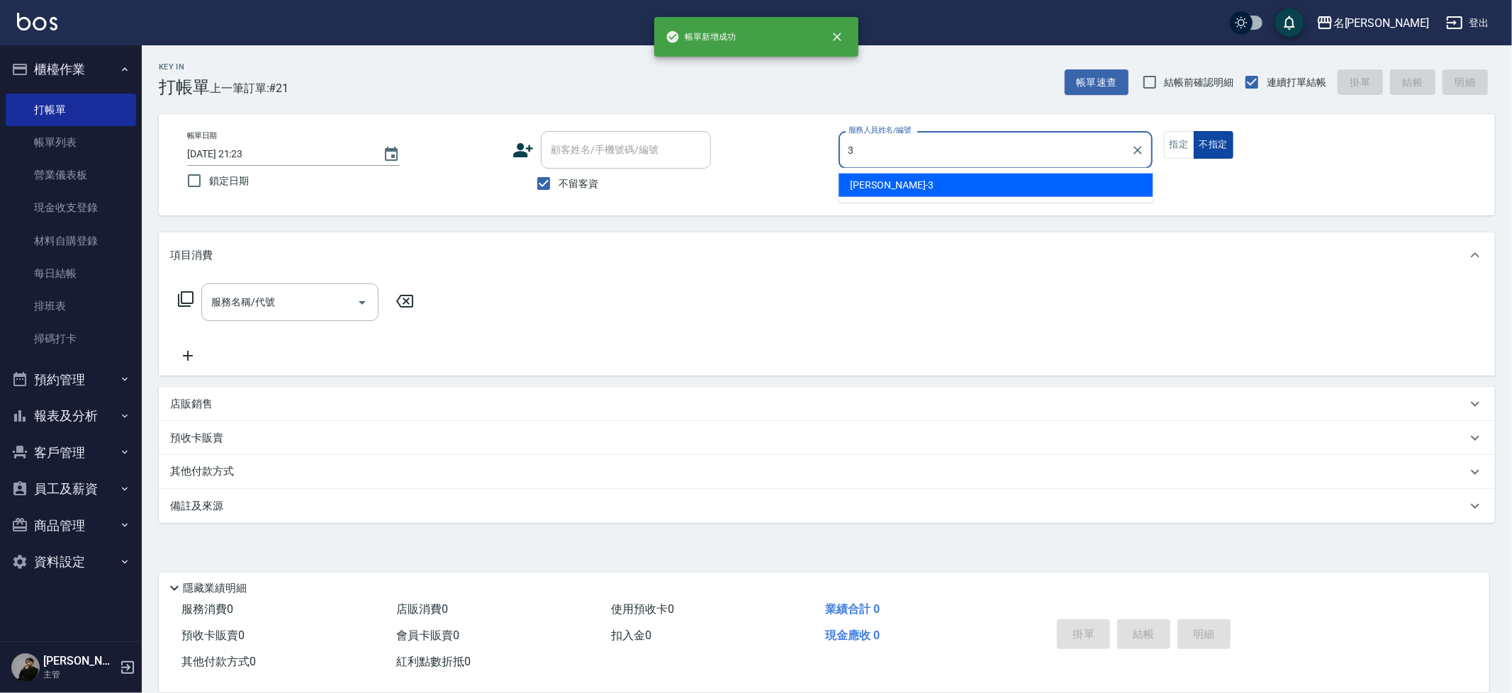
type input "Mina-3"
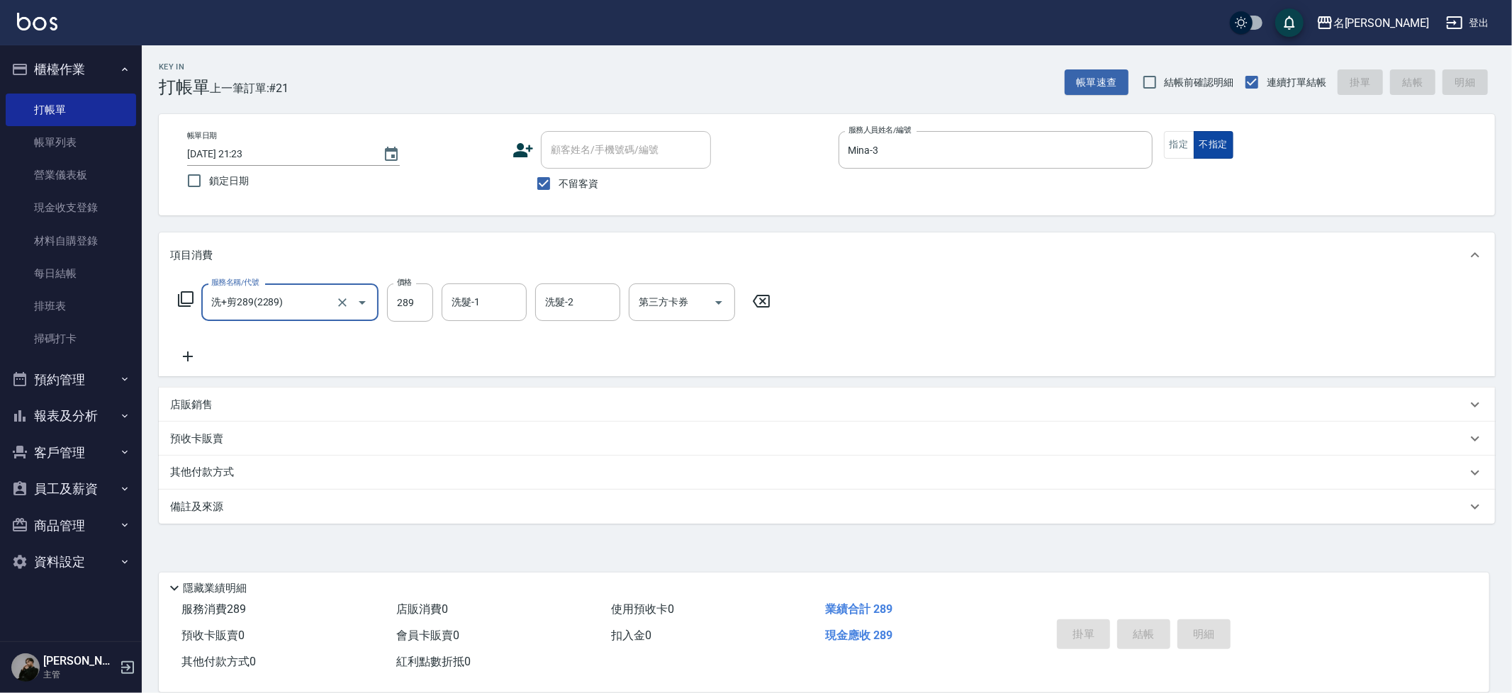
type input "洗+剪289(2289)"
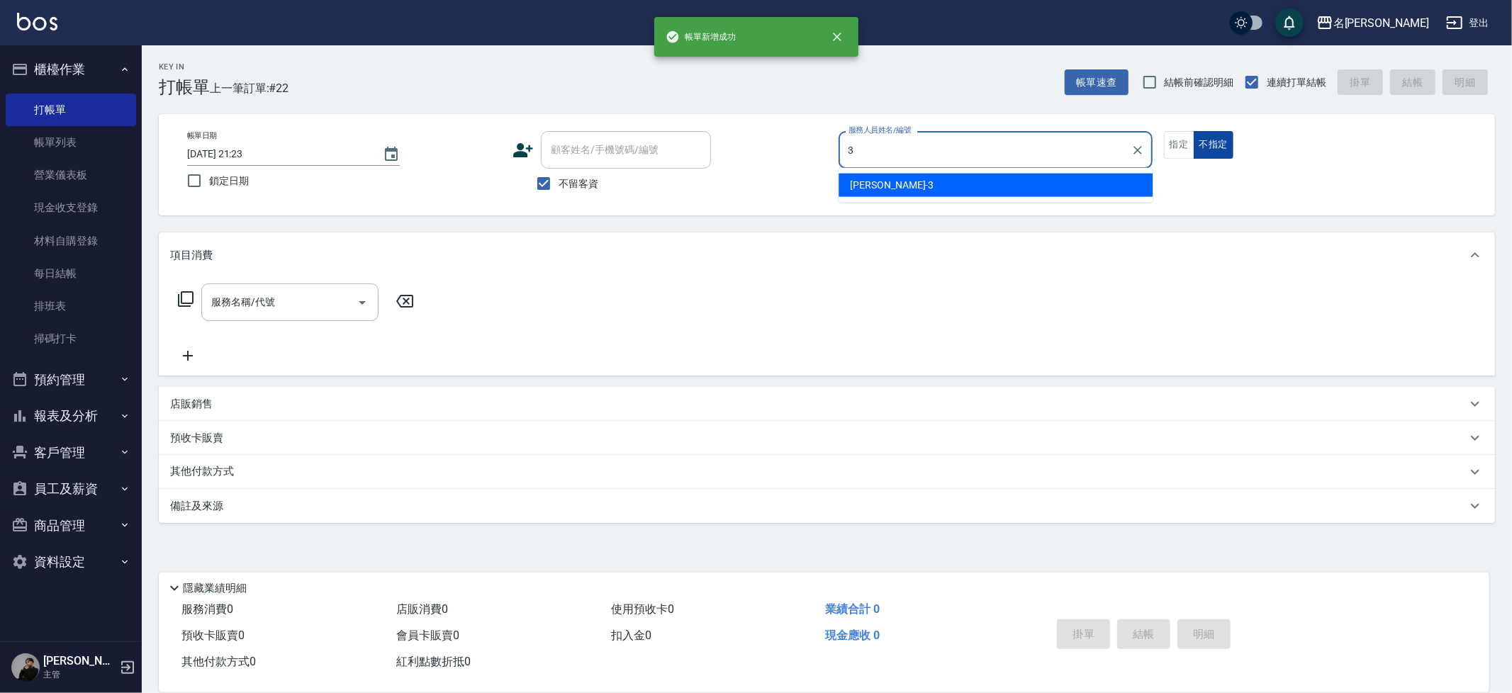
type input "Mina-3"
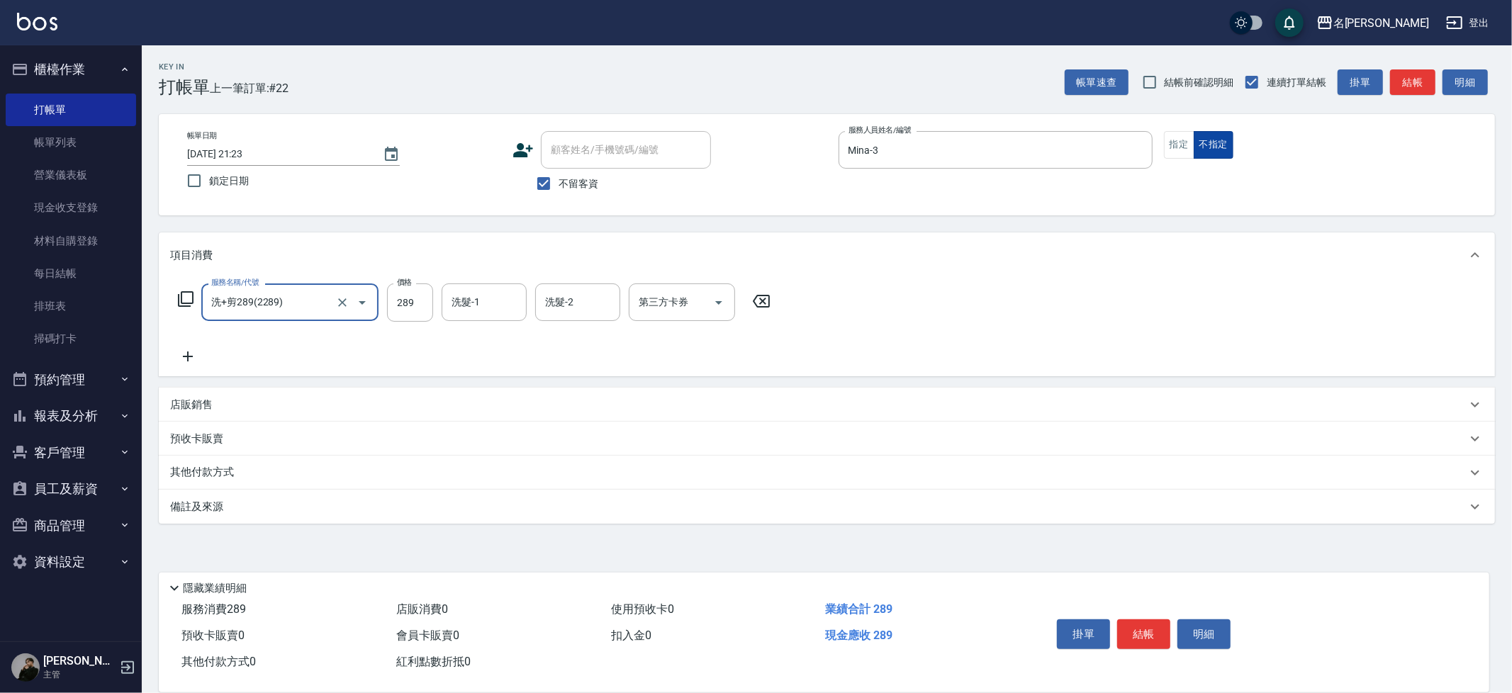
type input "洗+剪289(2289)"
type input "妞妞-66"
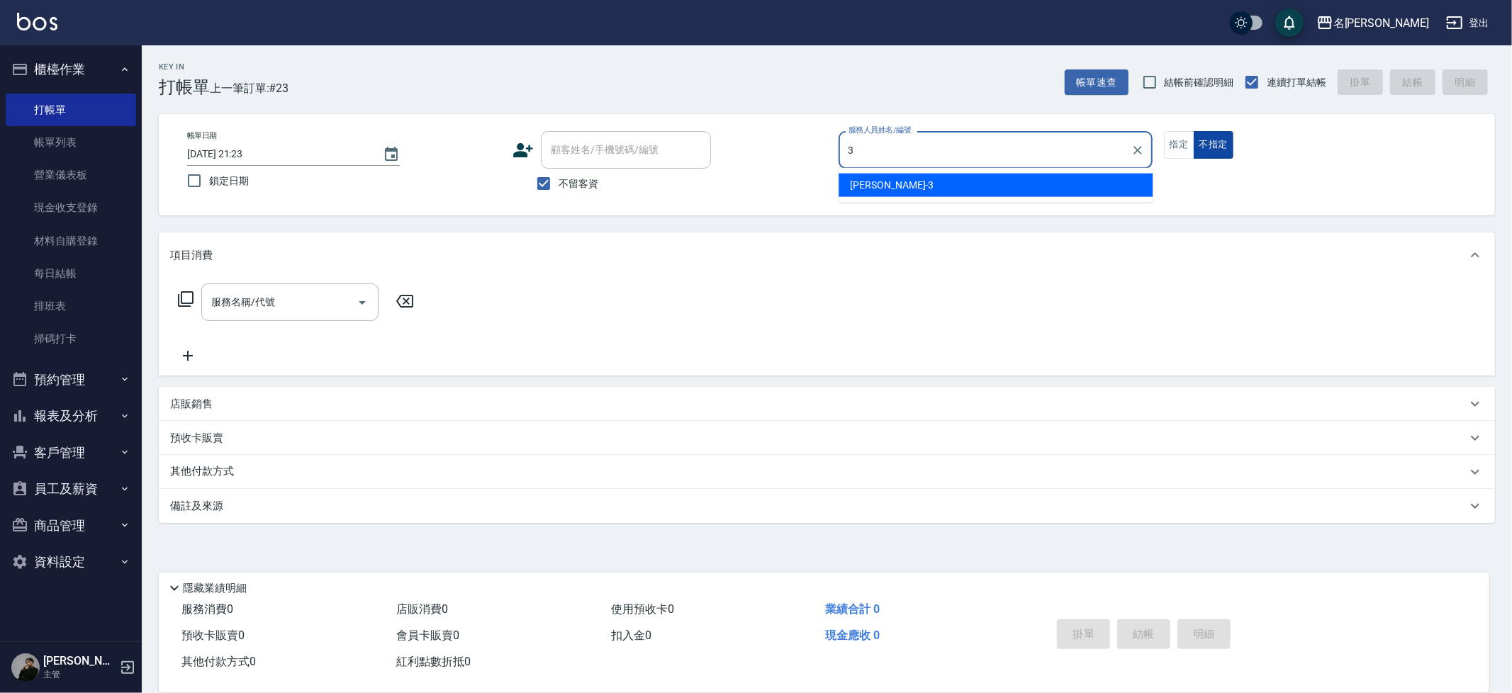
type input "Mina-3"
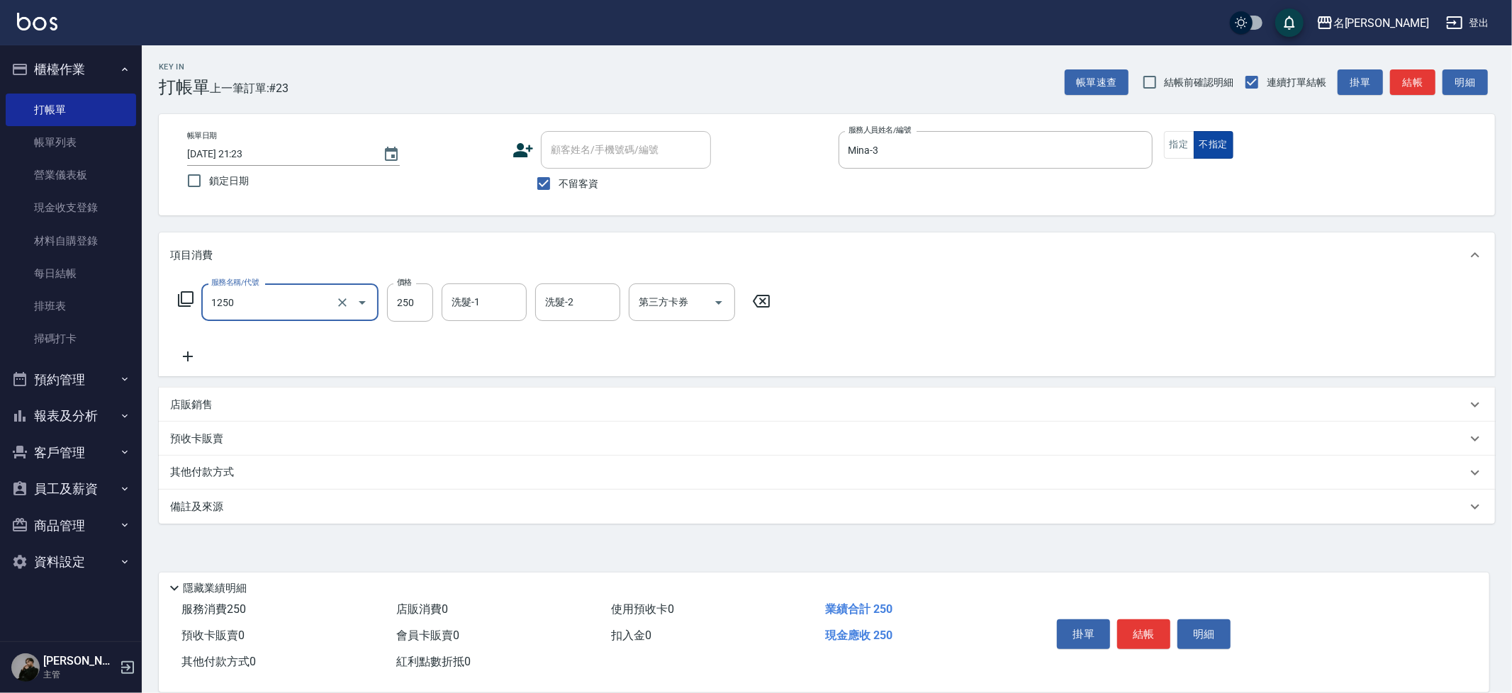
type input "一般洗(1250)"
type input "妞妞-66"
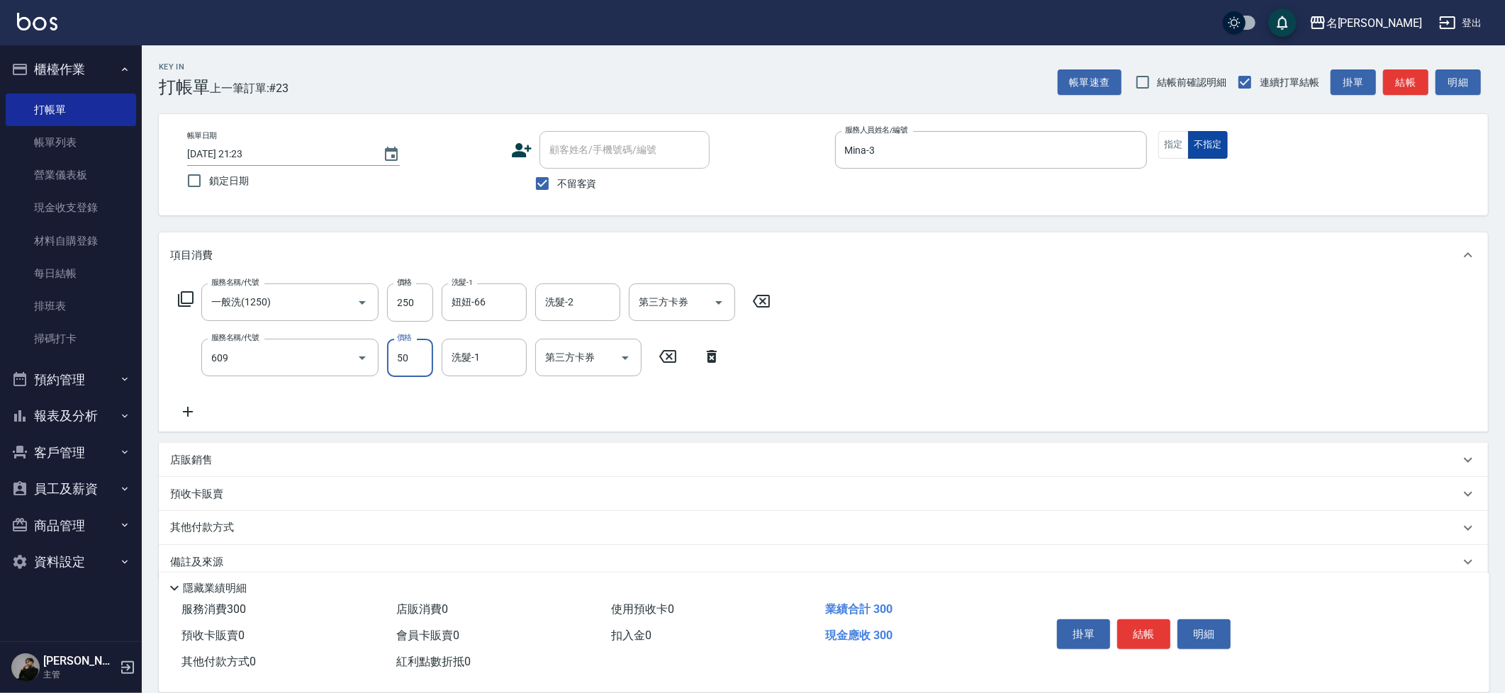
type input "精油(609)"
type input "妞妞-66"
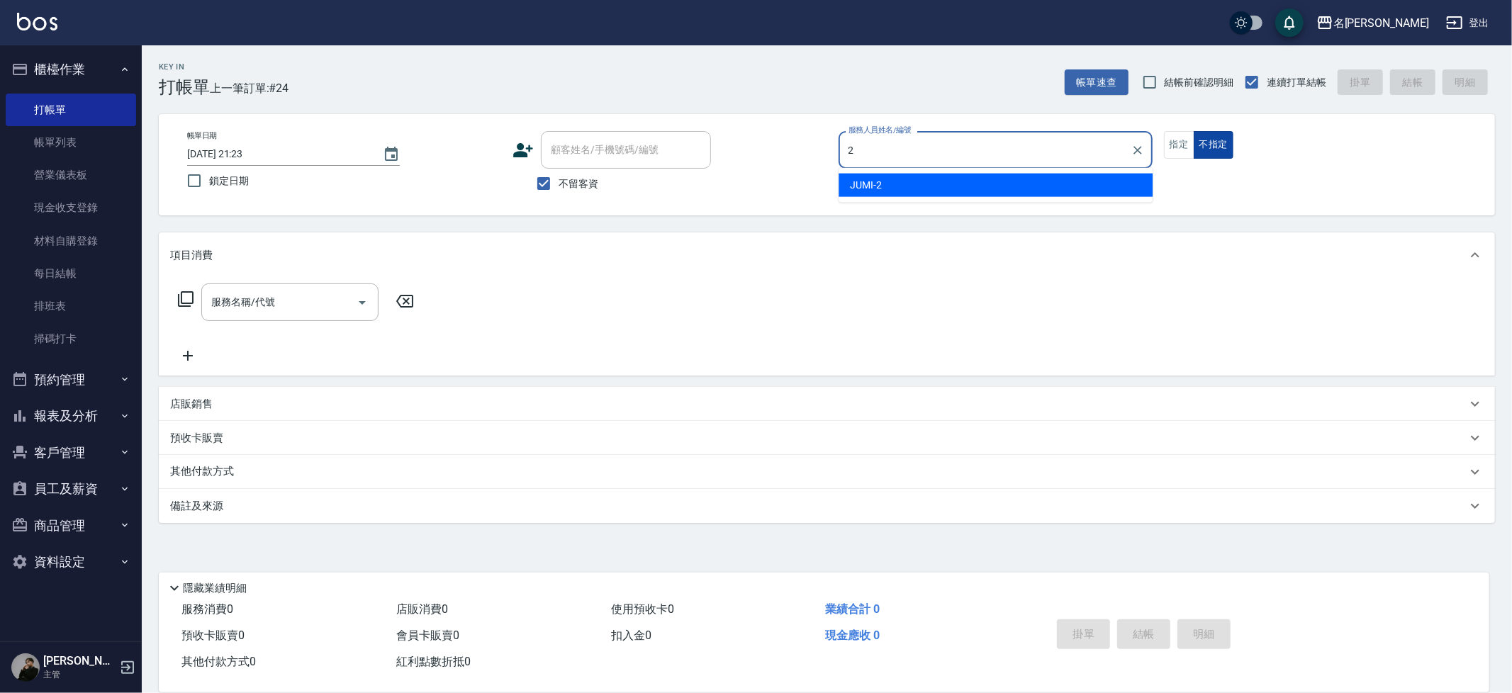
type input "JUMI-2"
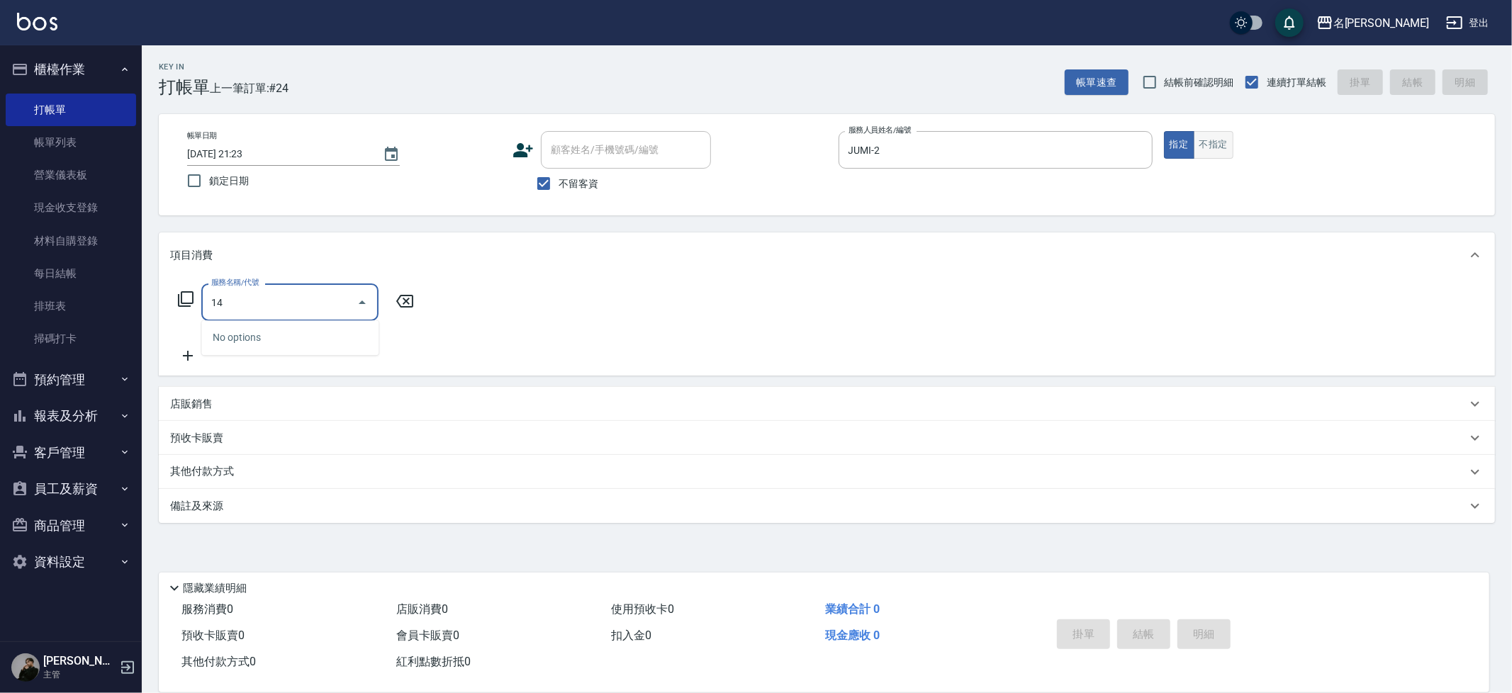
type input "1"
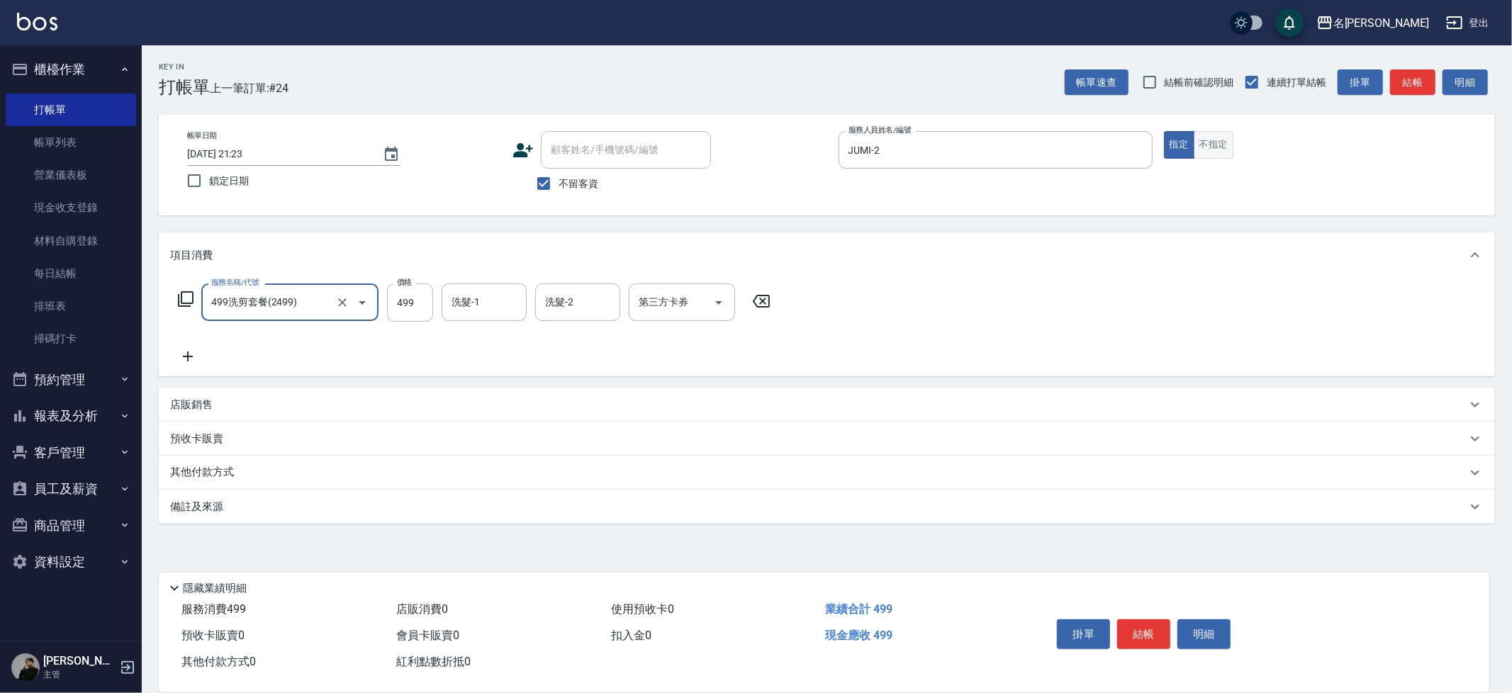
type input "499洗剪套餐(2499)"
click at [418, 316] on input "499" at bounding box center [410, 303] width 46 height 38
type input "500"
type input "妞妞-66"
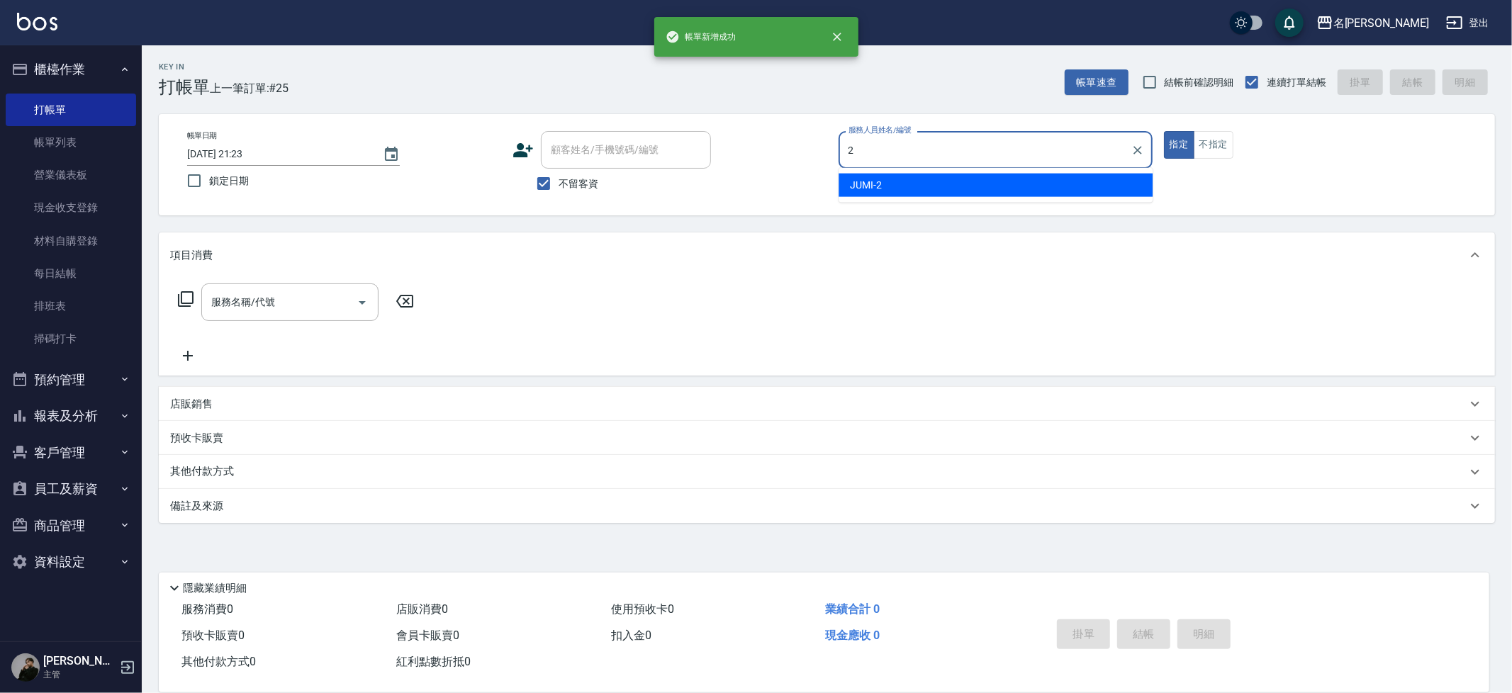
type input "JUMI-2"
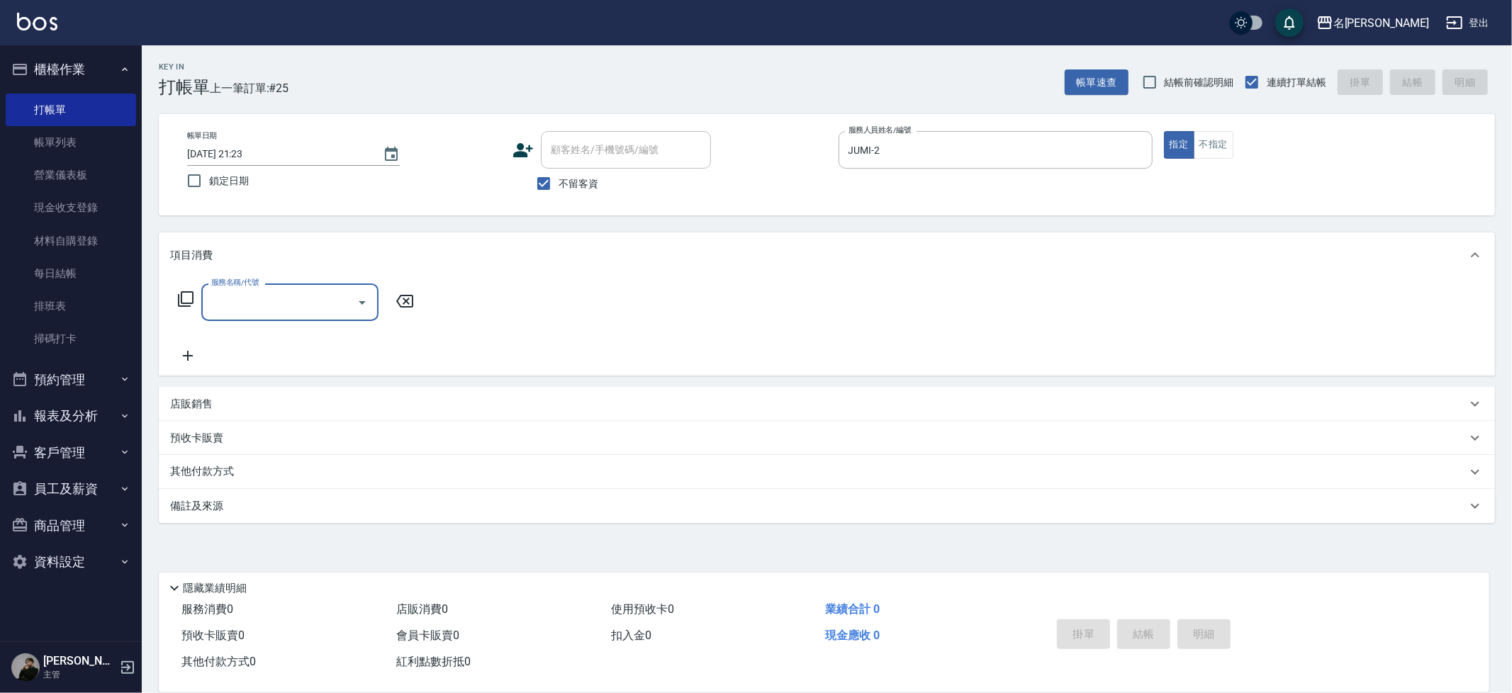
type input "4"
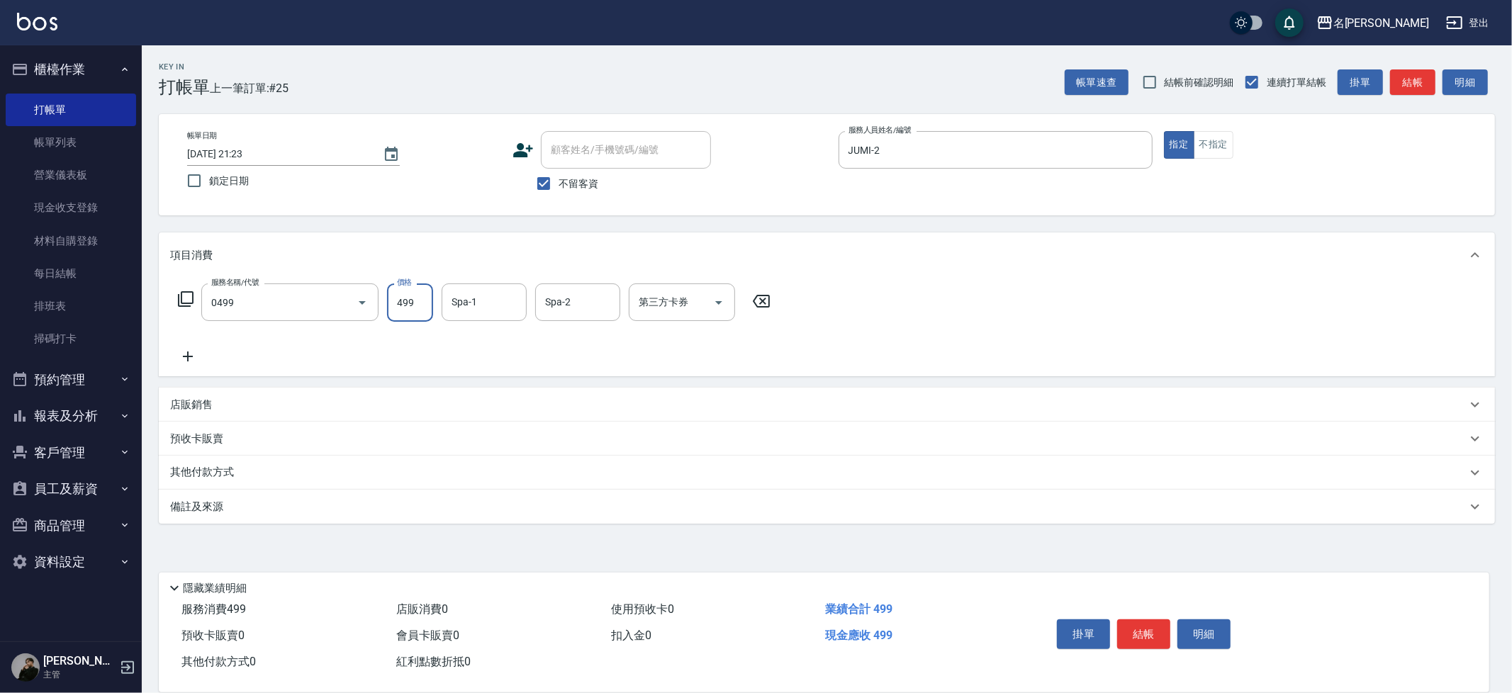
type input "伊黛莉spa(0499)"
type input "妞妞-66"
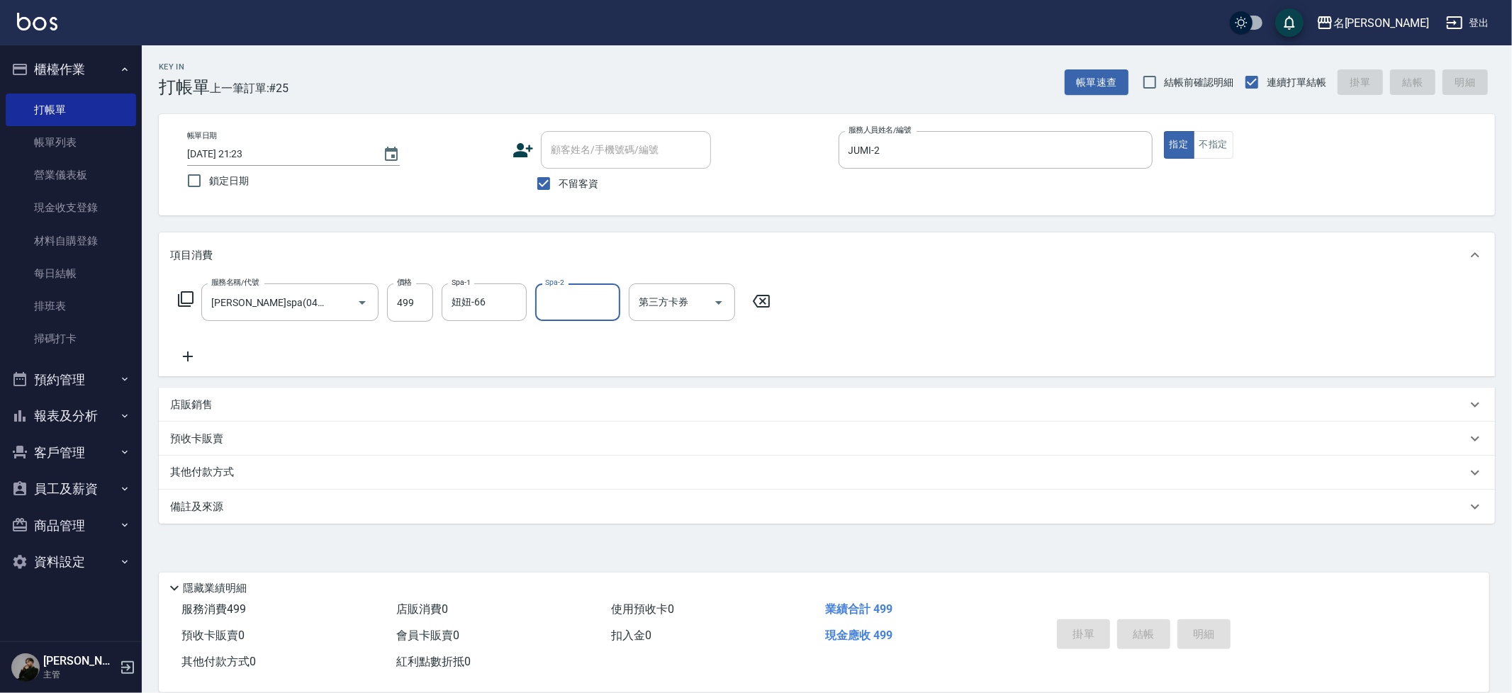
type input "2025/08/12 21:24"
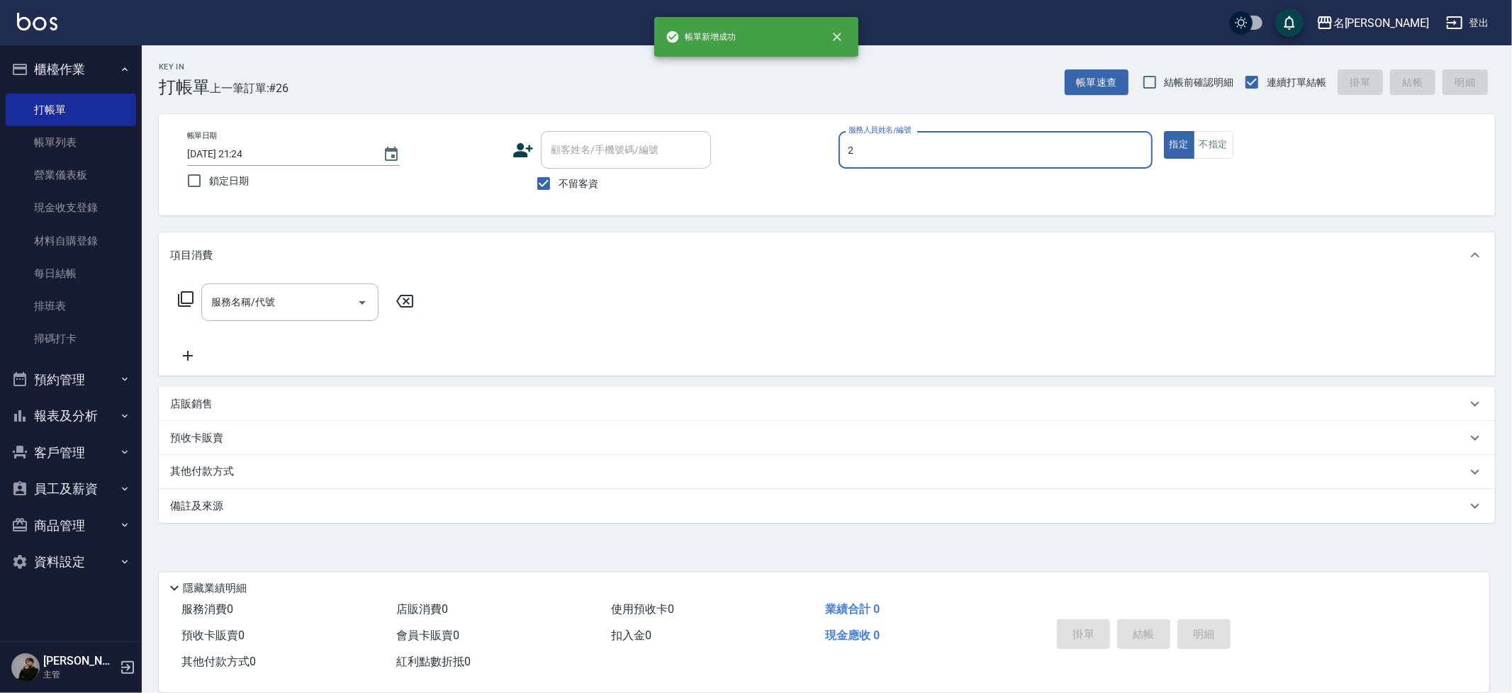
type input "JUMI-2"
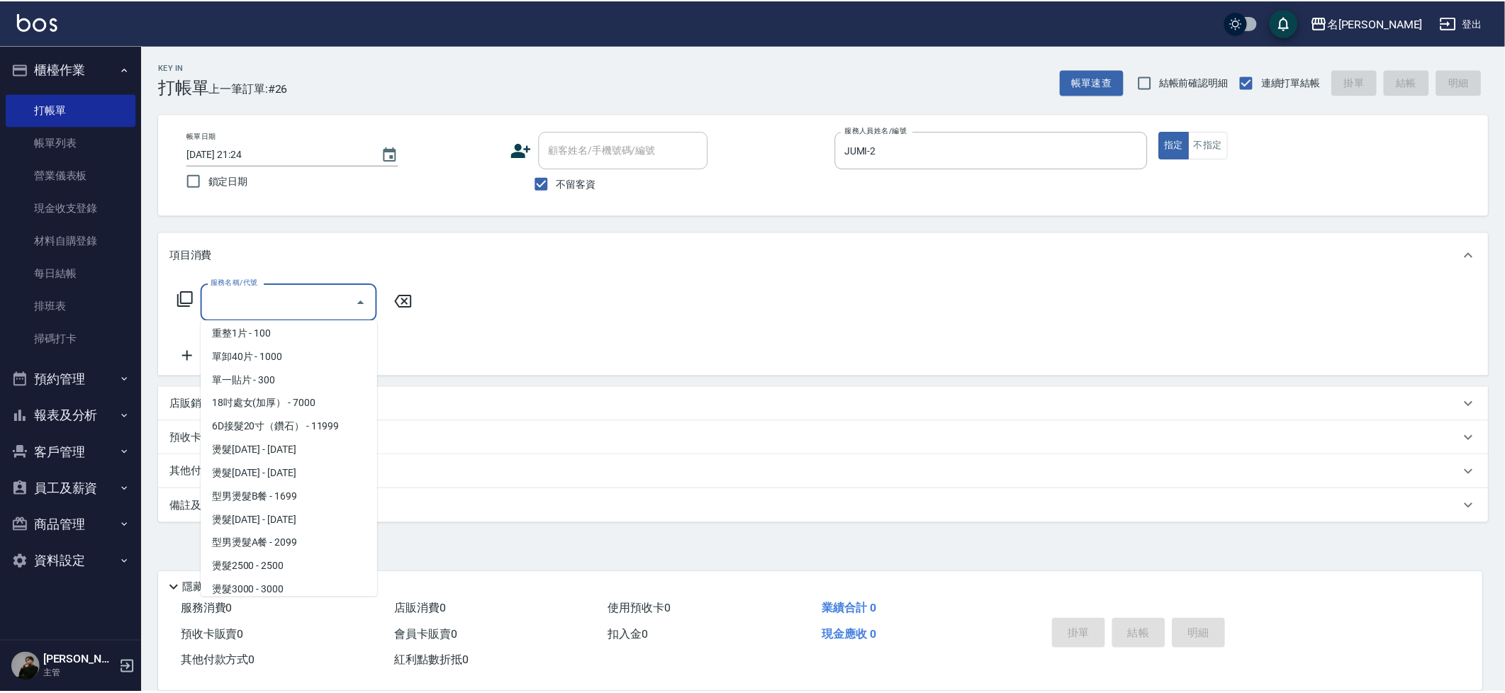
scroll to position [1360, 0]
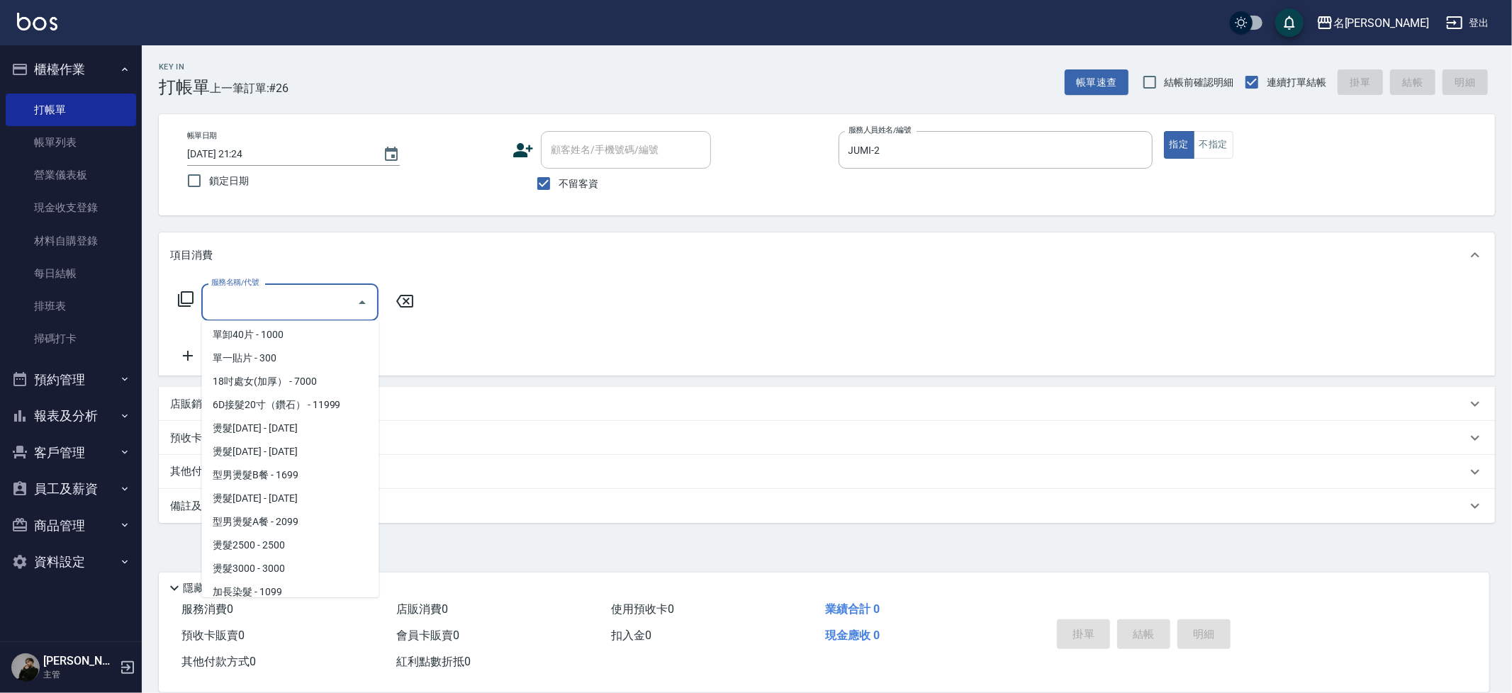
type input "染髮(41499)"
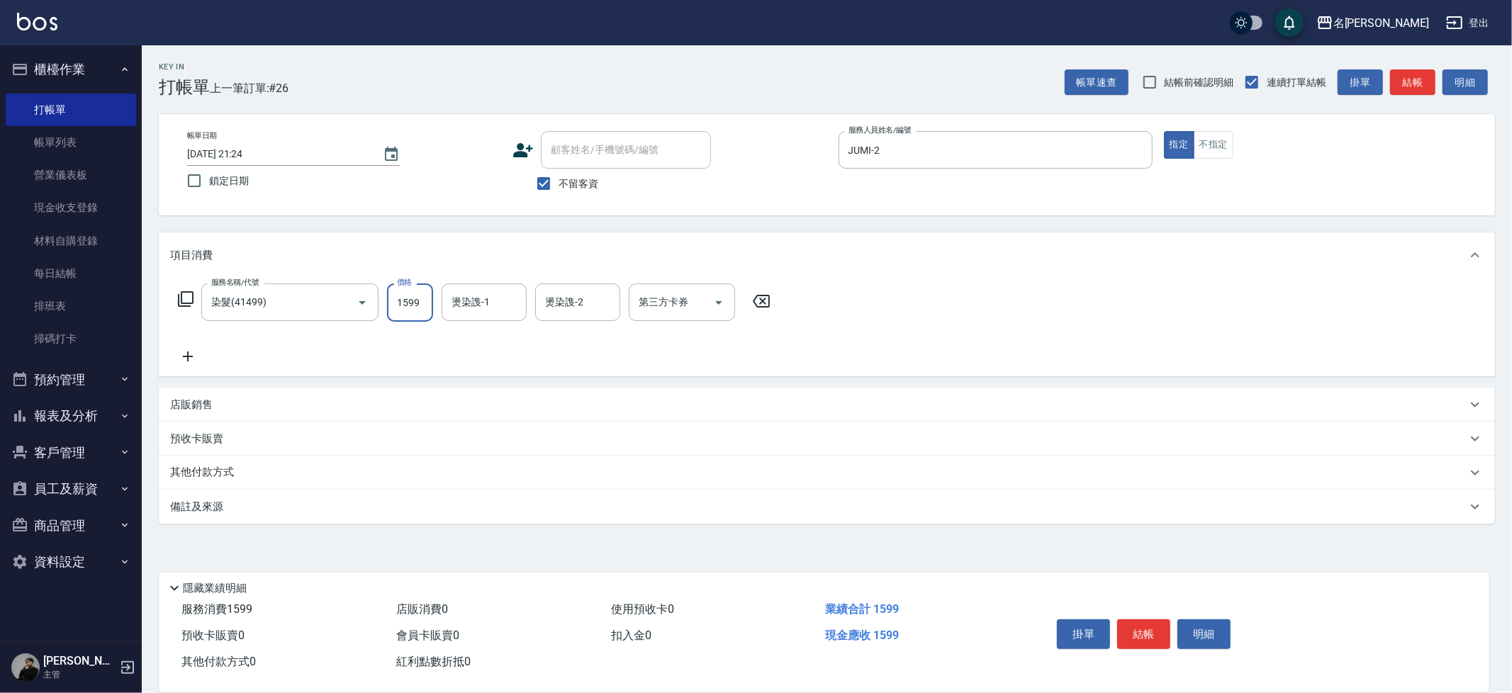
type input "1599"
type input "曉雅-30"
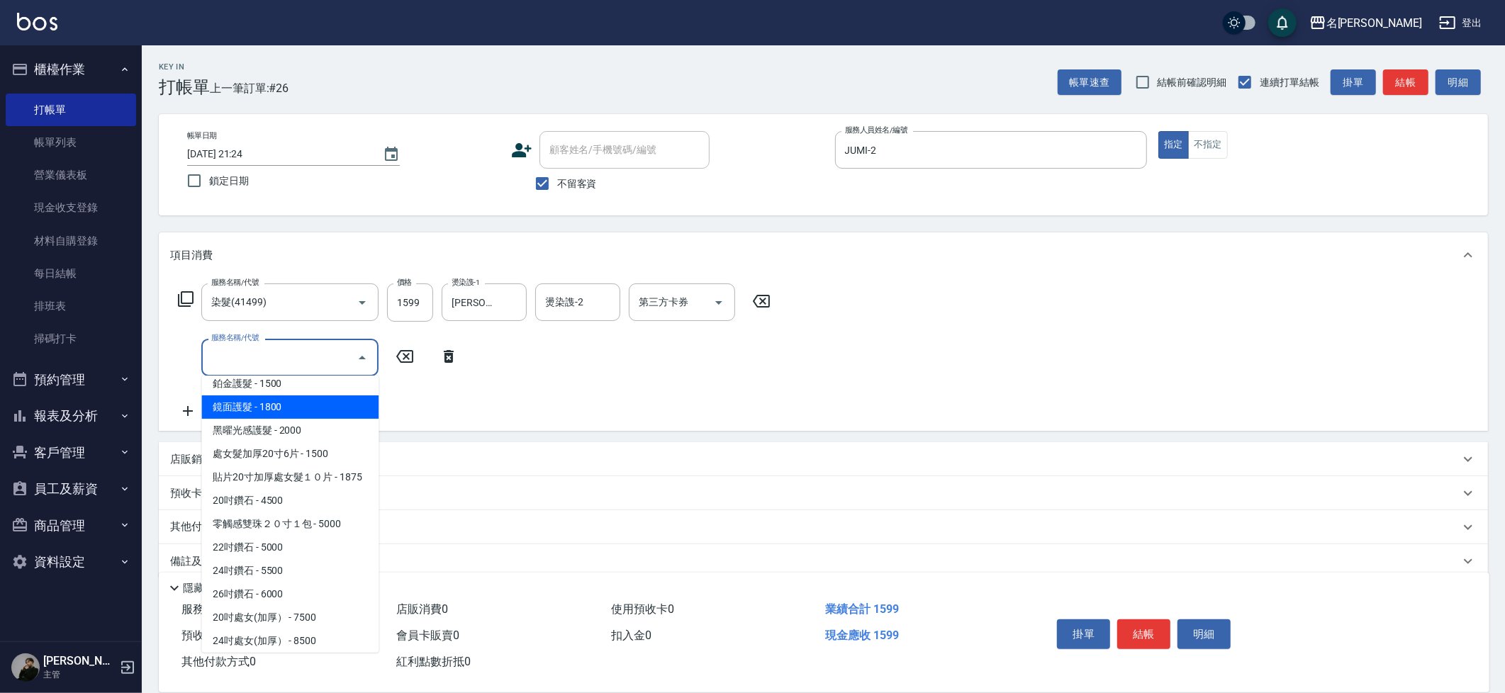
scroll to position [1766, 0]
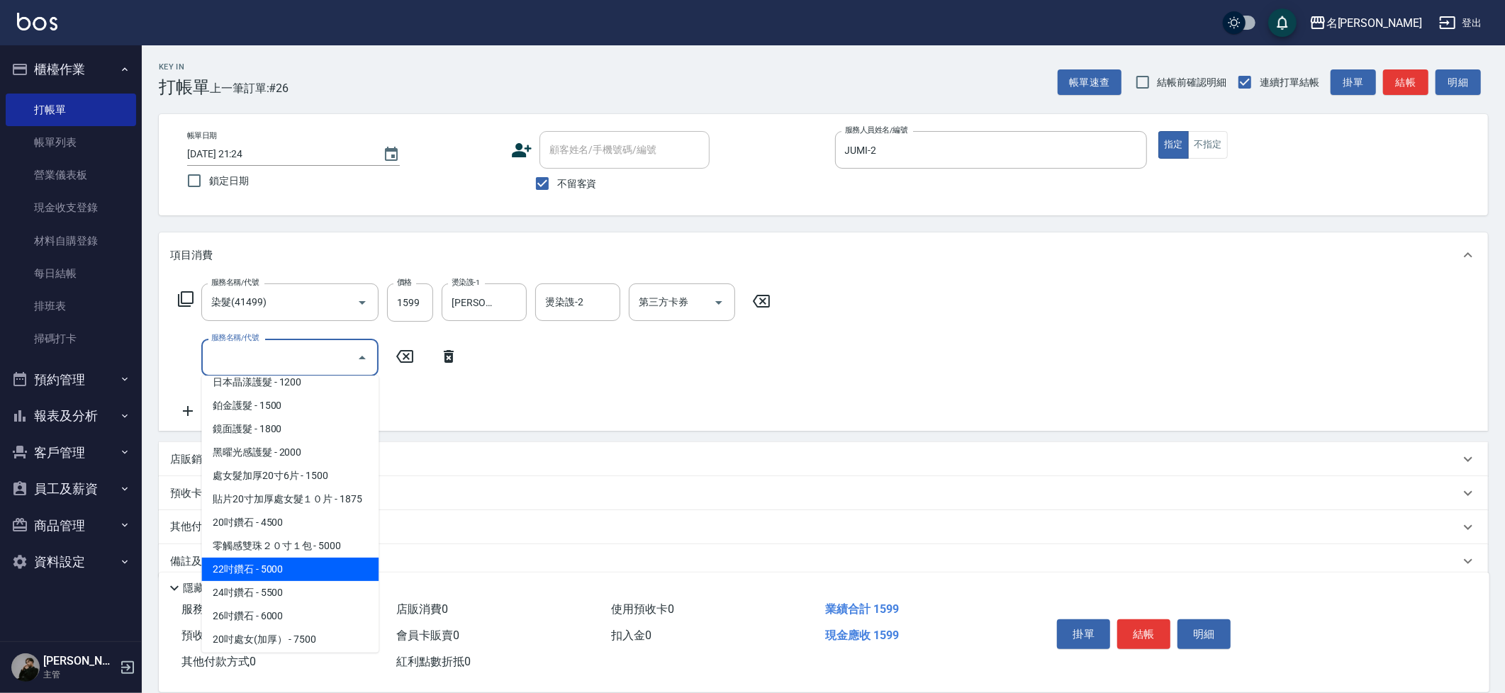
type input "22吋鑽石(75000)"
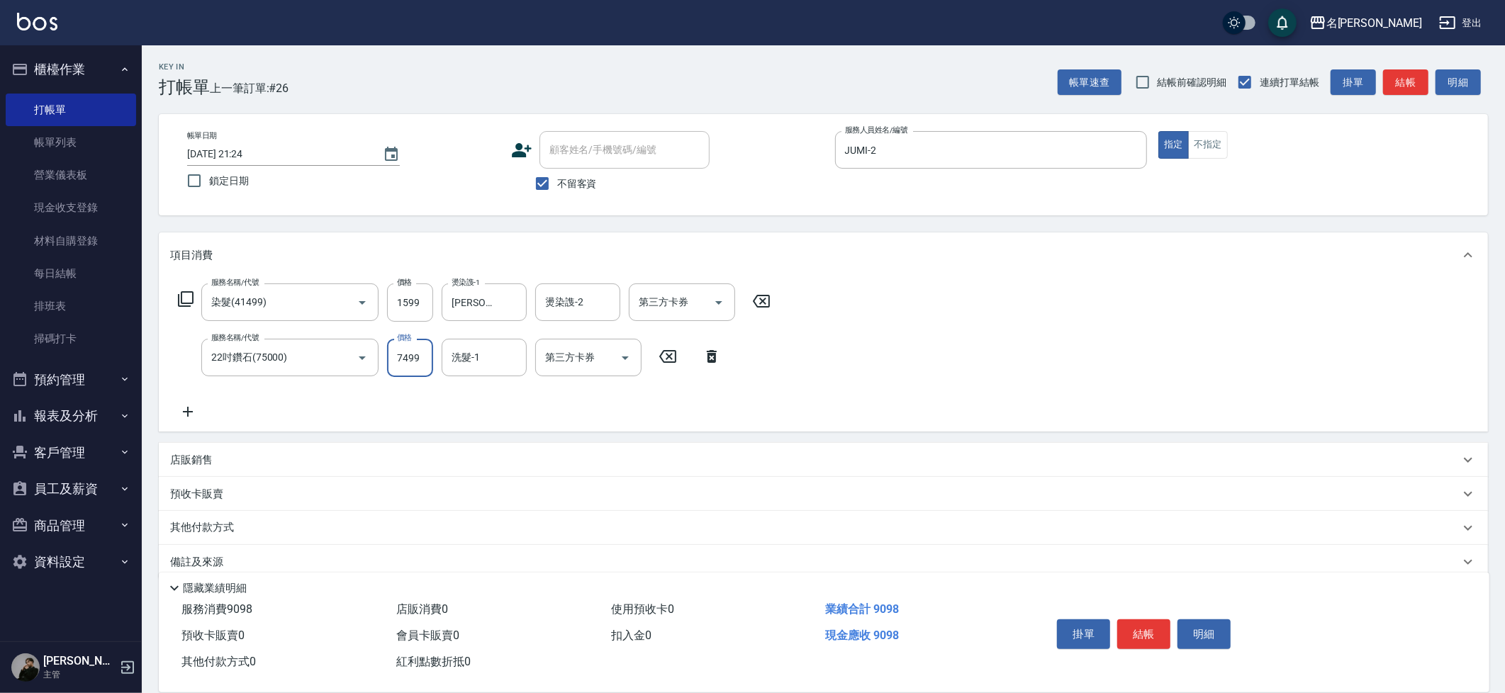
type input "7499"
type input "3"
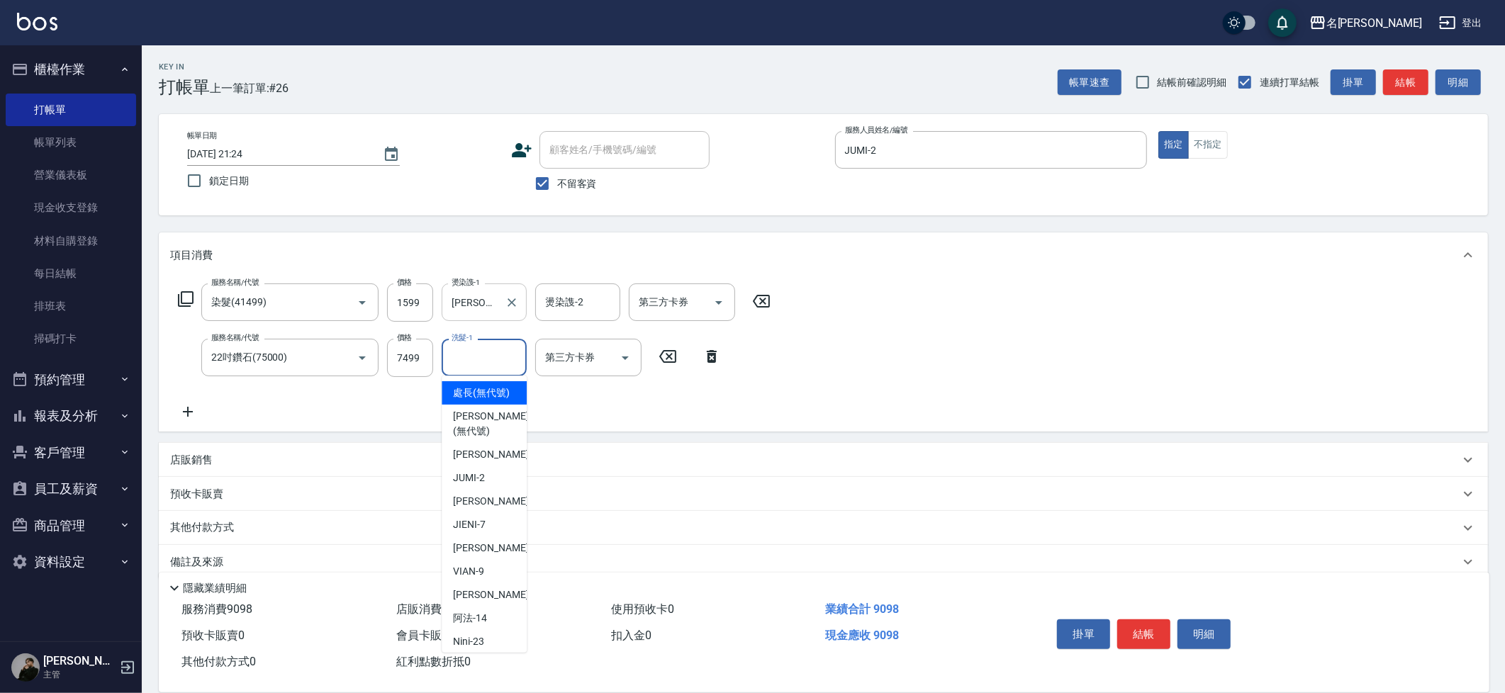
click at [483, 294] on input "曉雅-30" at bounding box center [473, 302] width 51 height 25
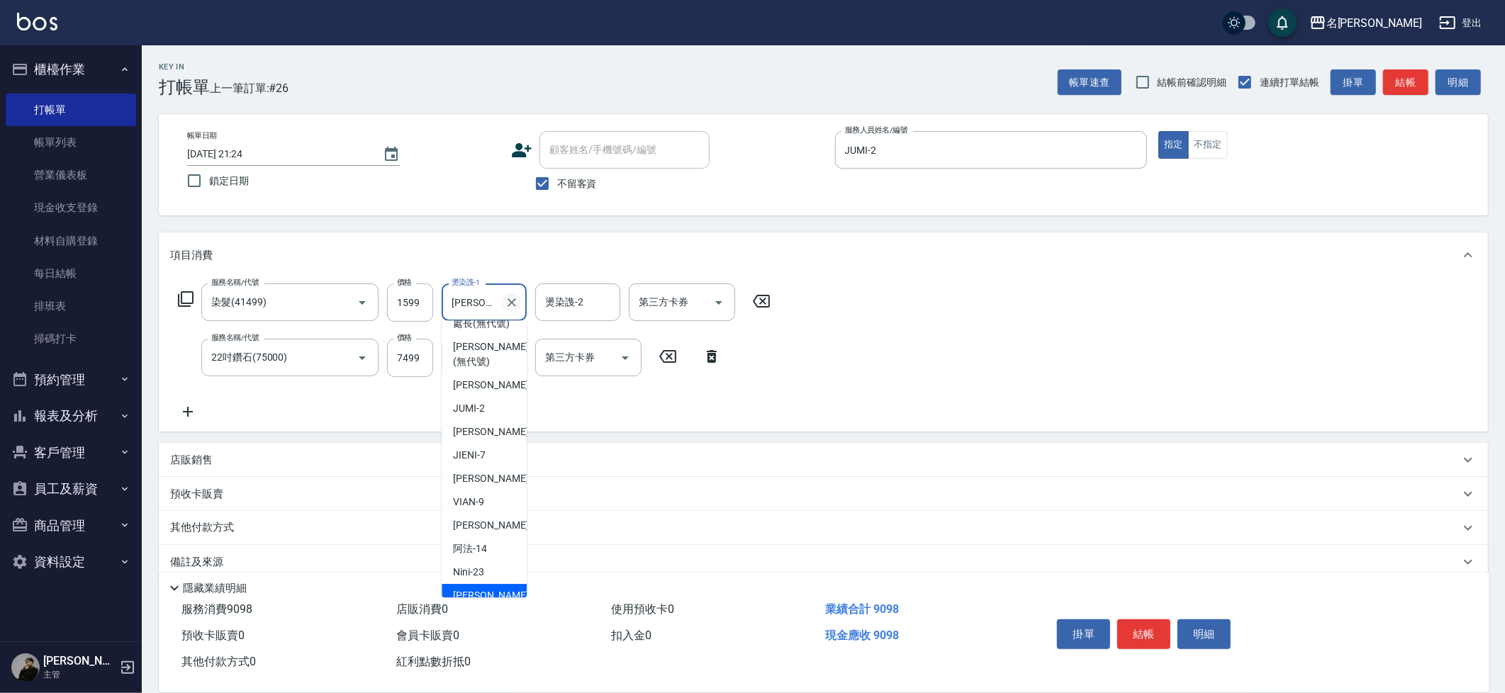
click at [506, 302] on icon "Clear" at bounding box center [512, 303] width 14 height 14
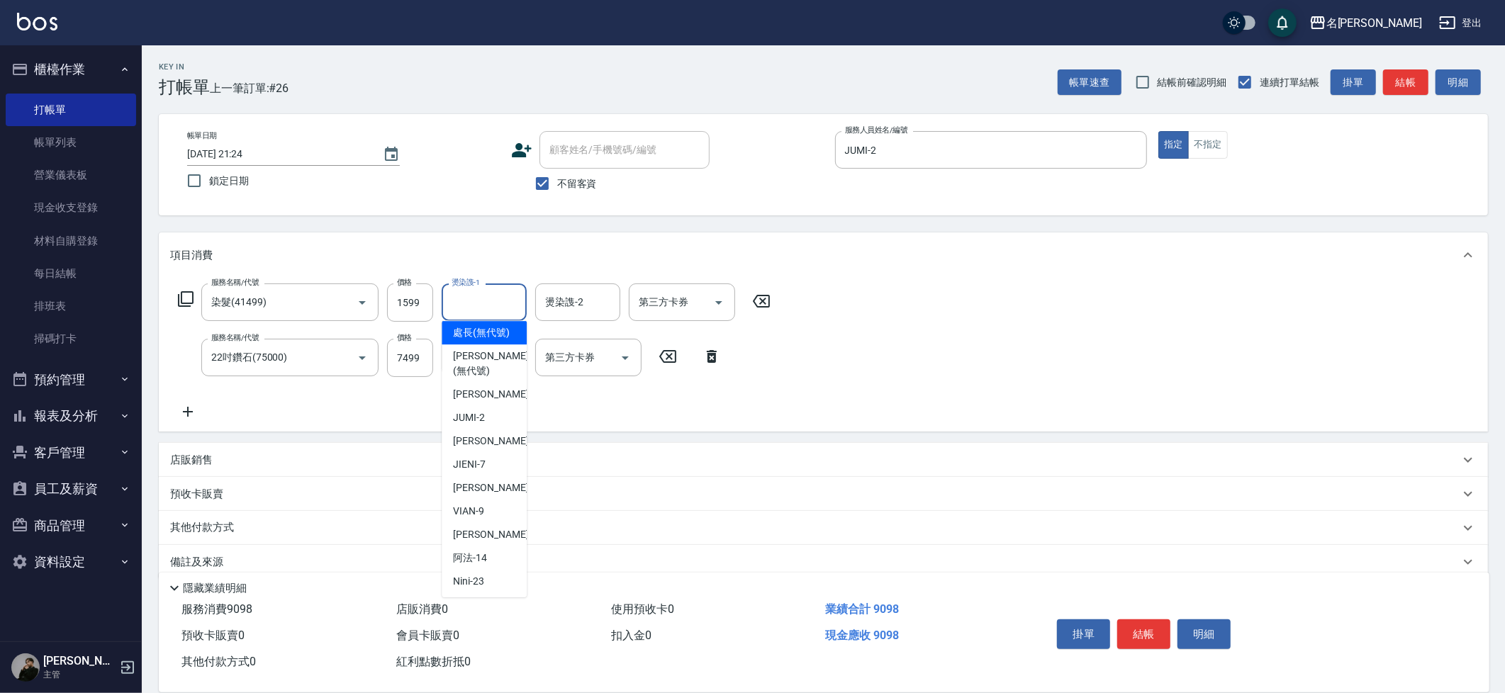
click at [491, 297] on input "燙染謢-1" at bounding box center [484, 302] width 72 height 25
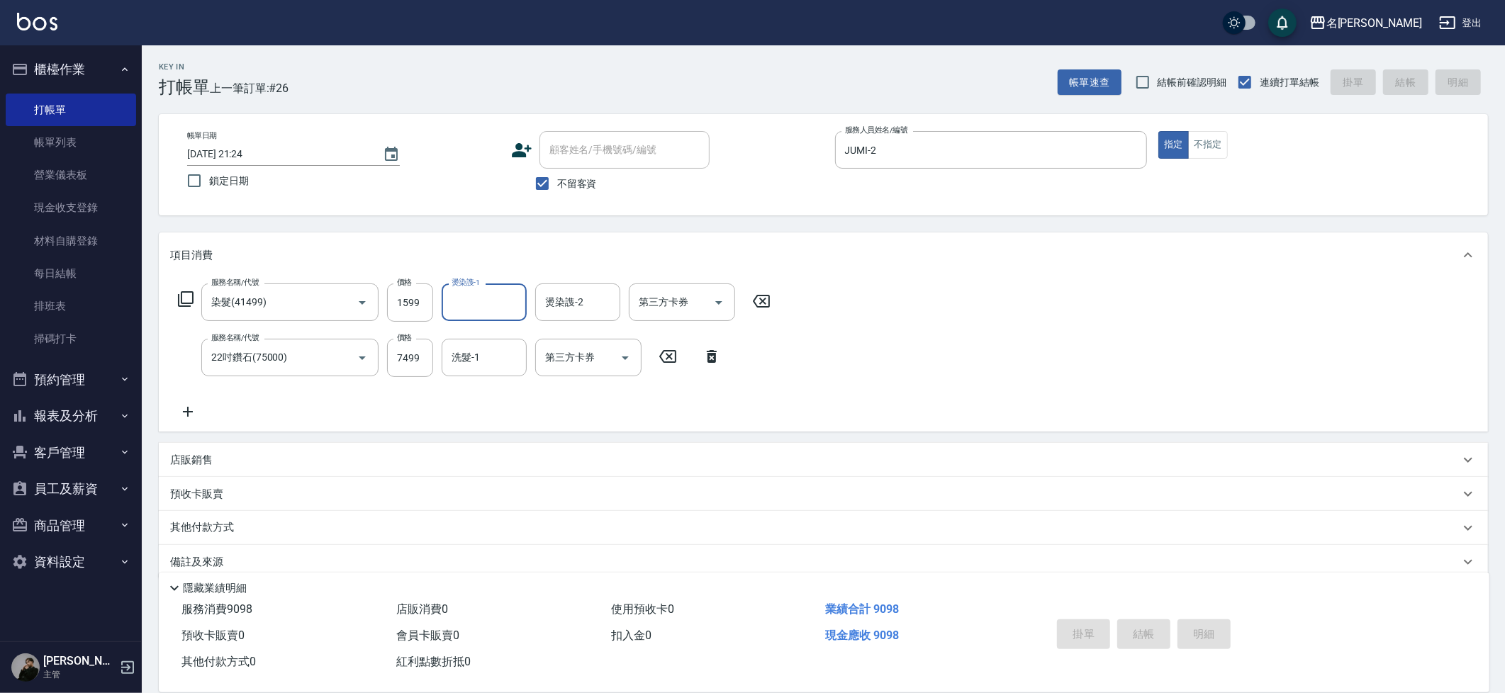
type input "2025/08/12 21:26"
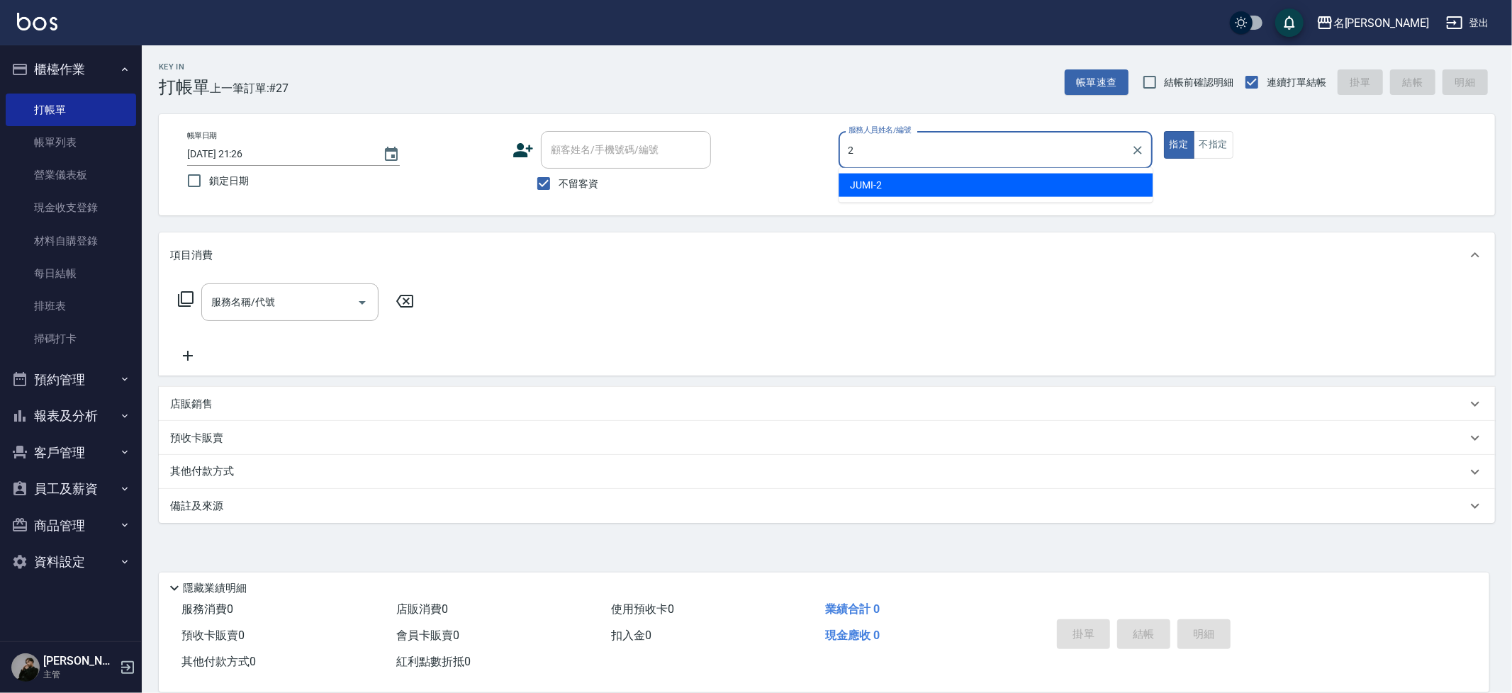
type input "JUMI-2"
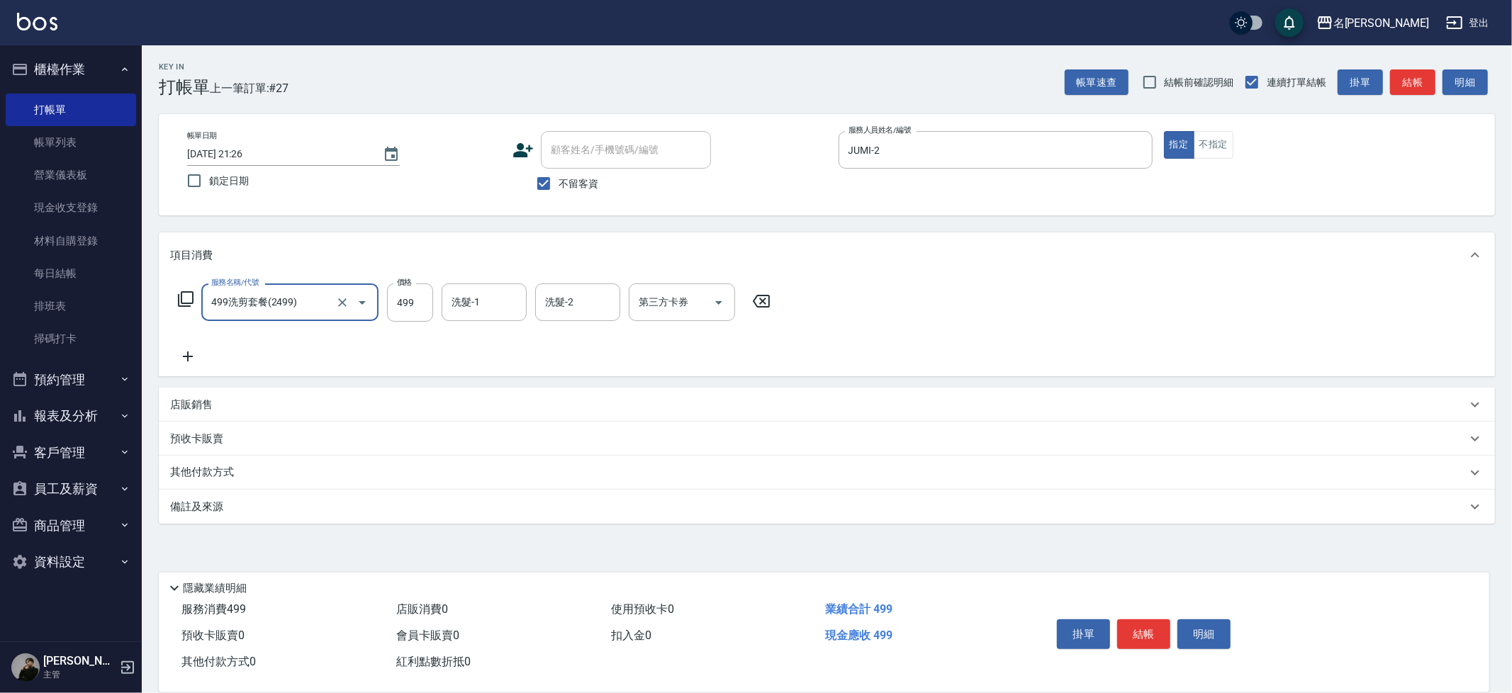
type input "499洗剪套餐(2499)"
type input "500"
type input "66"
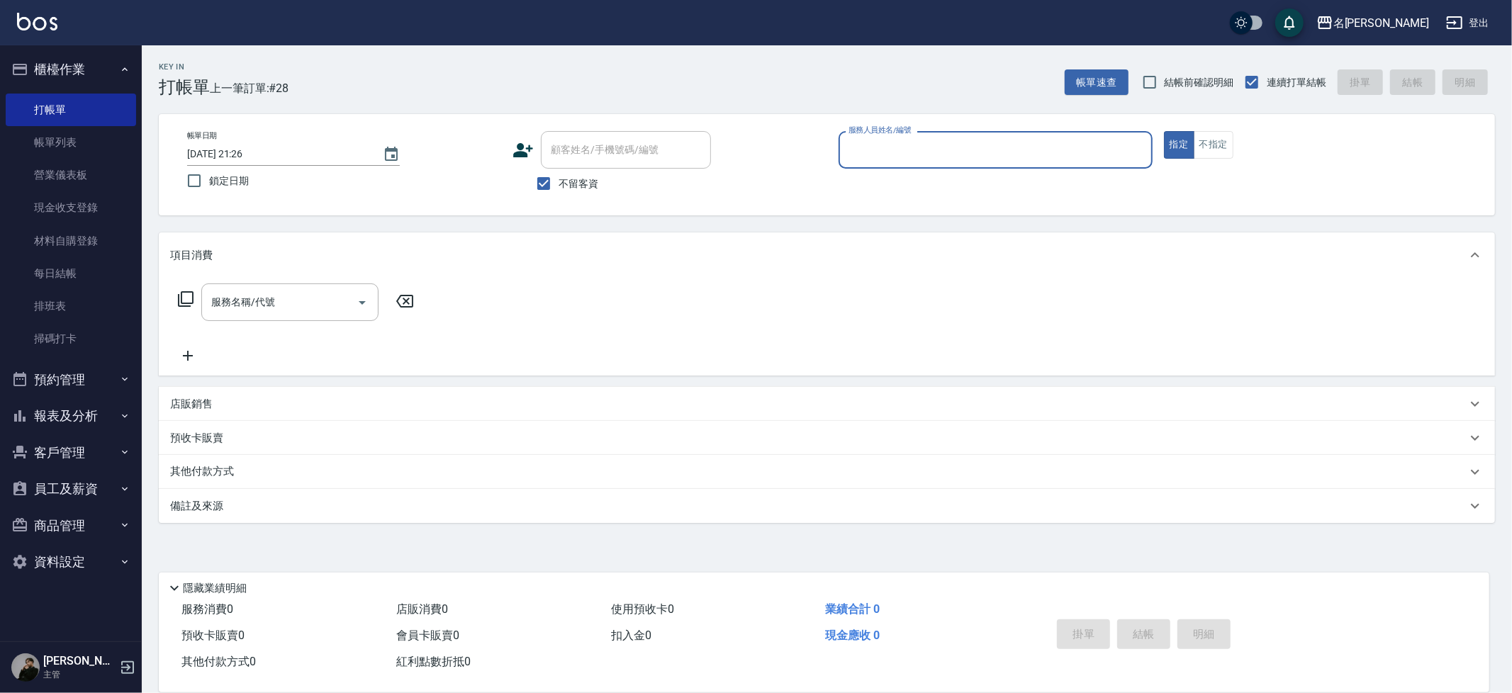
click at [84, 420] on button "報表及分析" at bounding box center [71, 416] width 130 height 37
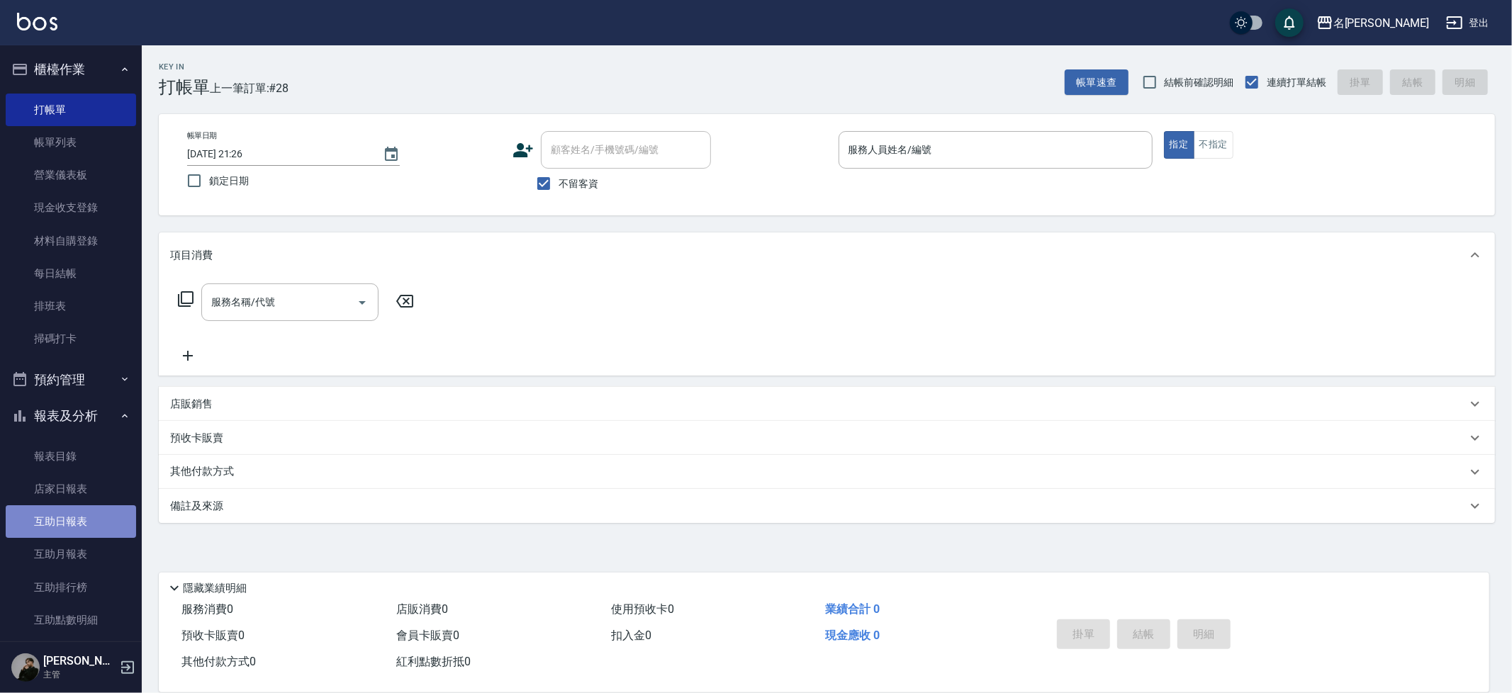
click at [79, 511] on link "互助日報表" at bounding box center [71, 522] width 130 height 33
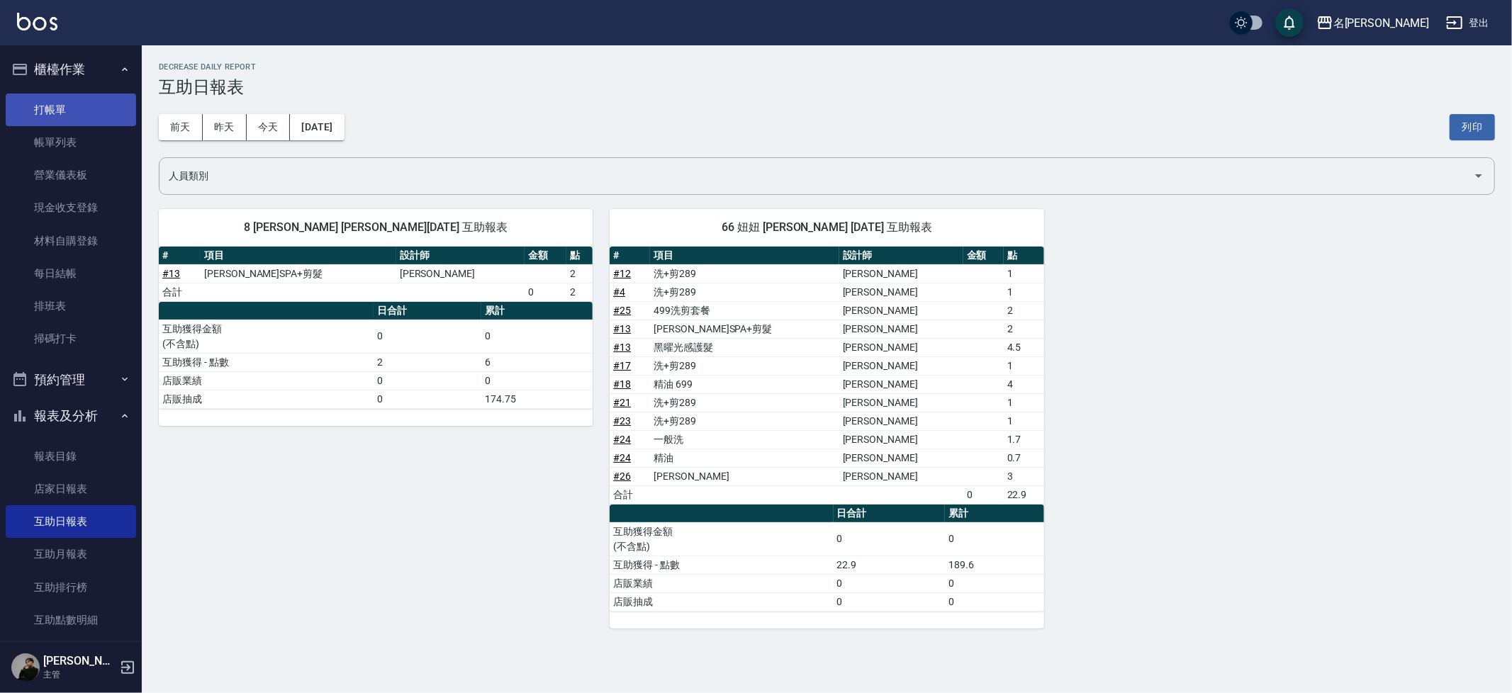
click at [41, 107] on link "打帳單" at bounding box center [71, 110] width 130 height 33
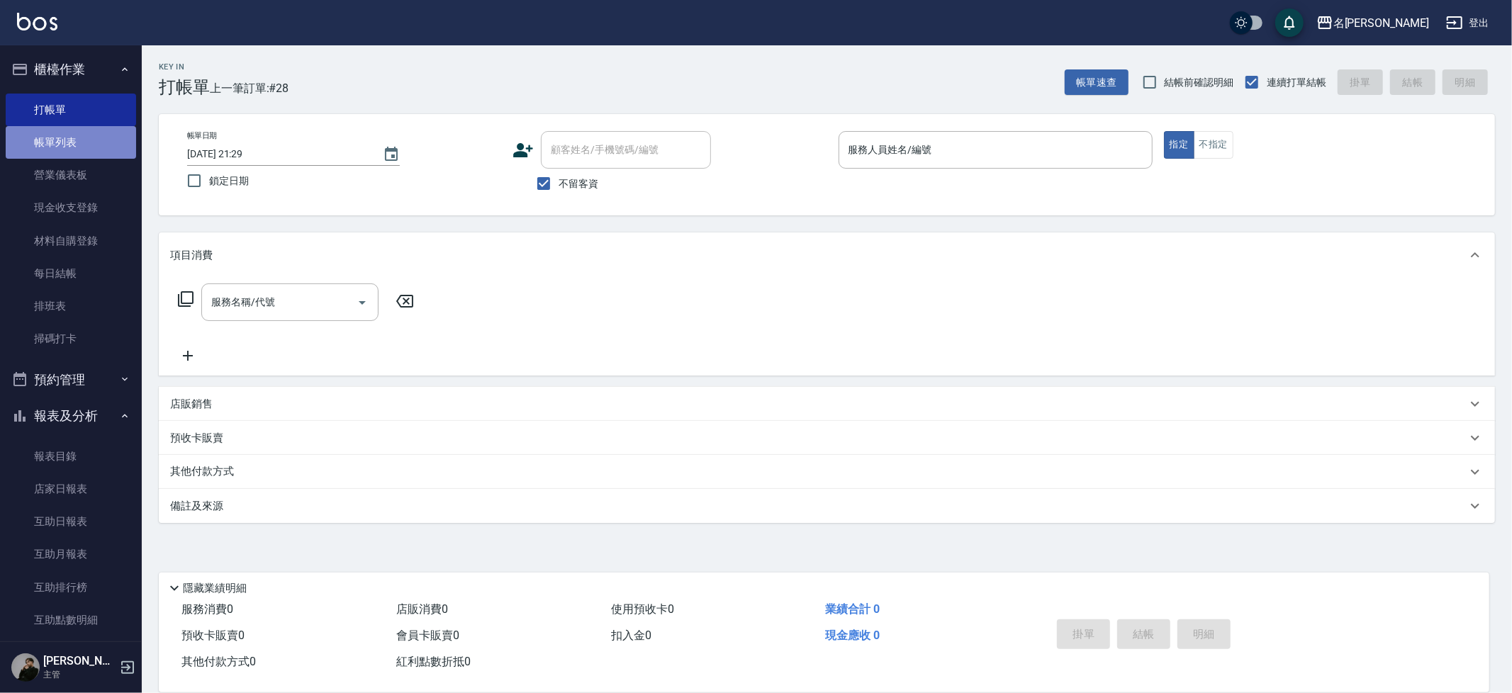
click at [72, 153] on link "帳單列表" at bounding box center [71, 142] width 130 height 33
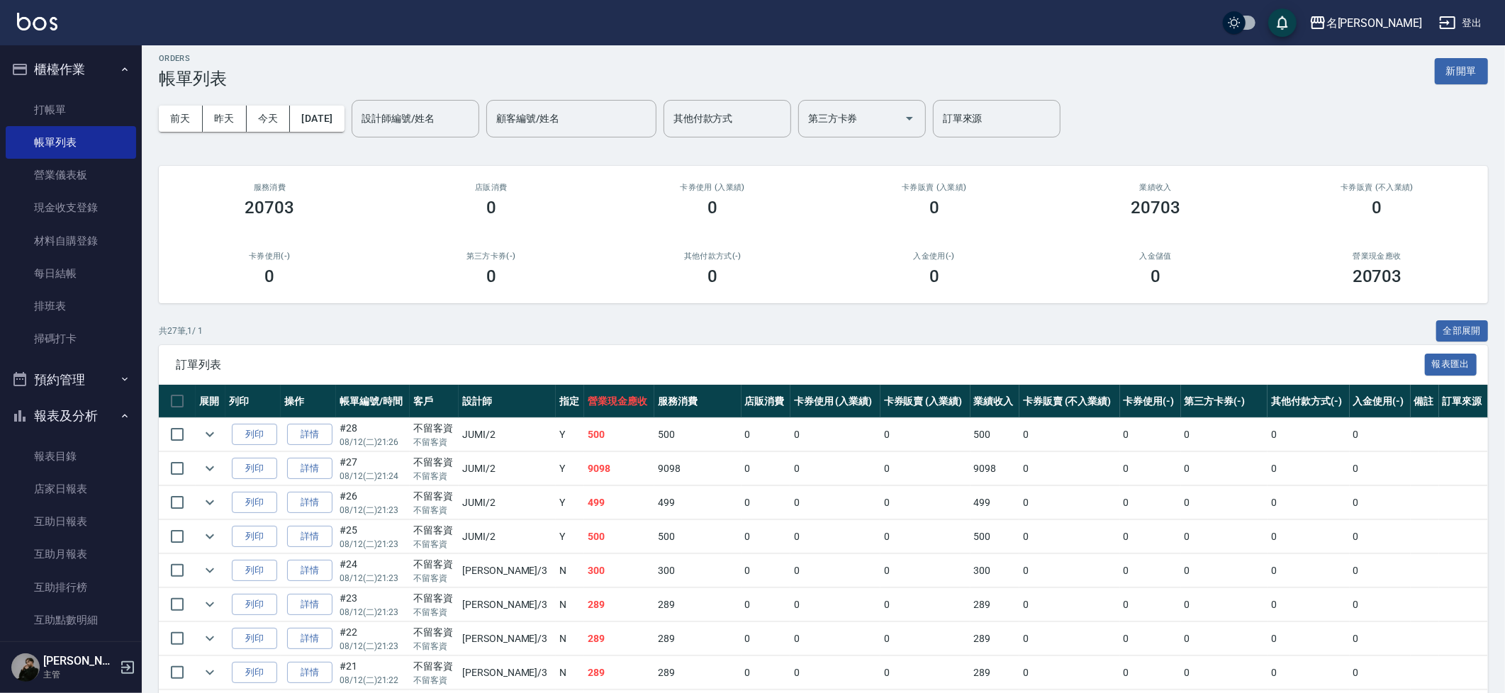
scroll to position [9, 0]
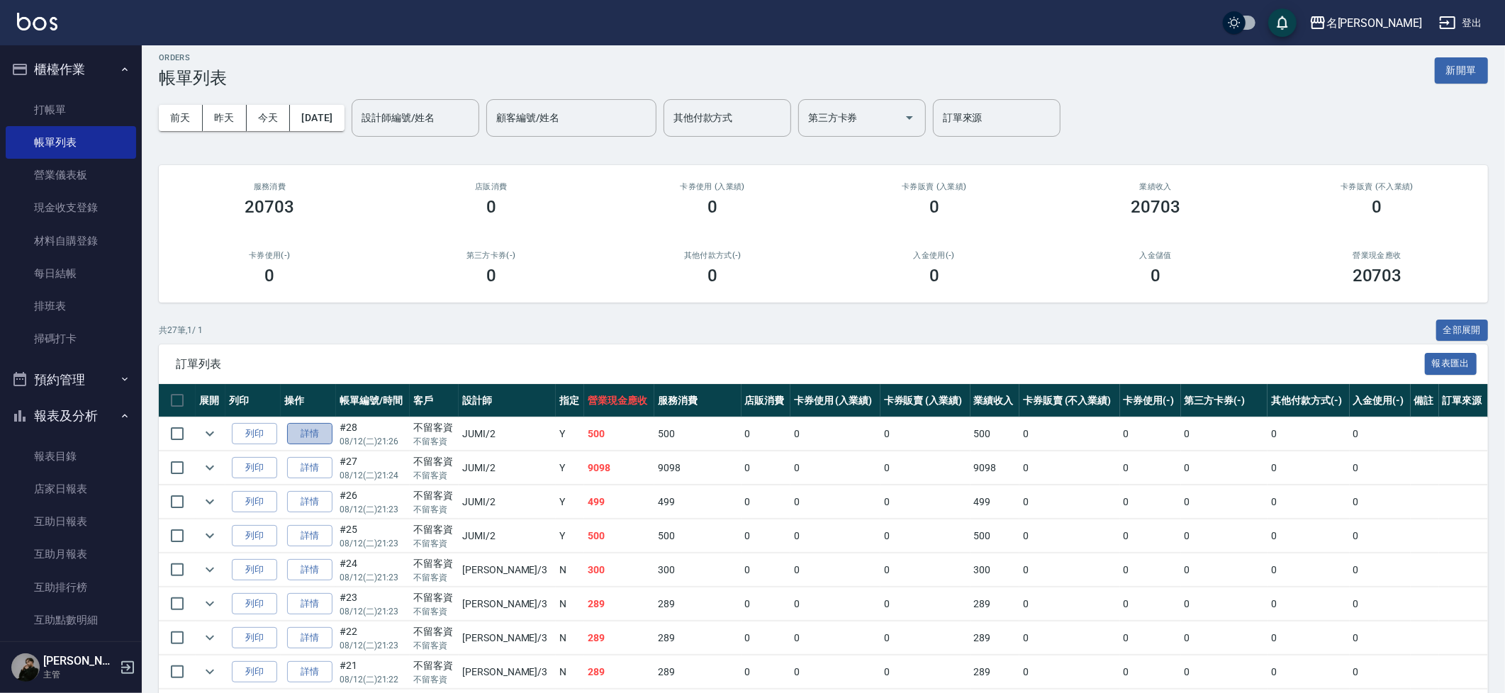
click at [309, 434] on link "詳情" at bounding box center [309, 434] width 45 height 22
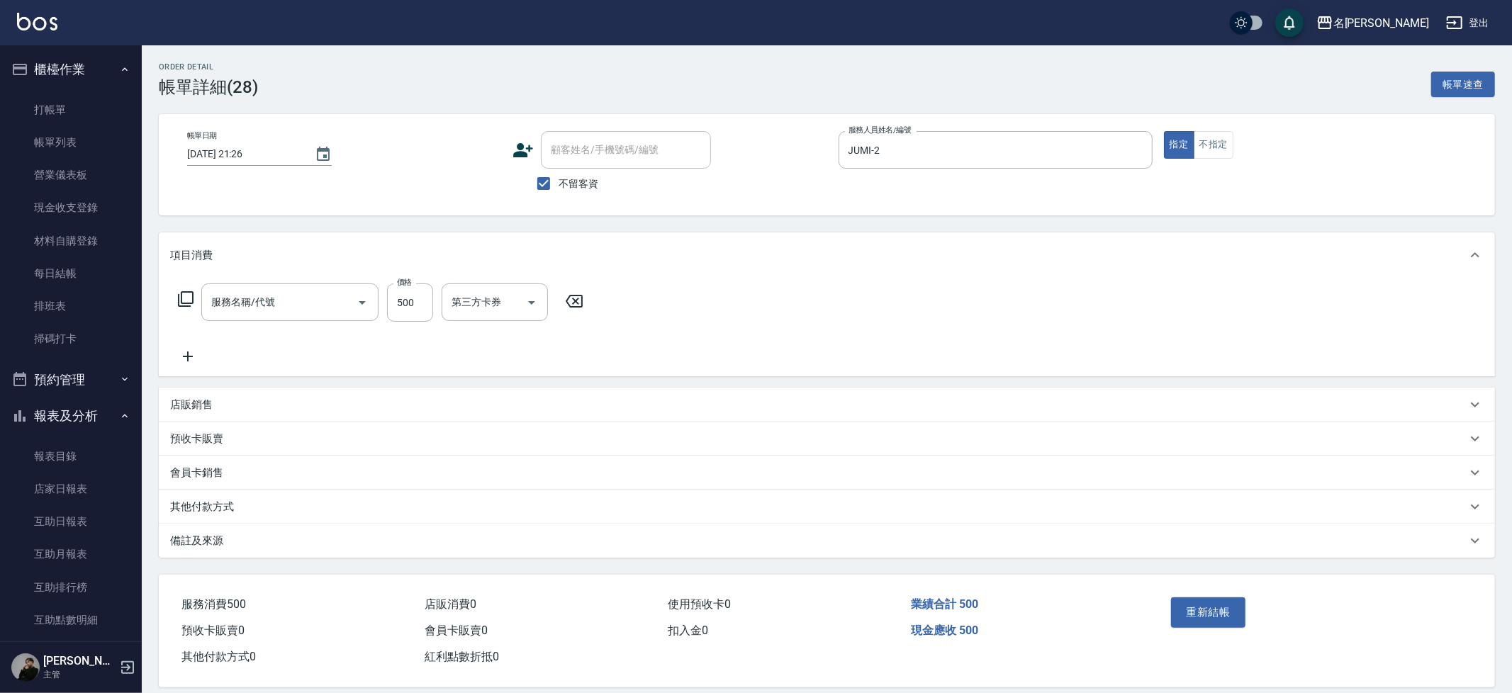
type input "2025/08/12 21:26"
checkbox input "true"
type input "JUMI-2"
type input "499洗剪套餐(2499)"
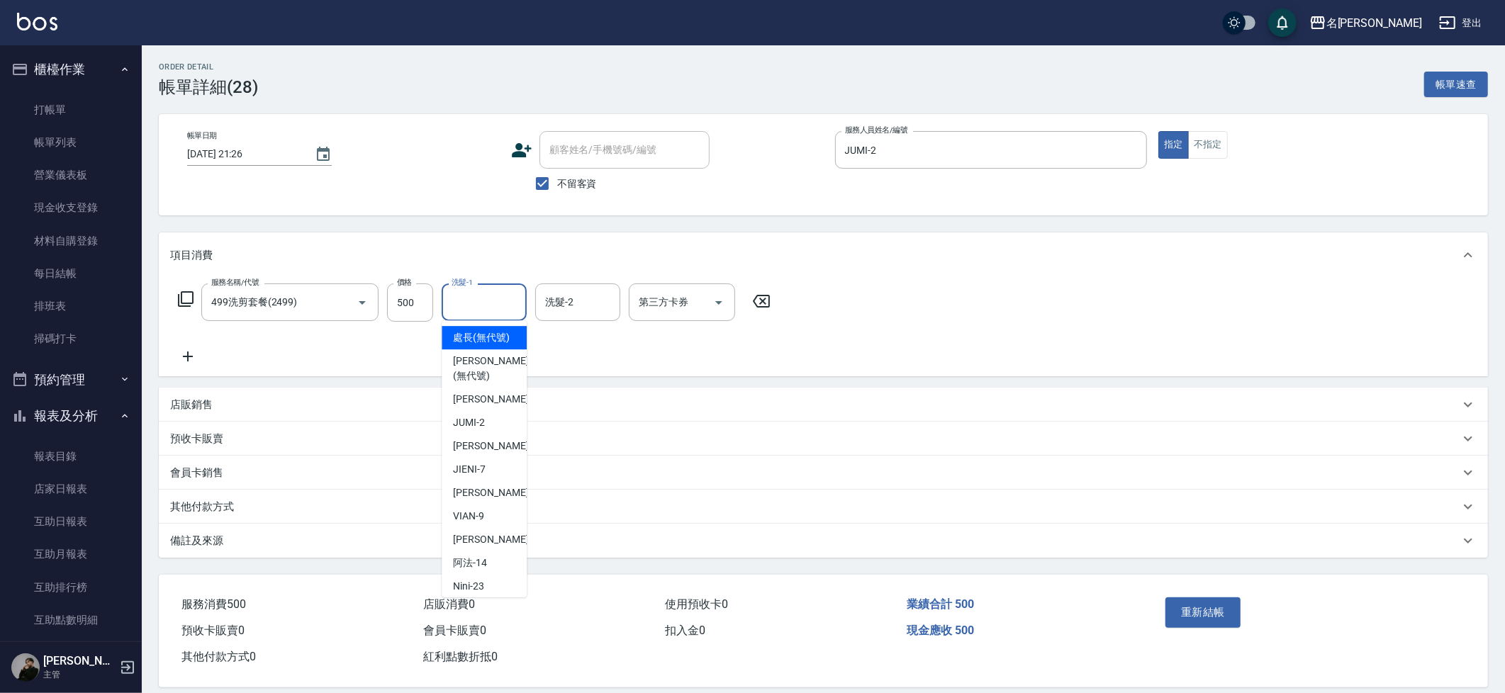
click at [485, 304] on input "洗髮-1" at bounding box center [484, 302] width 72 height 25
type input "妞妞-66"
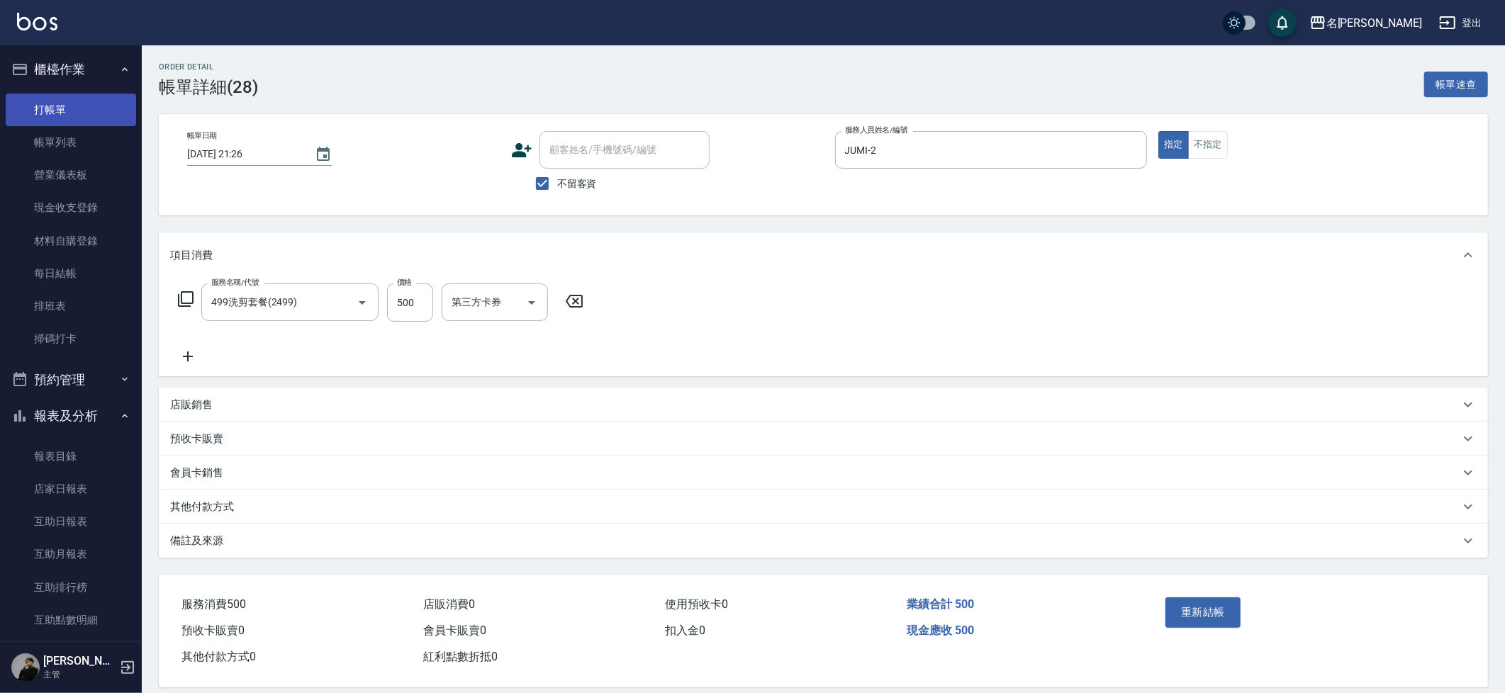
click at [91, 104] on link "打帳單" at bounding box center [71, 110] width 130 height 33
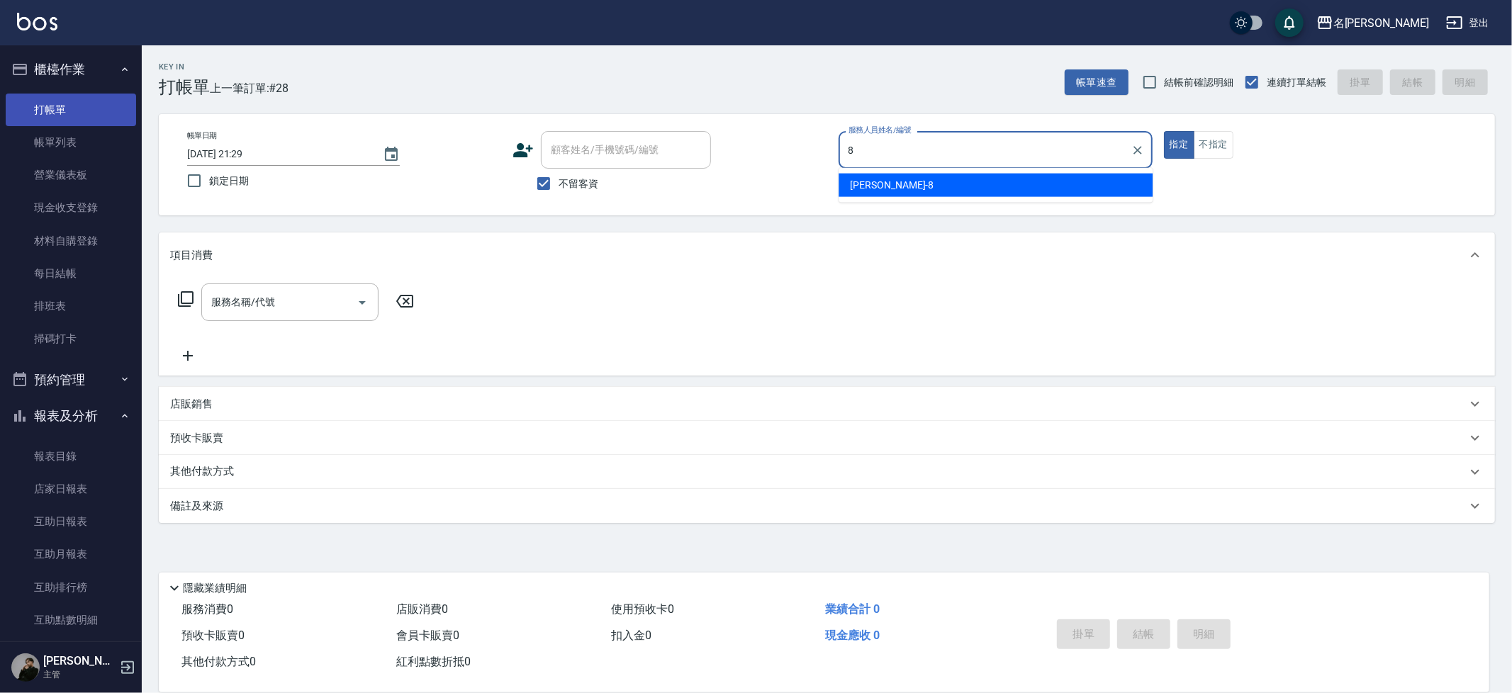
type input "Kira-8"
type button "true"
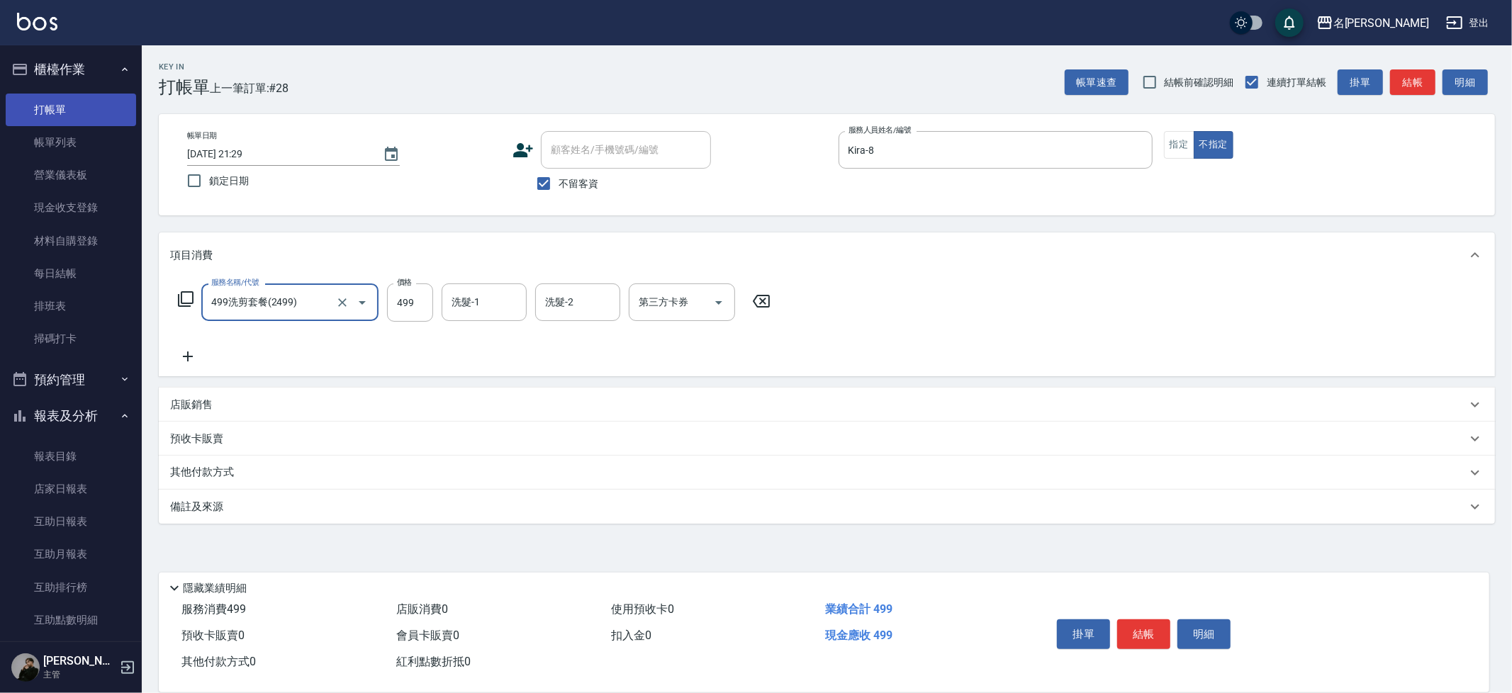
type input "499洗剪套餐(2499)"
click at [349, 302] on icon "Clear" at bounding box center [342, 303] width 14 height 14
type input "499洗剪套餐(2499)"
click at [408, 311] on input "499" at bounding box center [410, 303] width 46 height 38
click at [340, 301] on icon "Clear" at bounding box center [342, 303] width 14 height 14
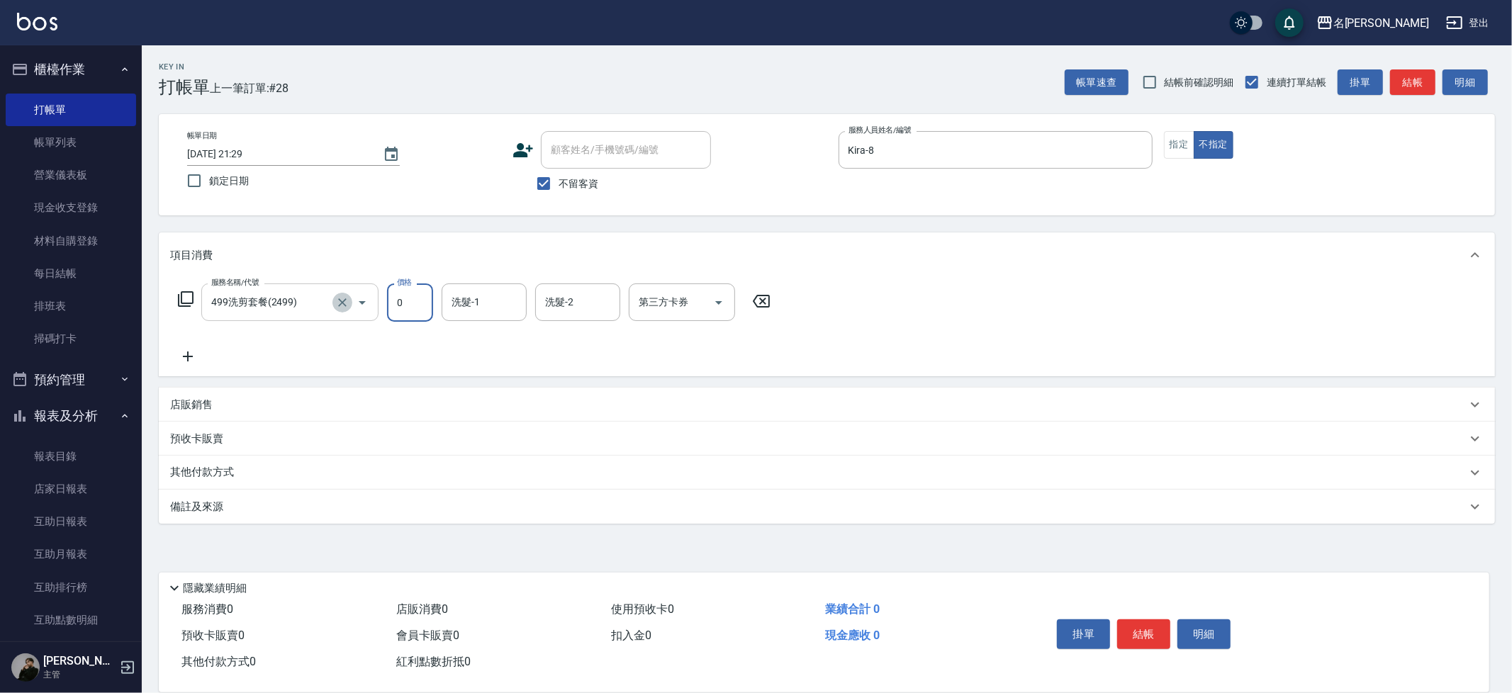
type input "0"
click at [270, 304] on input "服務名稱/代號" at bounding box center [270, 302] width 125 height 25
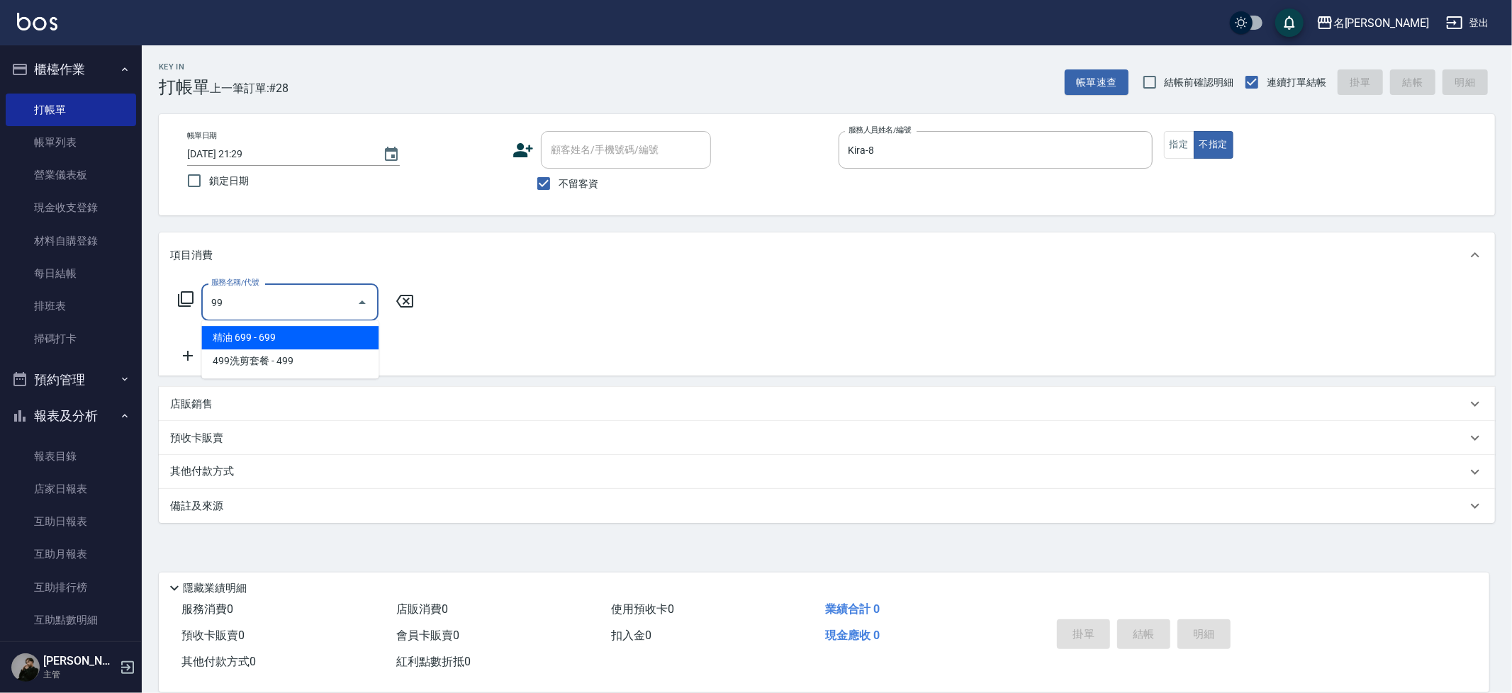
type input "9"
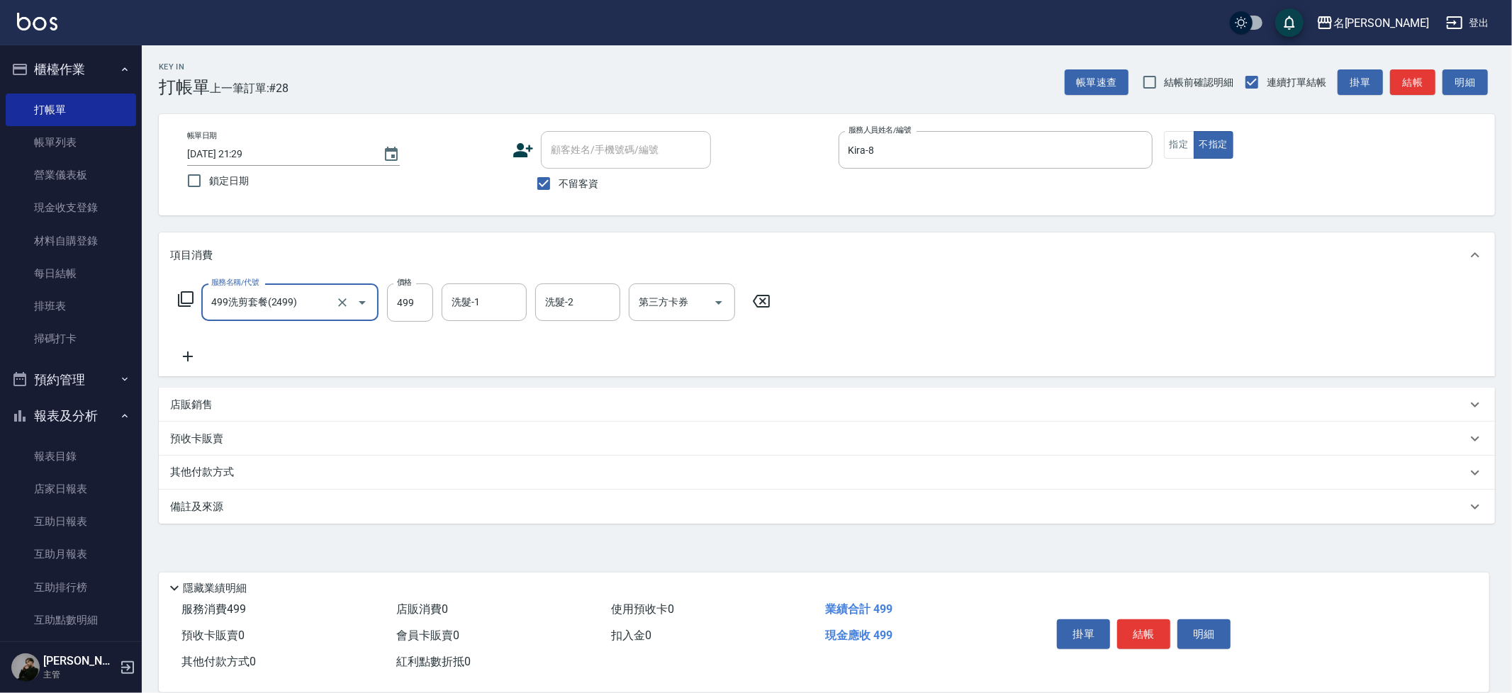
type input "499洗剪套餐(2499)"
type input "曉雅-30"
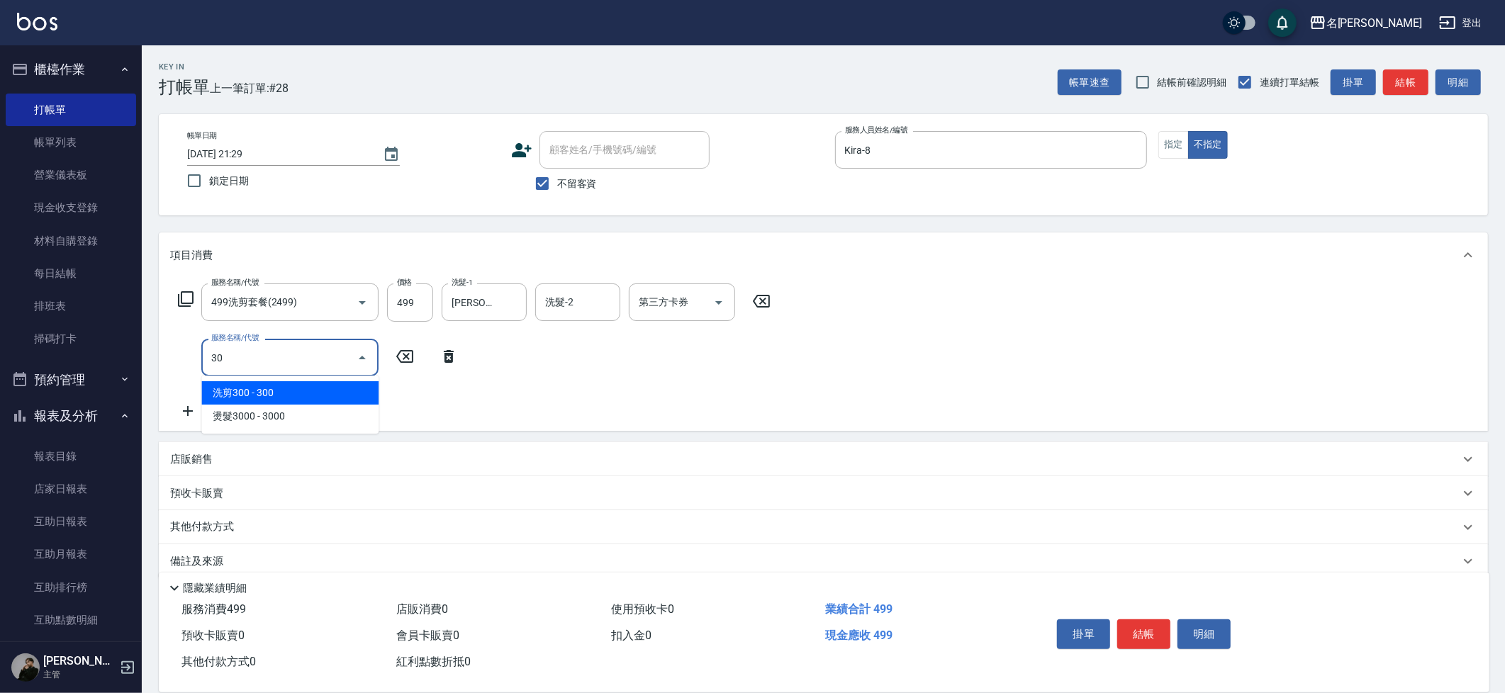
type input "3"
type input "剪瀏海(250)"
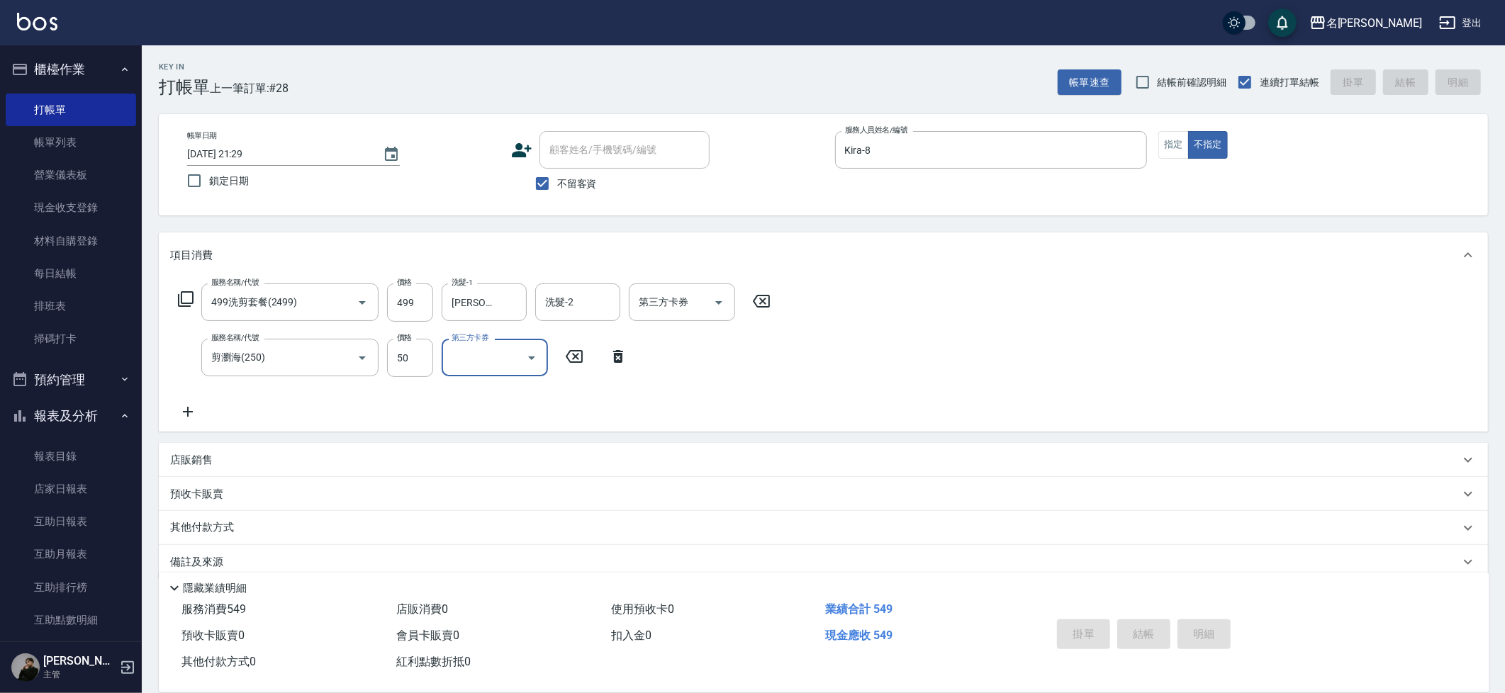
type input "2025/08/12 21:33"
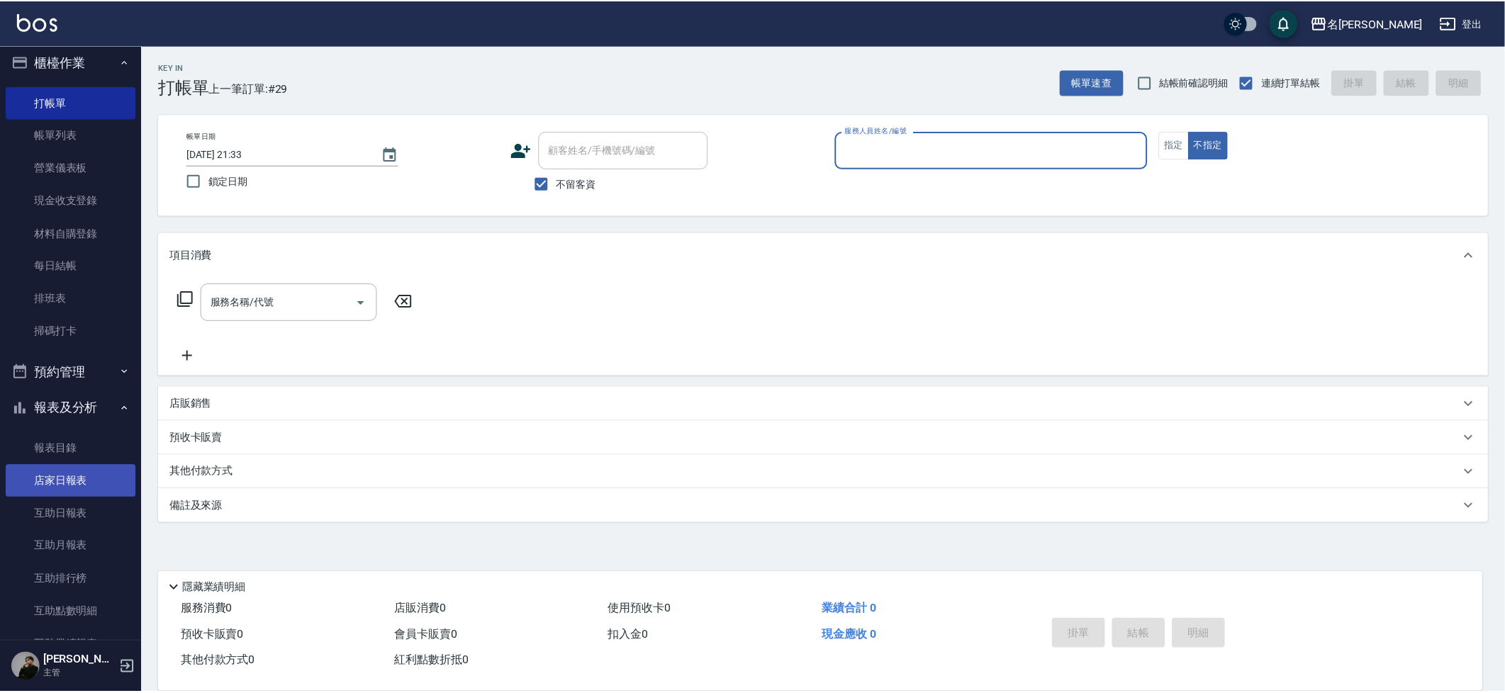
scroll to position [10, 0]
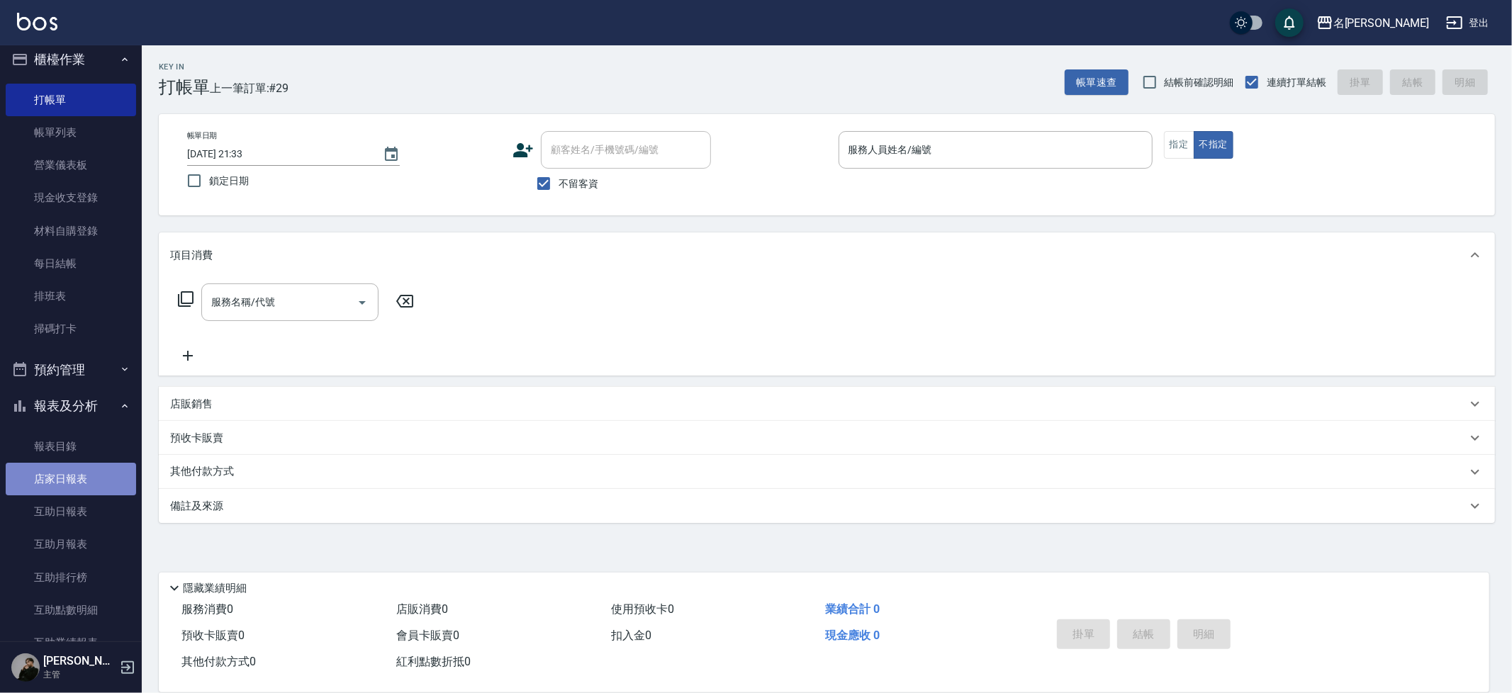
click at [74, 481] on link "店家日報表" at bounding box center [71, 479] width 130 height 33
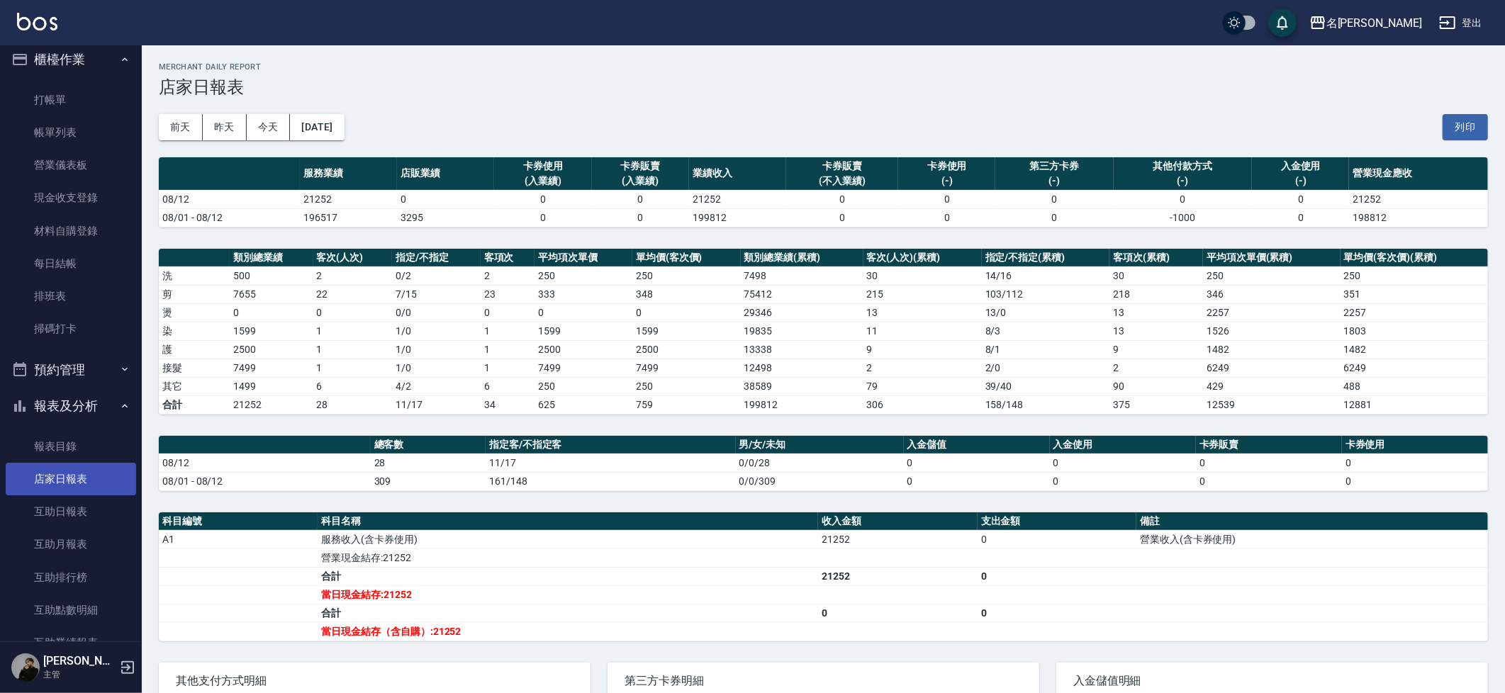
scroll to position [11, 0]
click at [65, 121] on link "帳單列表" at bounding box center [71, 132] width 130 height 33
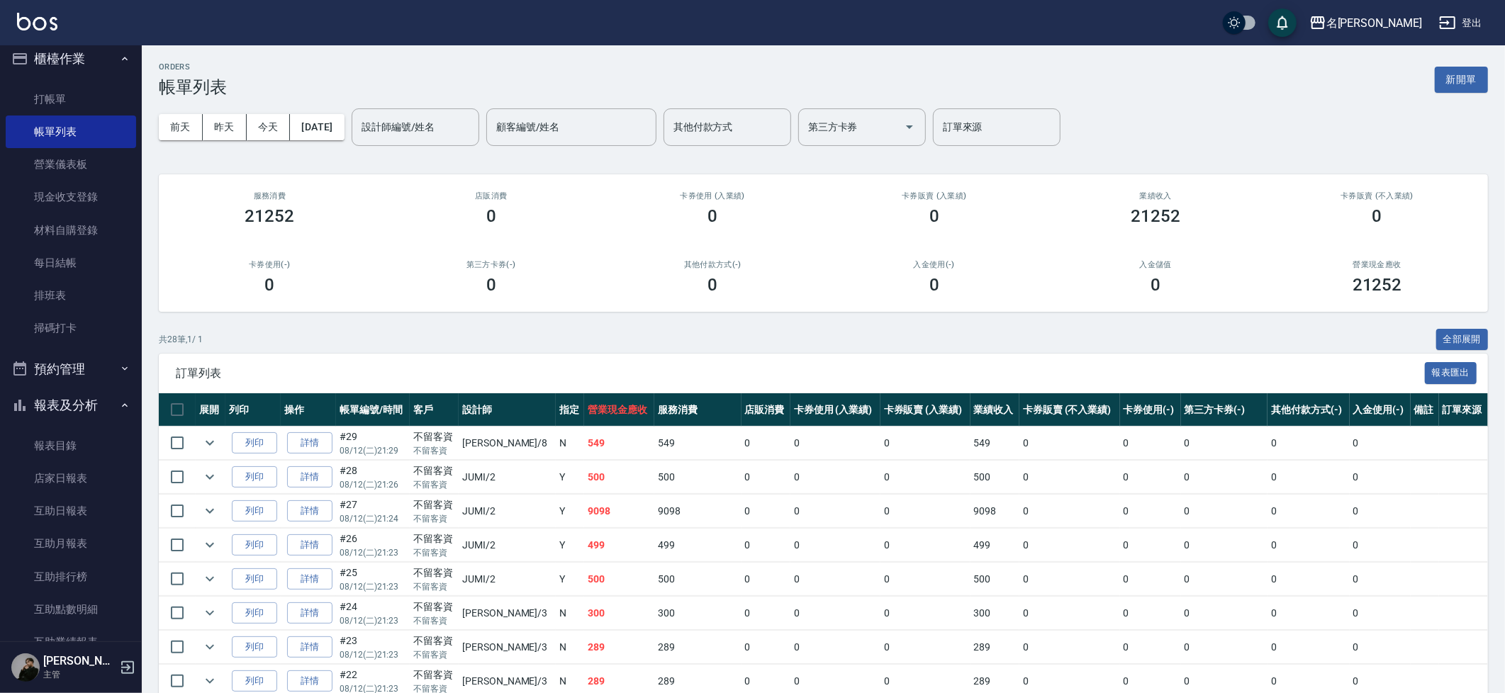
scroll to position [8, 0]
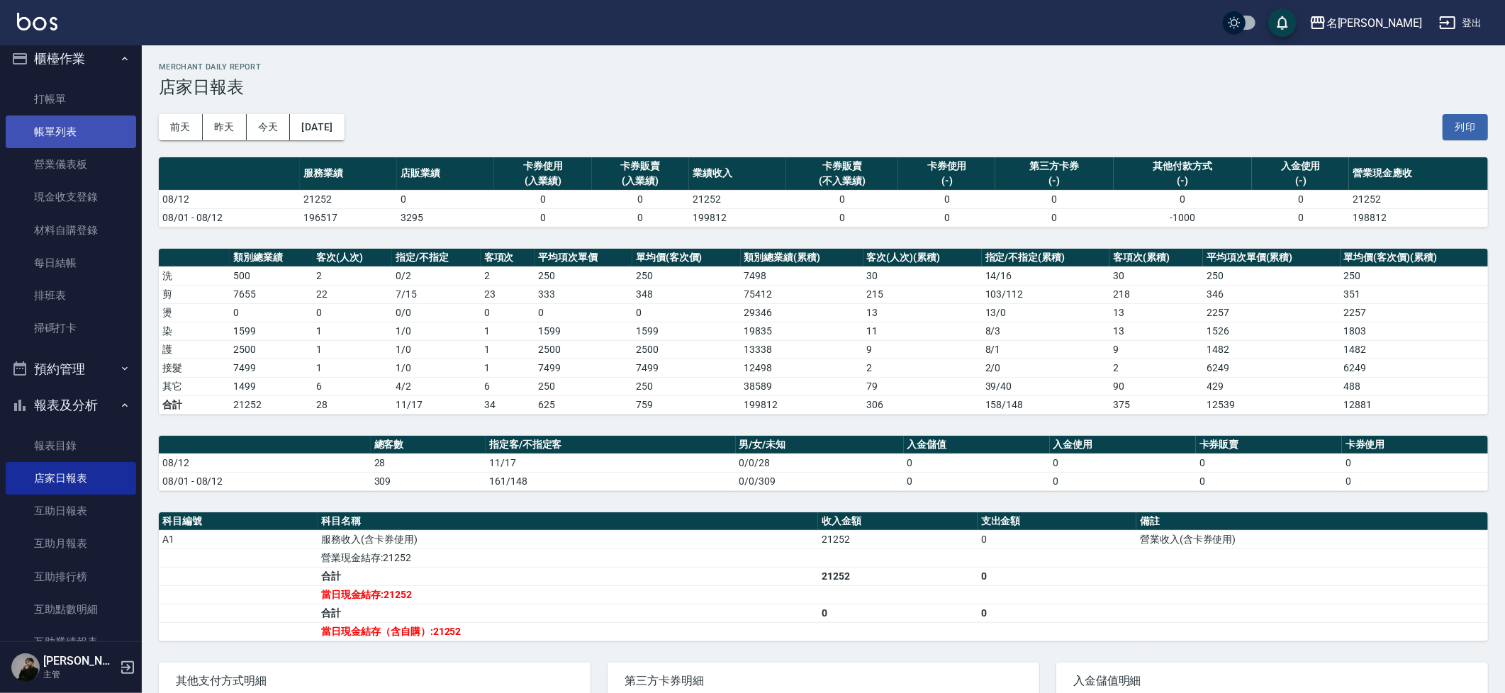
click at [51, 129] on link "帳單列表" at bounding box center [71, 132] width 130 height 33
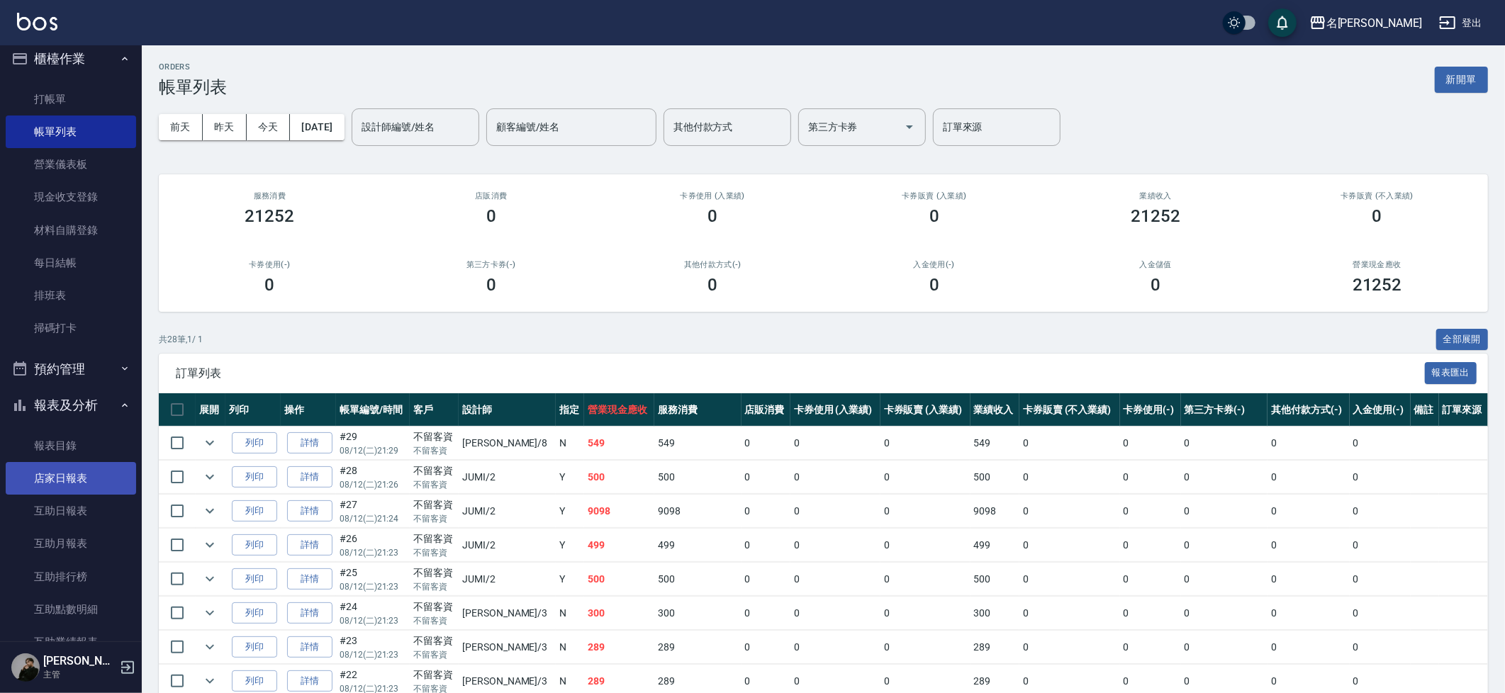
click at [79, 478] on link "店家日報表" at bounding box center [71, 478] width 130 height 33
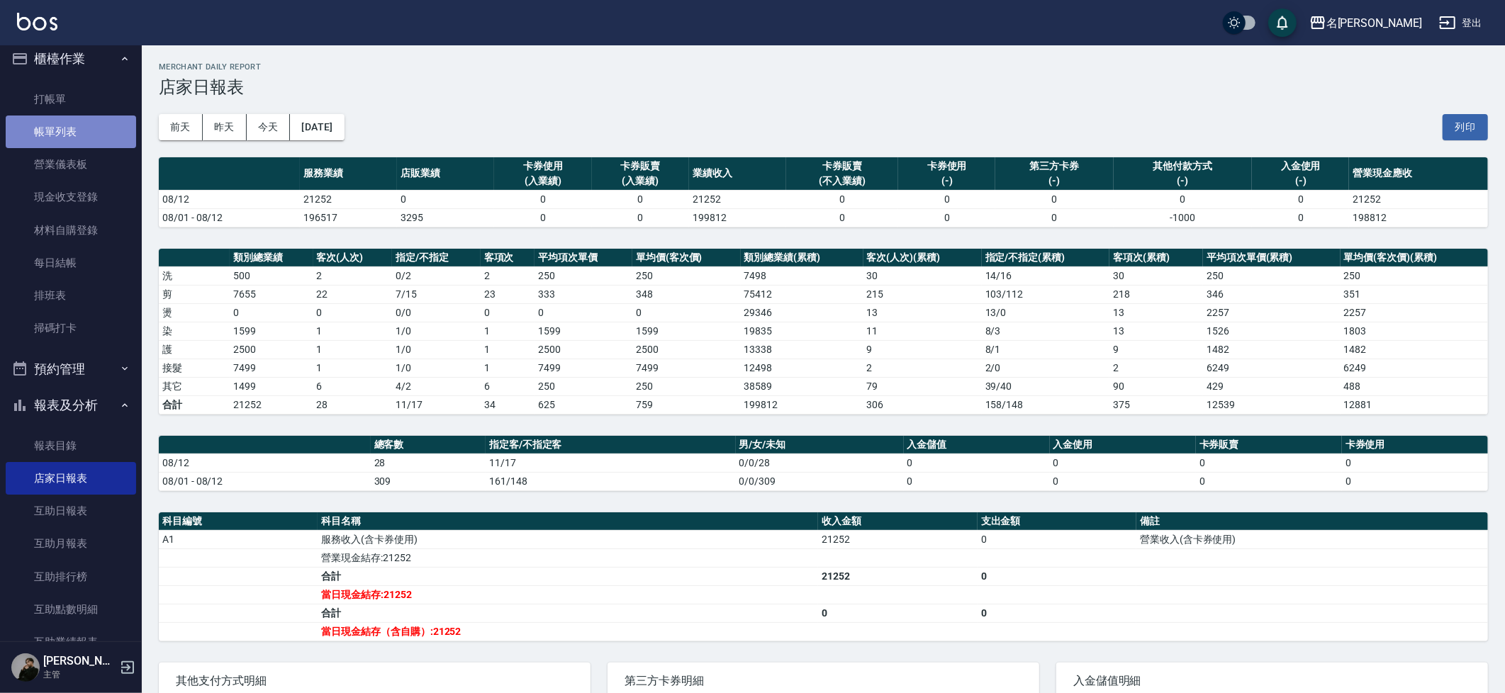
click at [81, 118] on link "帳單列表" at bounding box center [71, 132] width 130 height 33
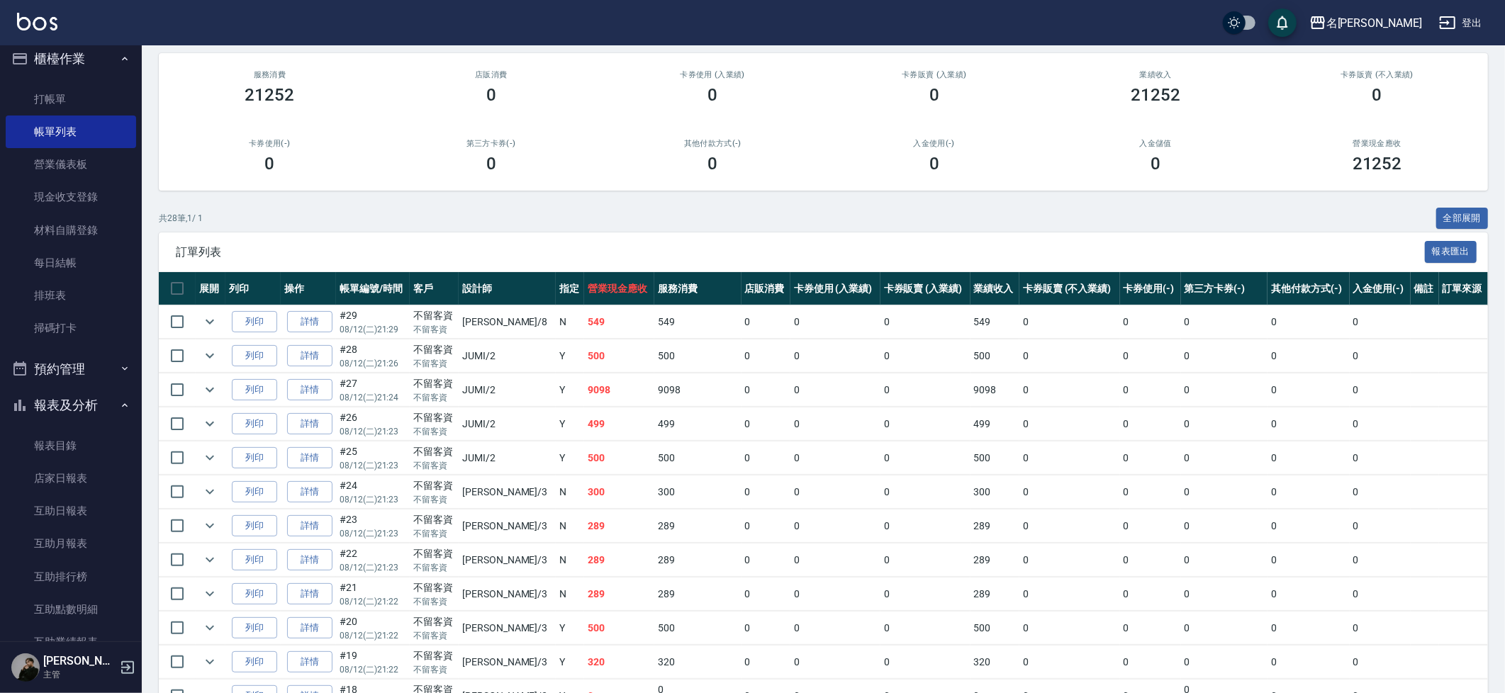
scroll to position [143, 0]
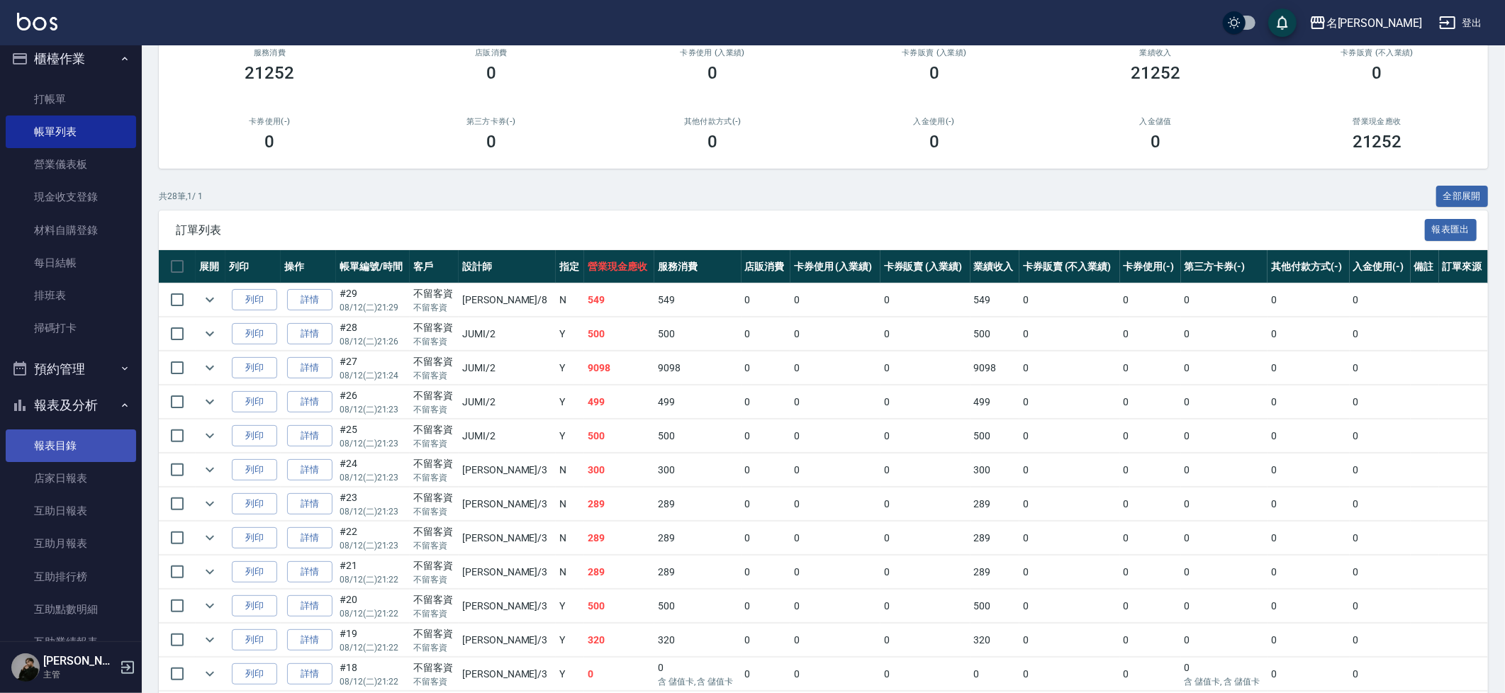
click at [59, 448] on link "報表目錄" at bounding box center [71, 446] width 130 height 33
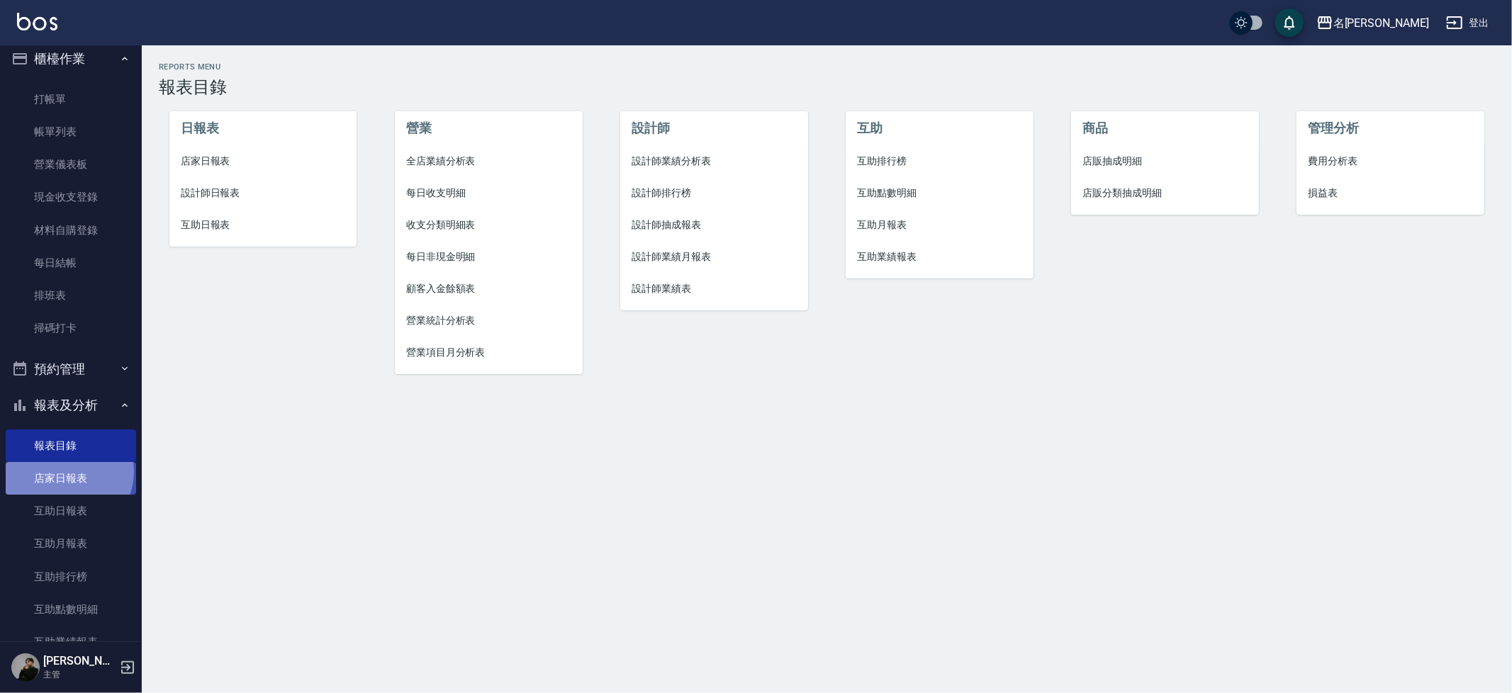
click at [64, 467] on link "店家日報表" at bounding box center [71, 478] width 130 height 33
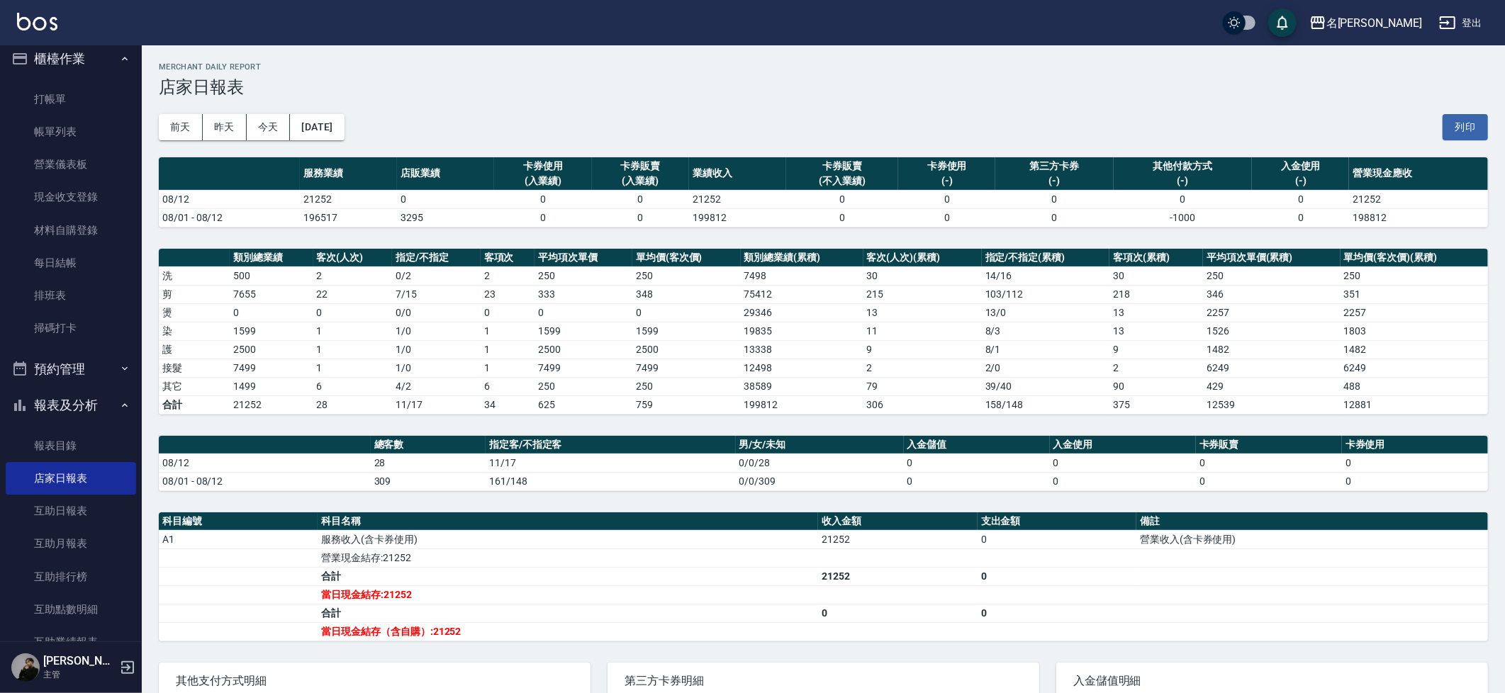
scroll to position [3, 0]
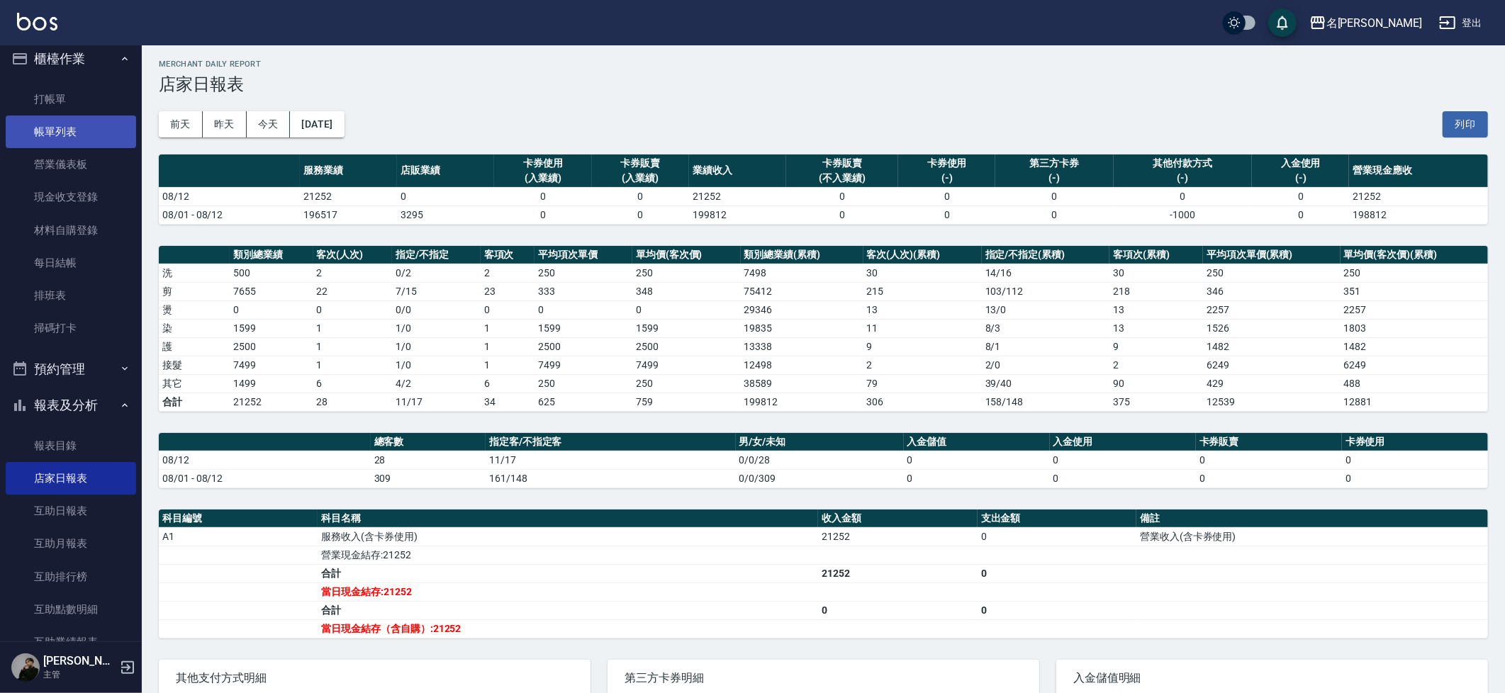
click at [26, 117] on link "帳單列表" at bounding box center [71, 132] width 130 height 33
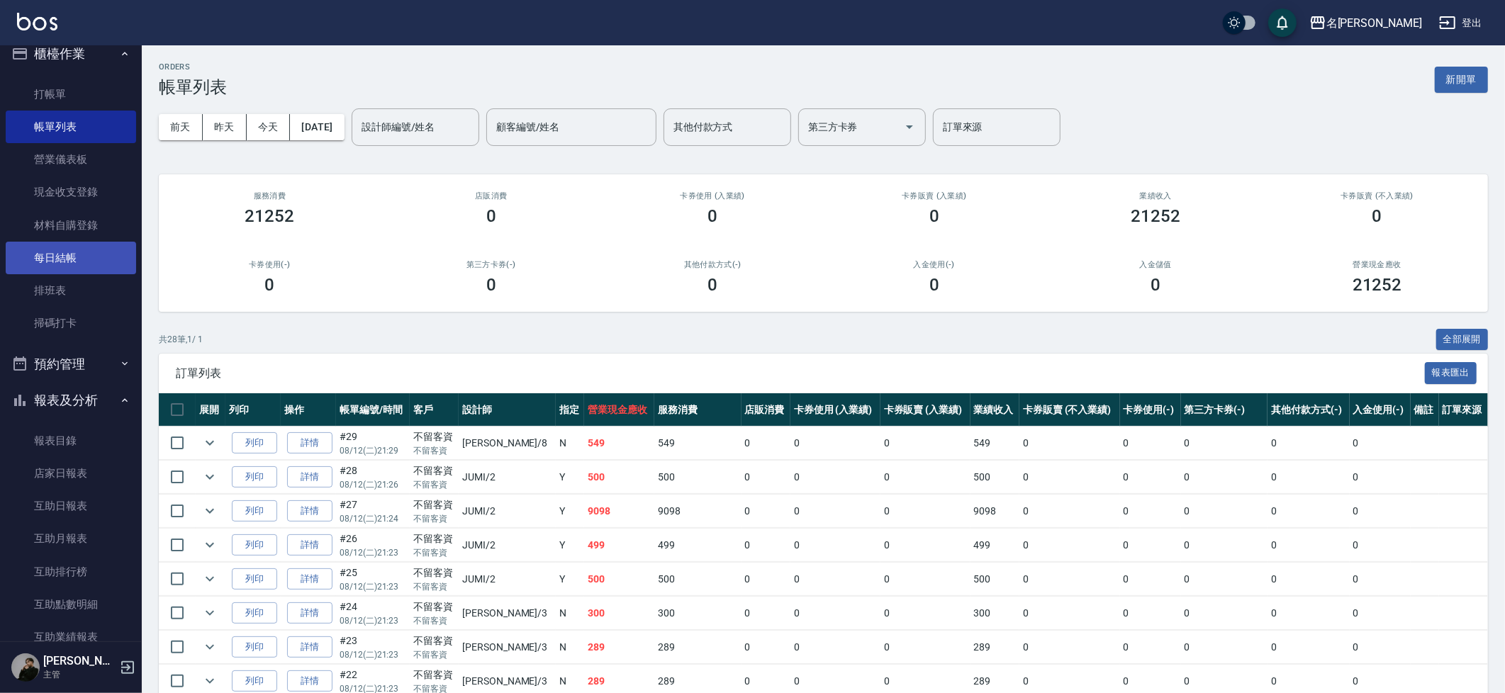
click at [60, 252] on link "每日結帳" at bounding box center [71, 258] width 130 height 33
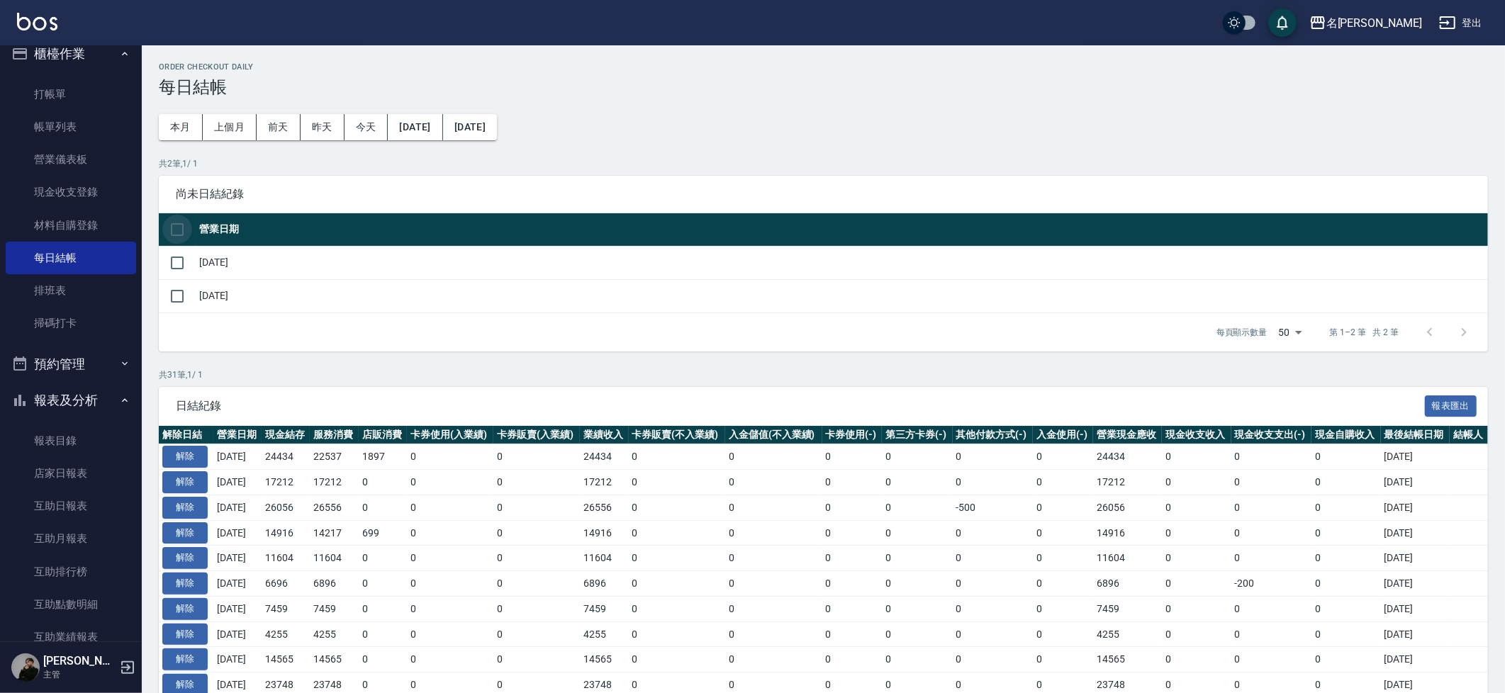
click at [175, 233] on input "checkbox" at bounding box center [177, 230] width 30 height 30
checkbox input "true"
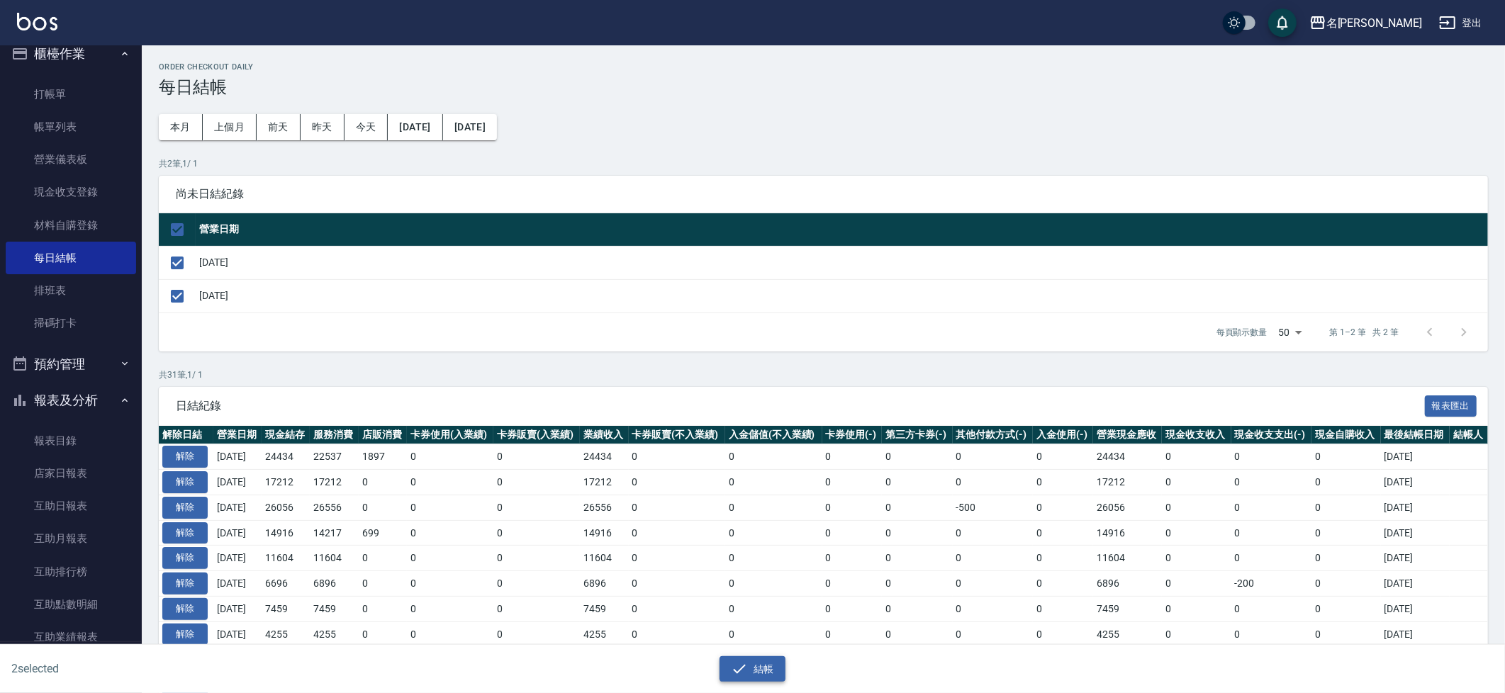
click at [753, 664] on button "結帳" at bounding box center [753, 670] width 66 height 26
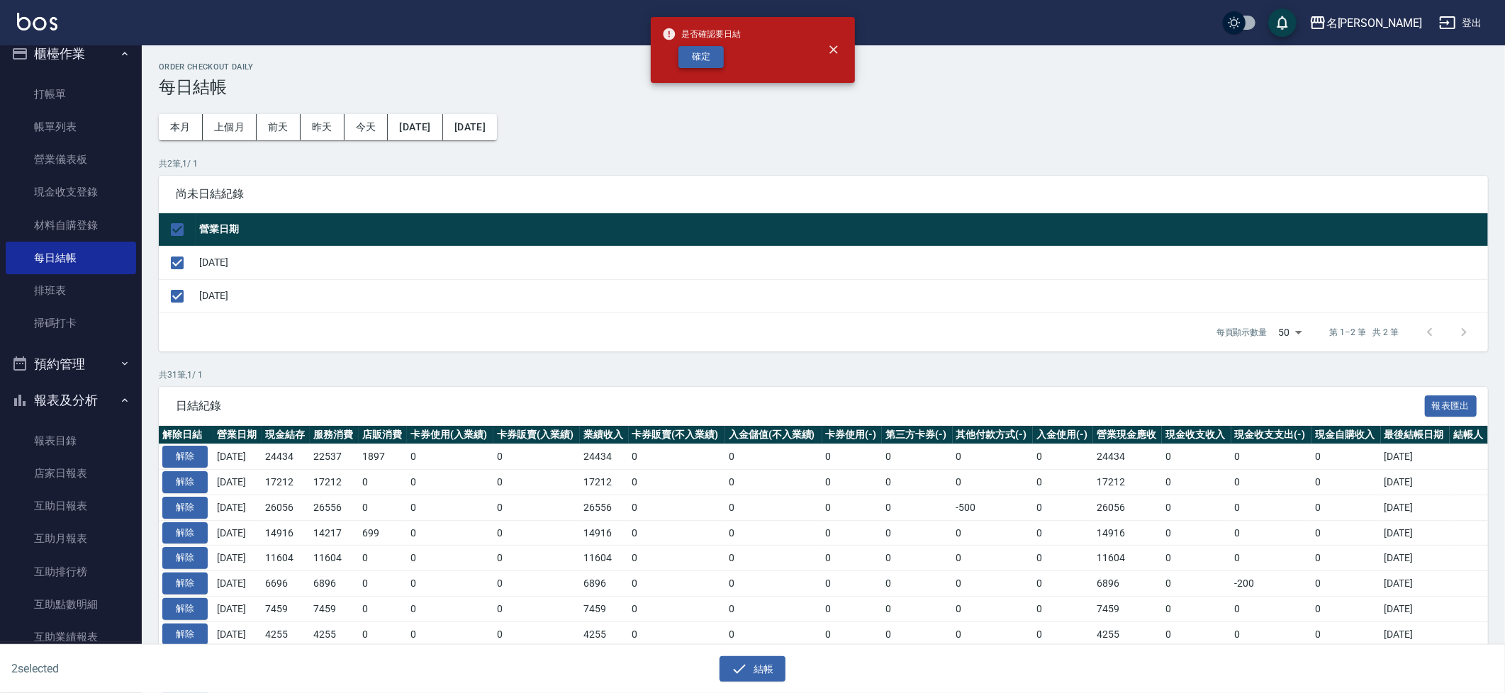
click at [696, 61] on button "確定" at bounding box center [701, 57] width 45 height 22
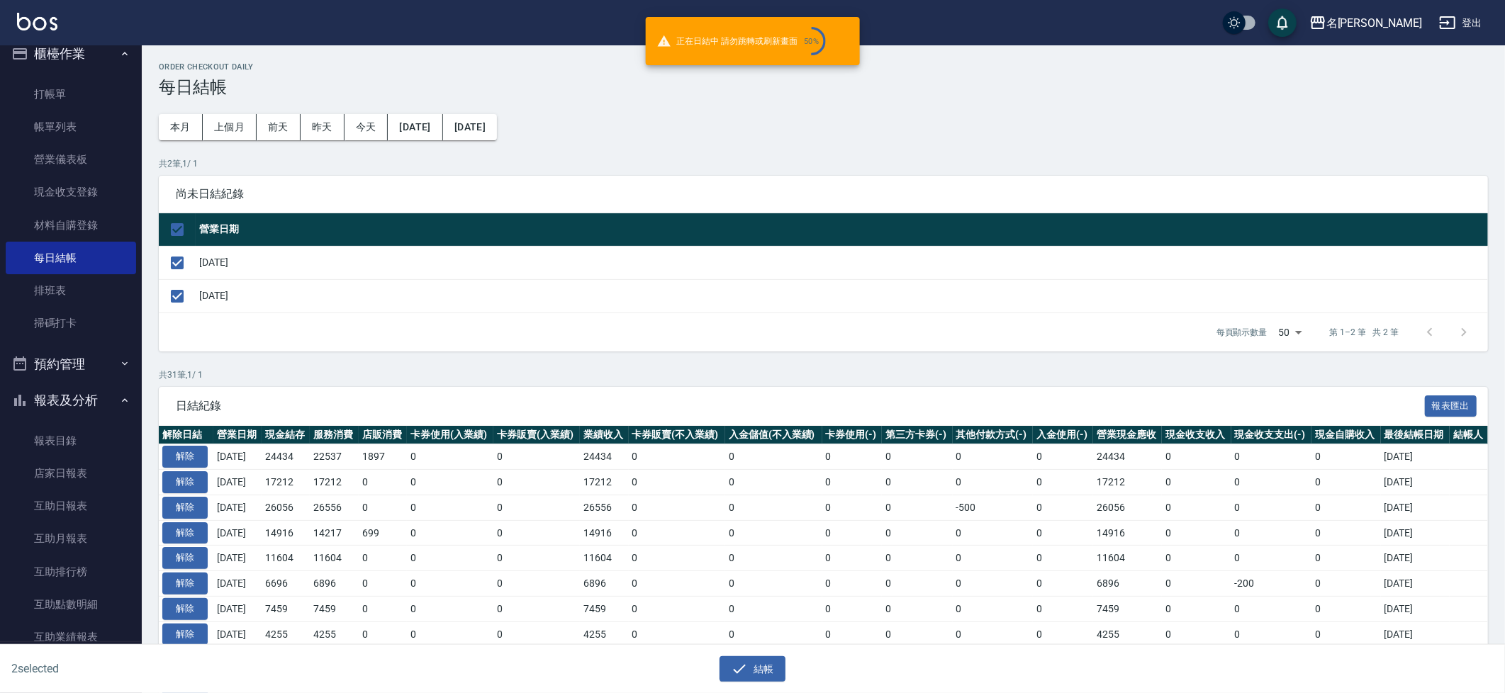
checkbox input "false"
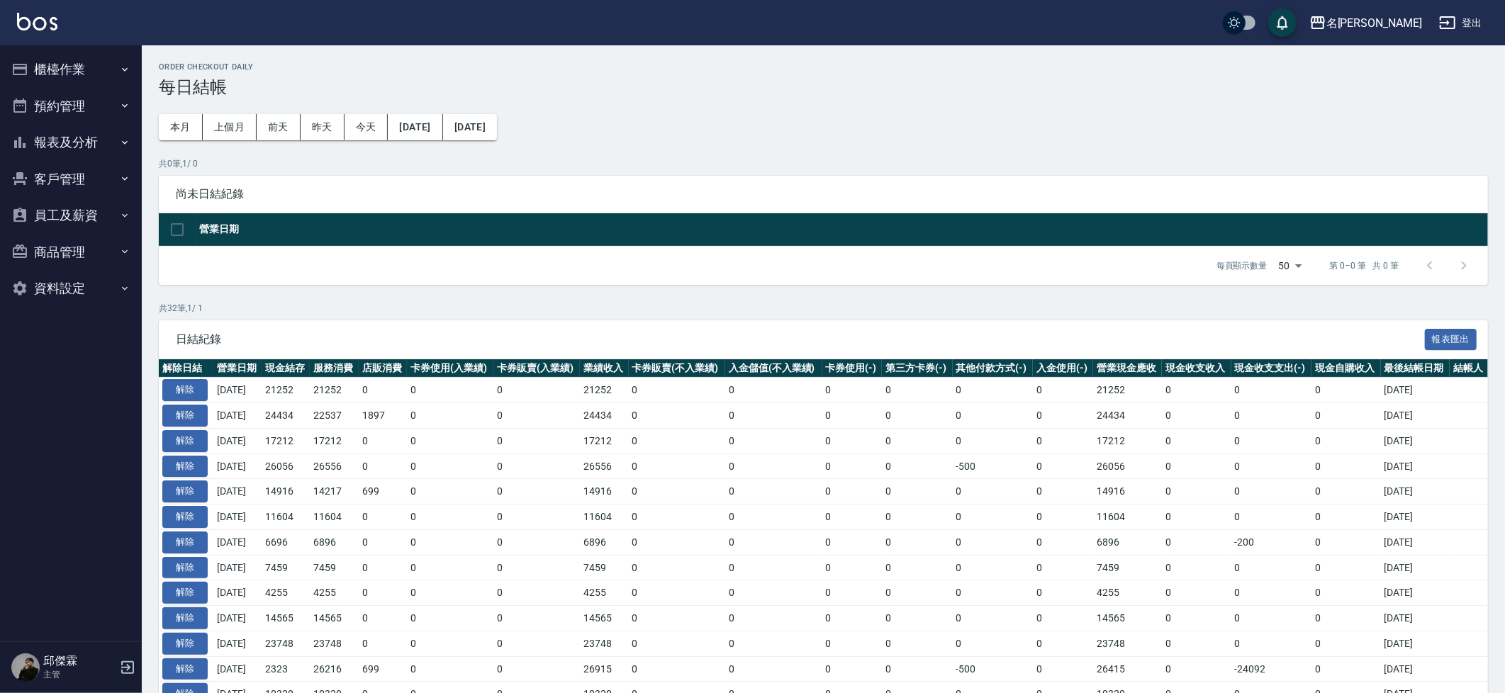
click at [63, 71] on button "櫃檯作業" at bounding box center [71, 69] width 130 height 37
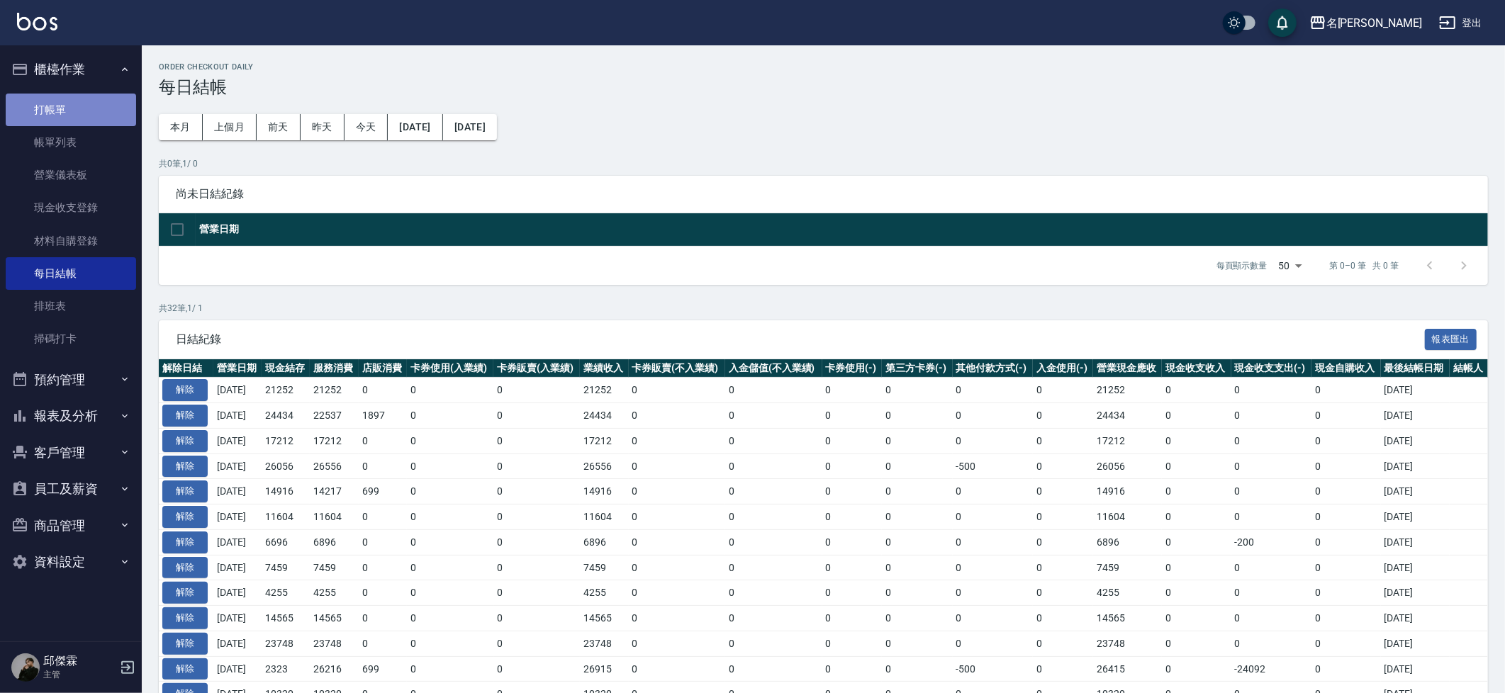
click at [62, 118] on link "打帳單" at bounding box center [71, 110] width 130 height 33
